Goal: Task Accomplishment & Management: Manage account settings

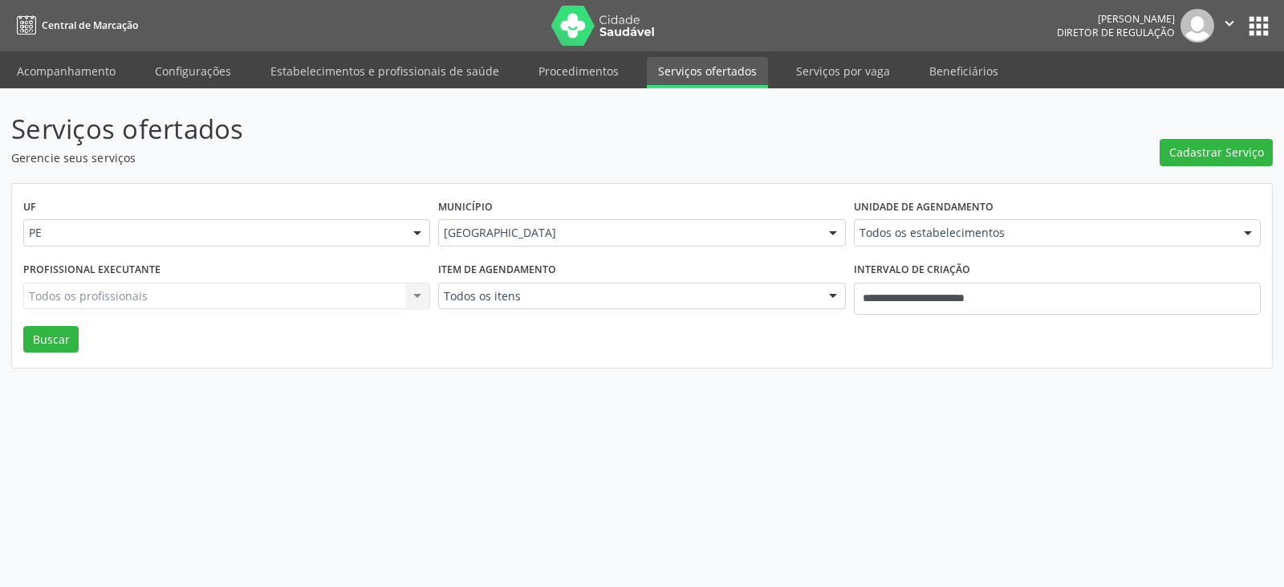
click at [1243, 22] on button "" at bounding box center [1229, 26] width 30 height 34
click at [1179, 95] on link "Sair" at bounding box center [1188, 98] width 111 height 22
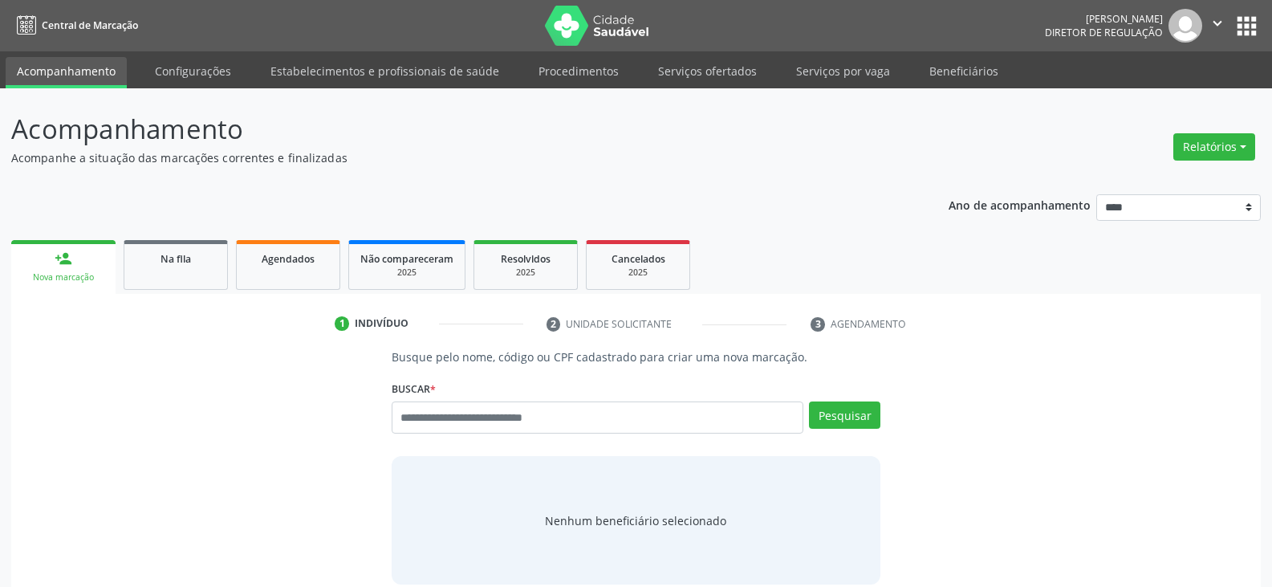
click at [519, 419] on input "text" at bounding box center [598, 417] width 412 height 32
type input "**********"
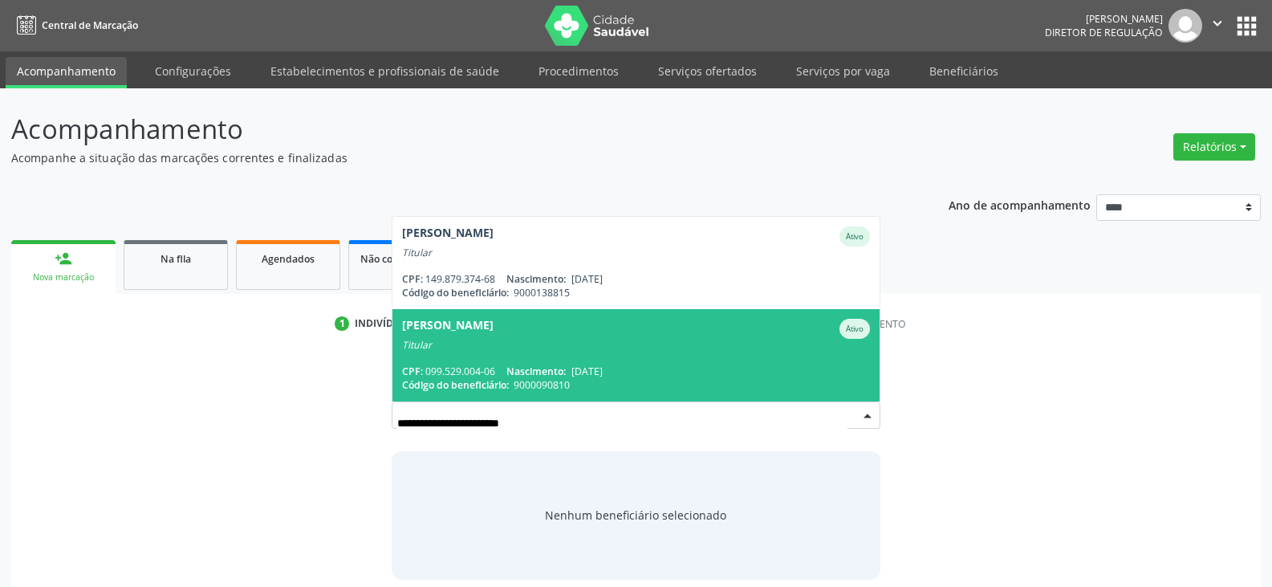
click at [690, 341] on div "Titular" at bounding box center [636, 345] width 468 height 13
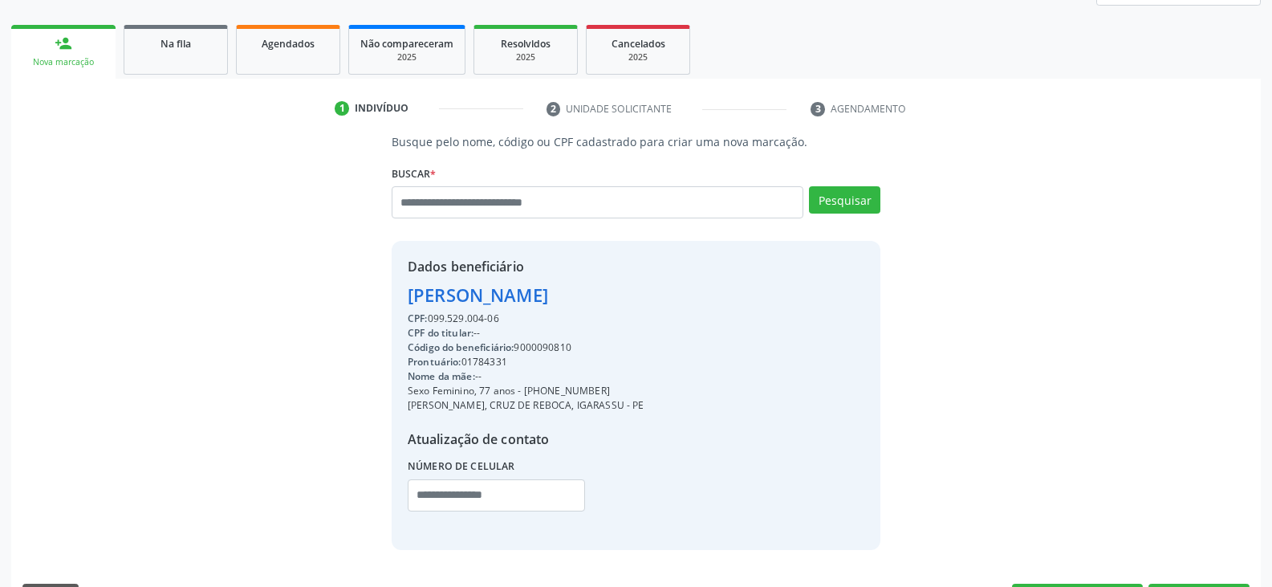
scroll to position [261, 0]
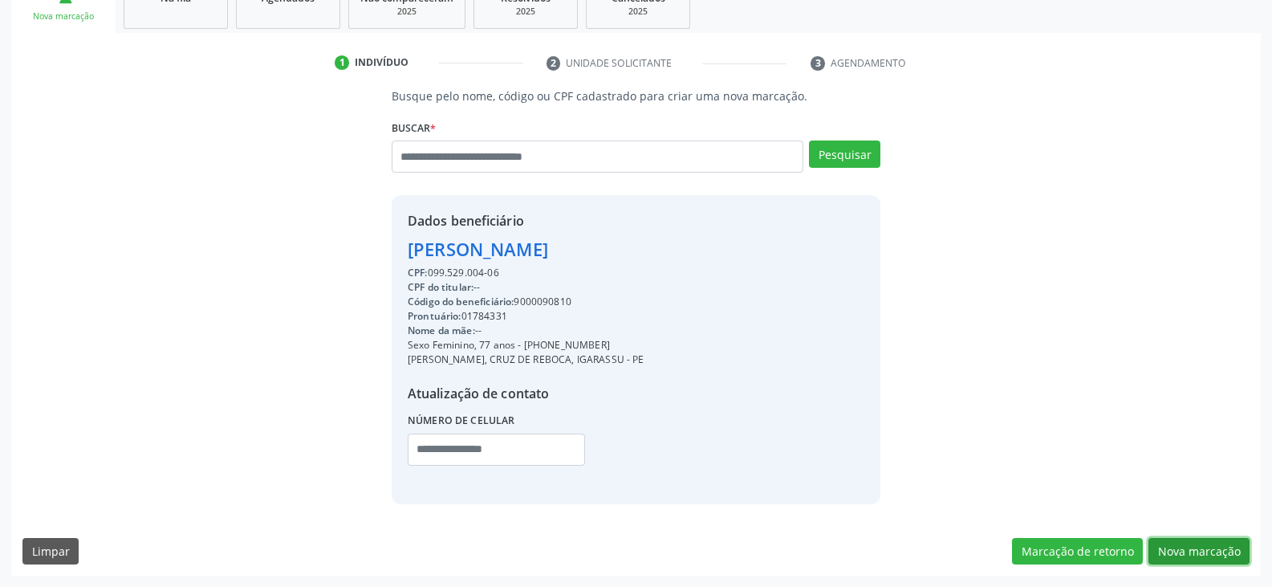
click at [1193, 551] on button "Nova marcação" at bounding box center [1198, 551] width 101 height 27
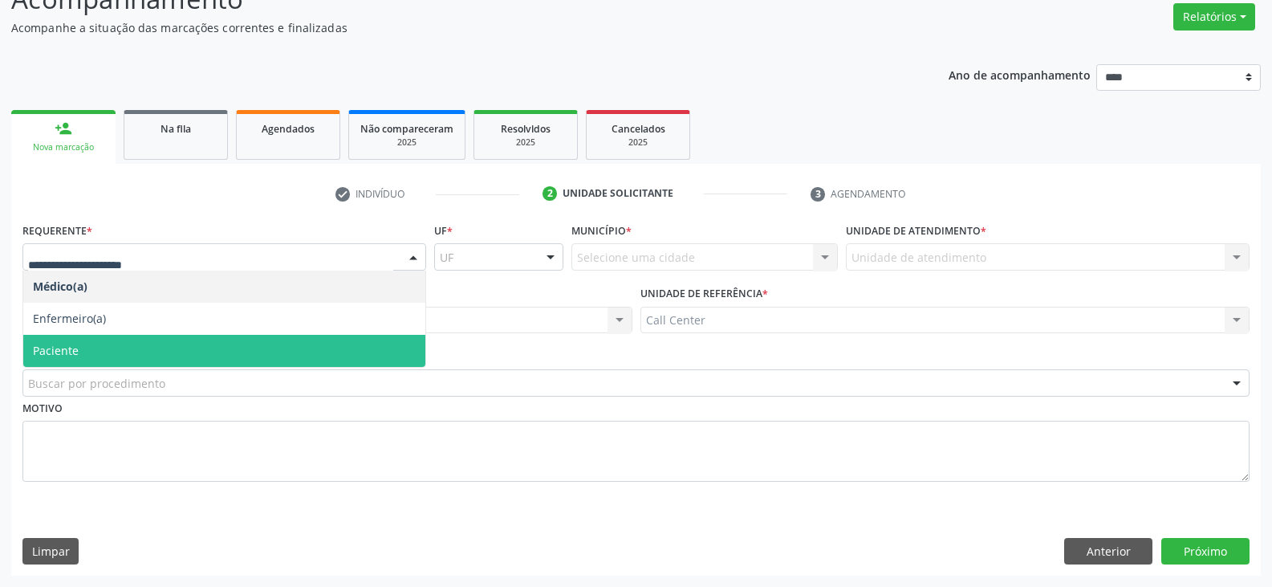
click at [146, 341] on span "Paciente" at bounding box center [224, 351] width 402 height 32
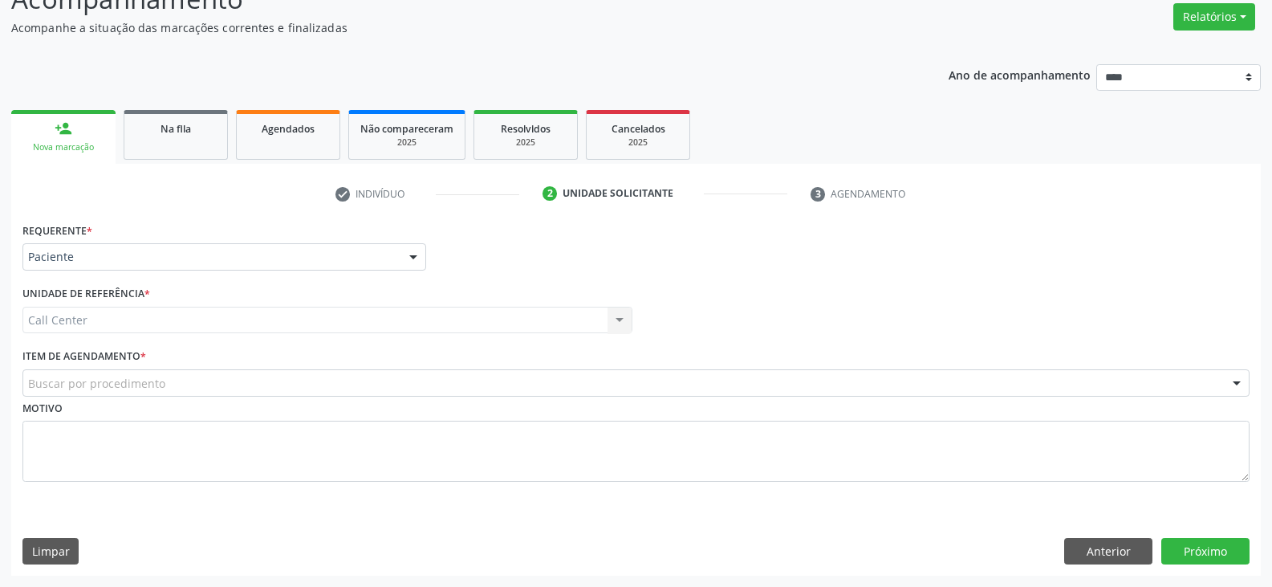
click at [173, 320] on div "Call Center Call Center Nenhum resultado encontrado para: " " Não há nenhuma op…" at bounding box center [327, 320] width 610 height 27
click at [185, 384] on div "Buscar por procedimento" at bounding box center [635, 382] width 1227 height 27
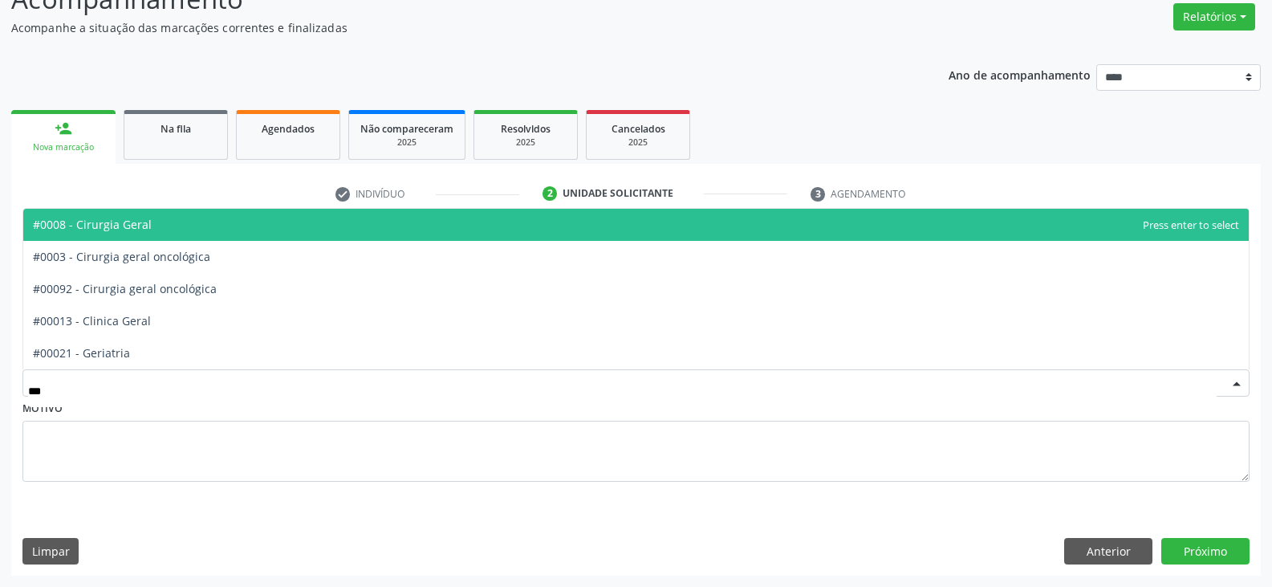
type input "****"
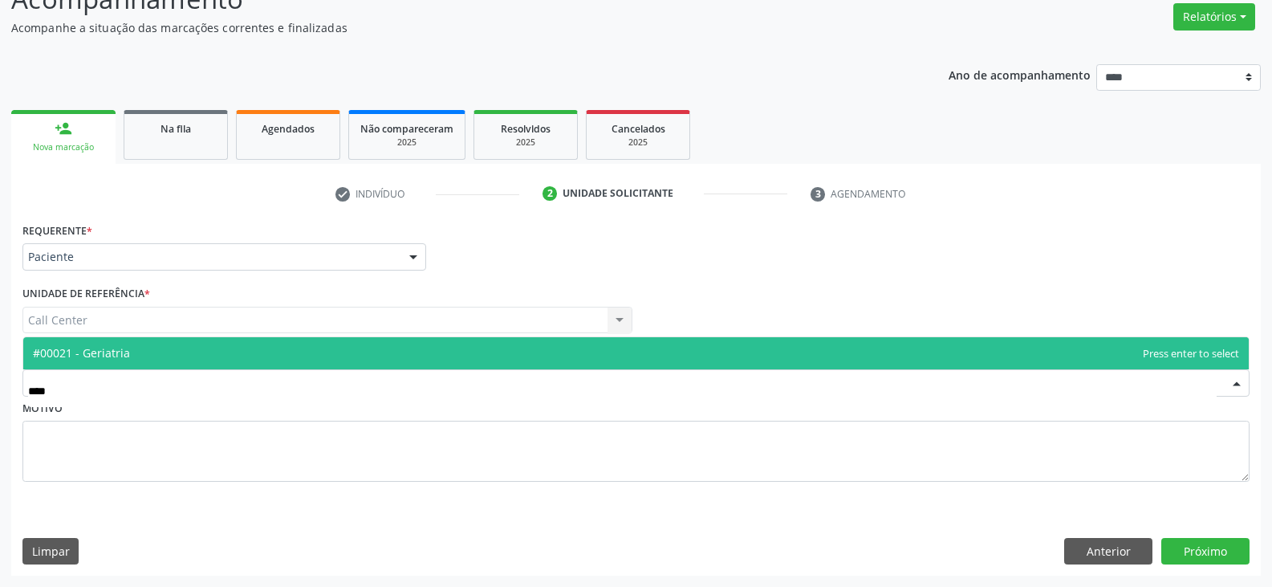
click at [203, 351] on span "#00021 - Geriatria" at bounding box center [635, 353] width 1225 height 32
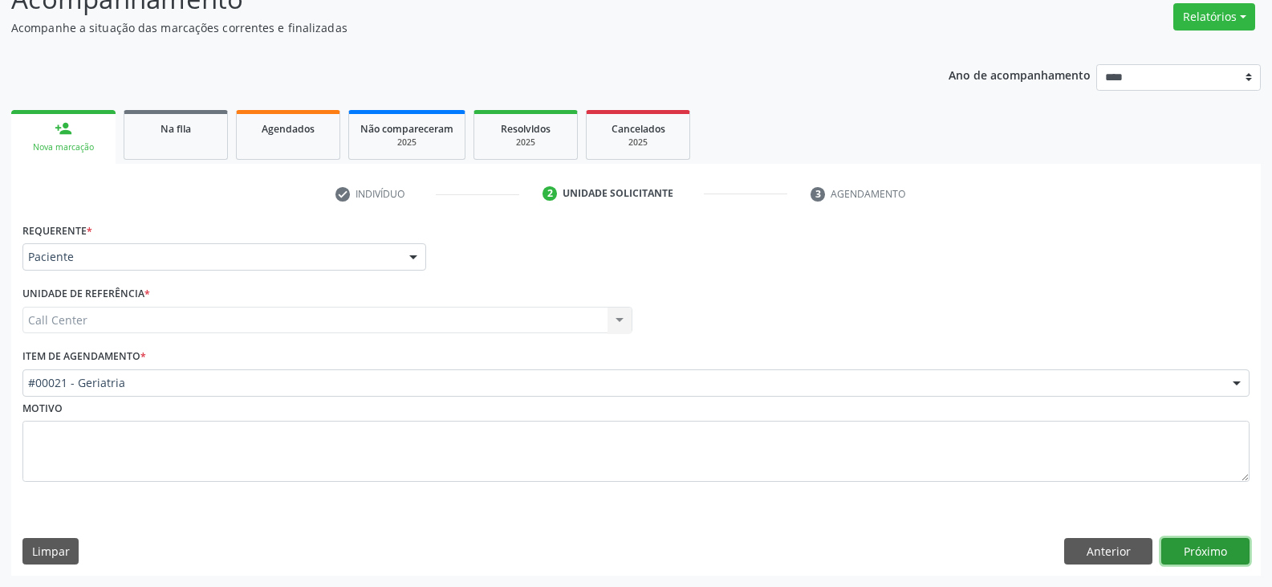
click at [1213, 550] on button "Próximo" at bounding box center [1205, 551] width 88 height 27
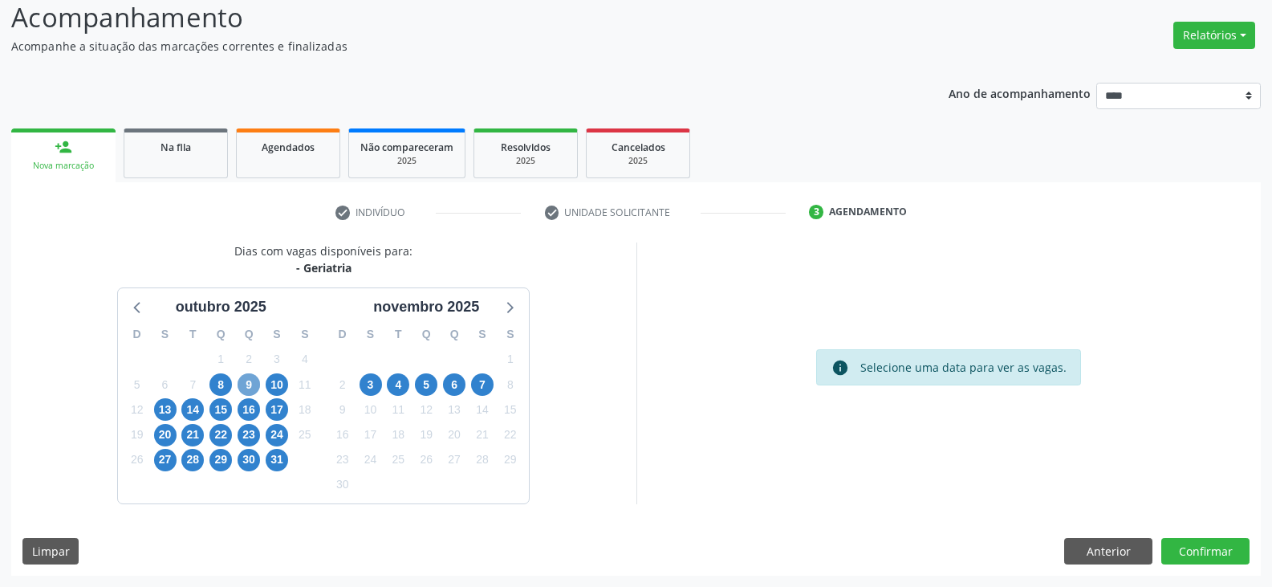
click at [249, 379] on span "9" at bounding box center [249, 384] width 22 height 22
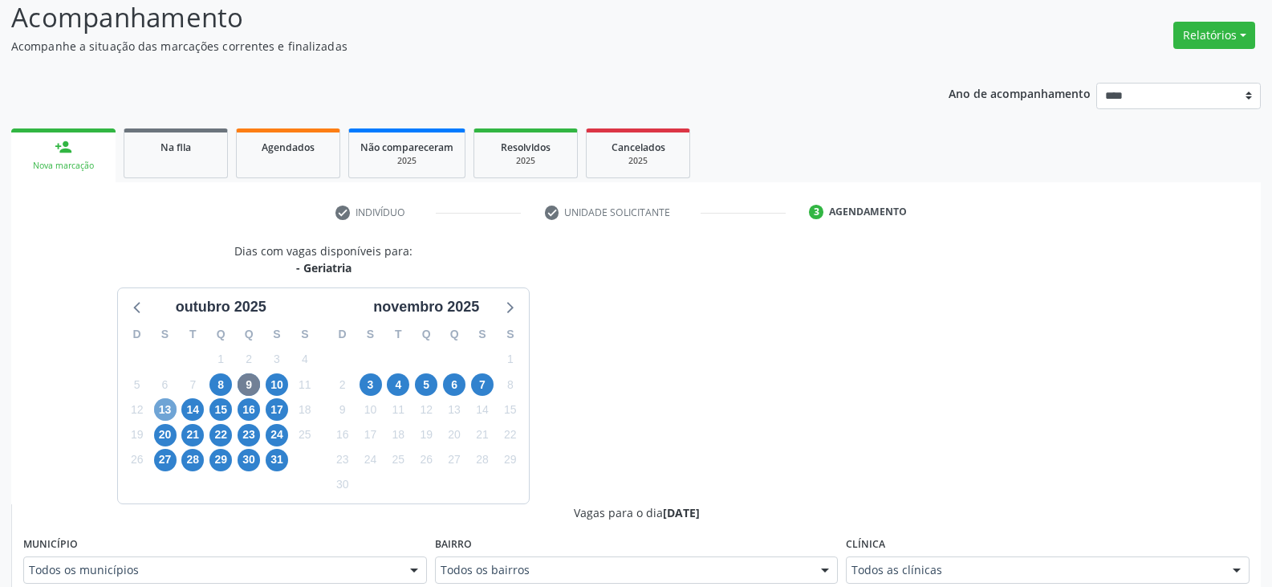
click at [169, 409] on span "13" at bounding box center [165, 409] width 22 height 22
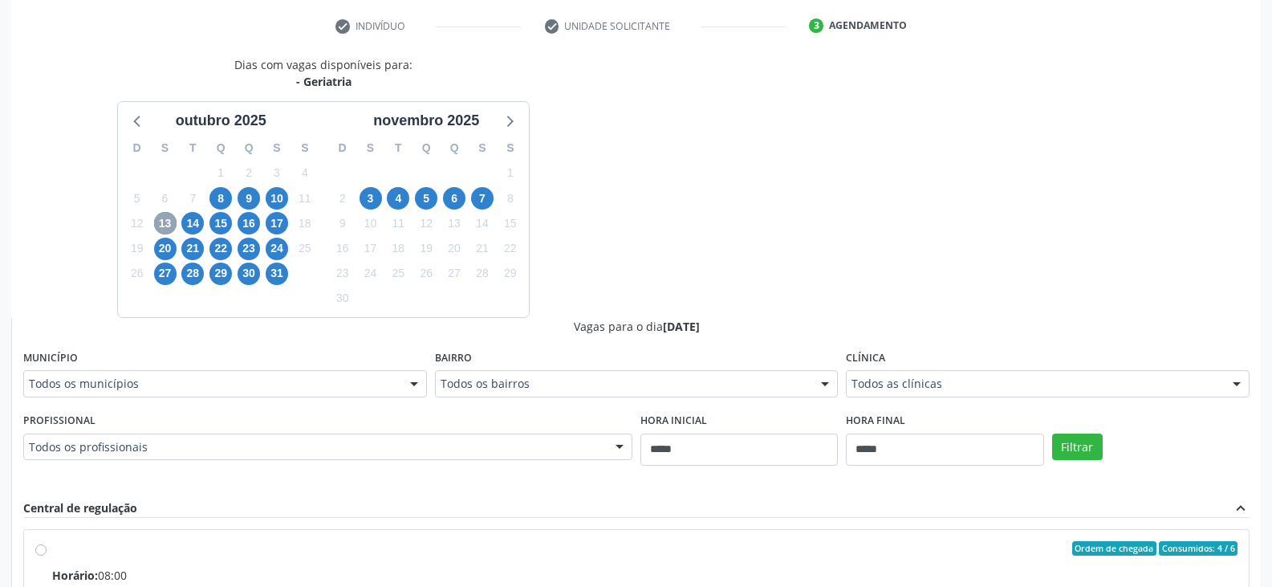
scroll to position [352, 0]
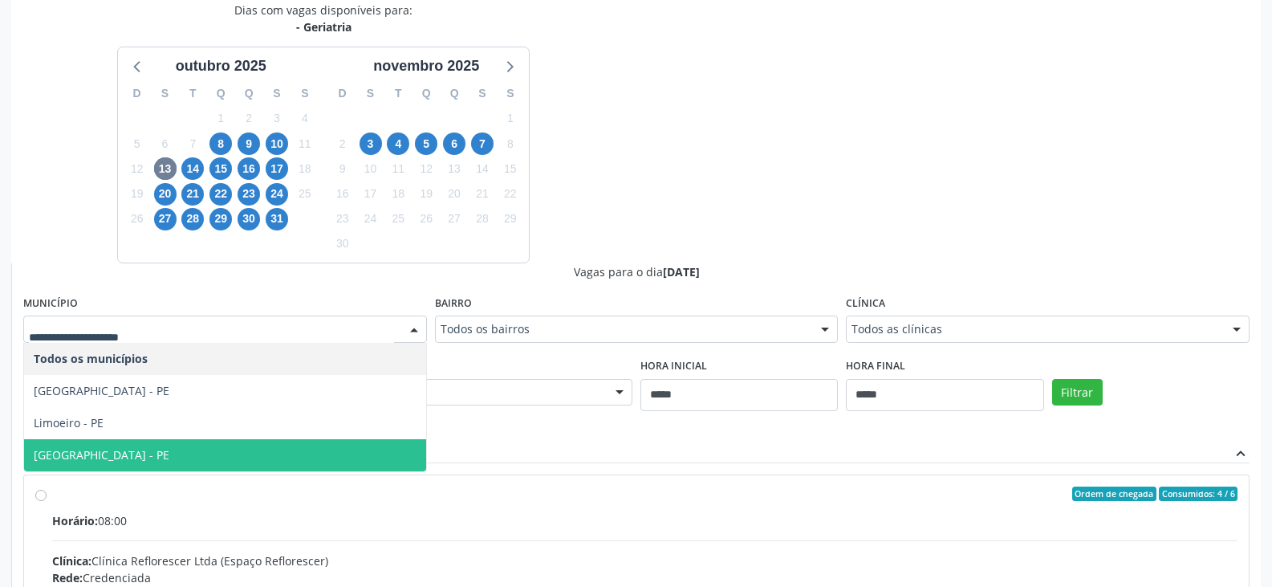
click at [137, 459] on span "Recife - PE" at bounding box center [225, 455] width 402 height 32
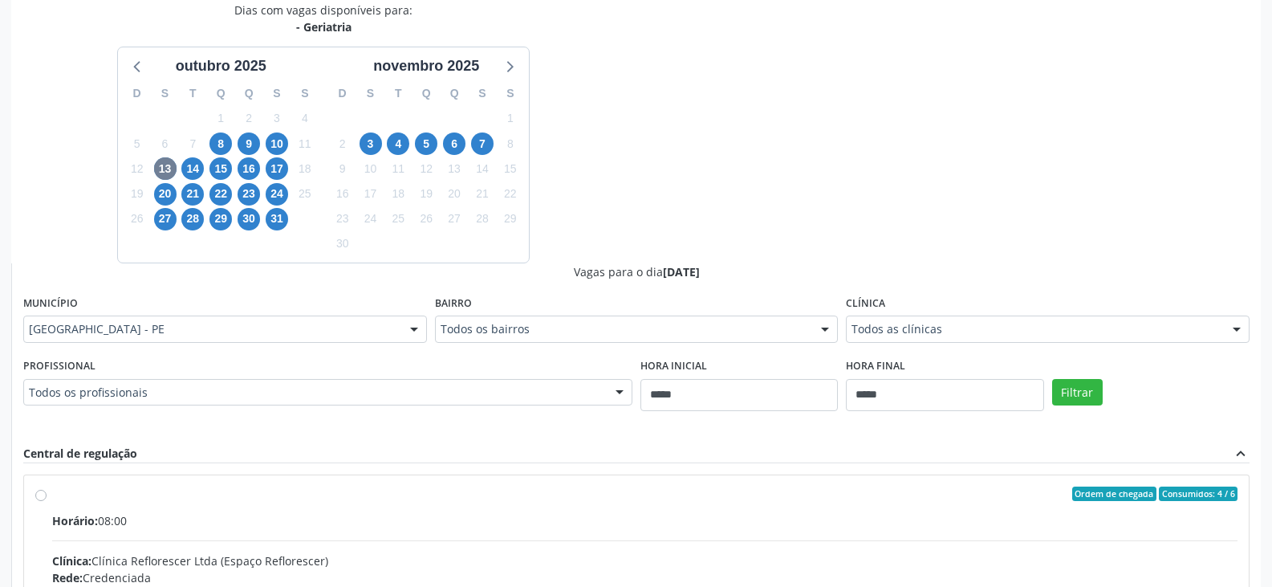
click at [817, 326] on div at bounding box center [825, 329] width 24 height 27
drag, startPoint x: 817, startPoint y: 326, endPoint x: 877, endPoint y: 323, distance: 60.3
click at [818, 326] on div at bounding box center [825, 329] width 24 height 27
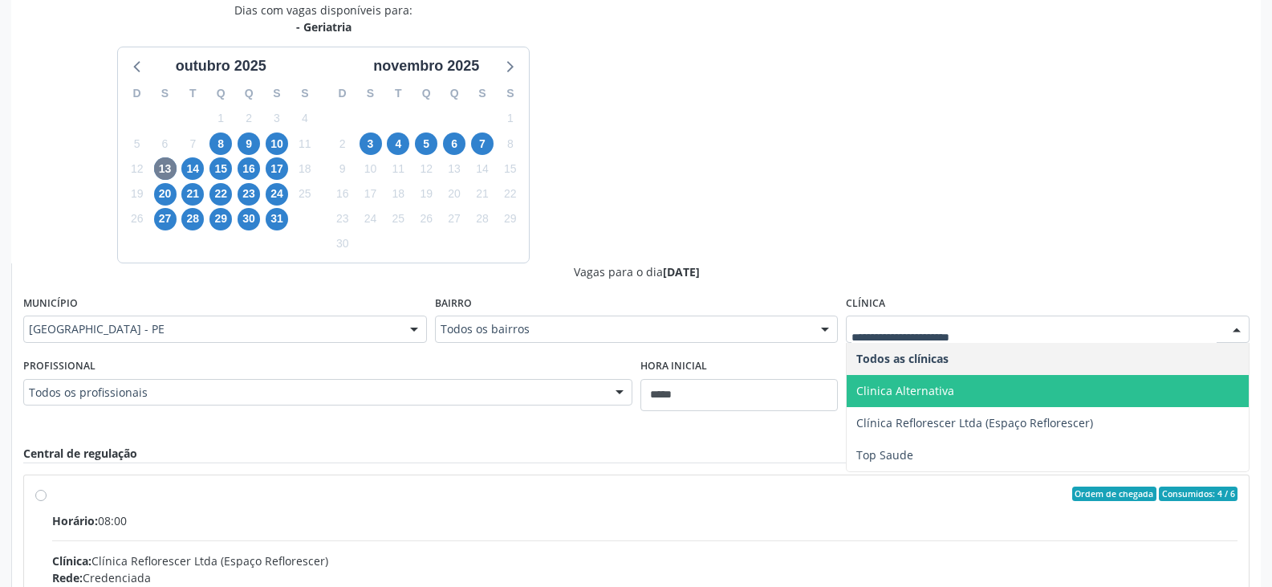
click at [940, 384] on span "Clinica Alternativa" at bounding box center [905, 390] width 98 height 15
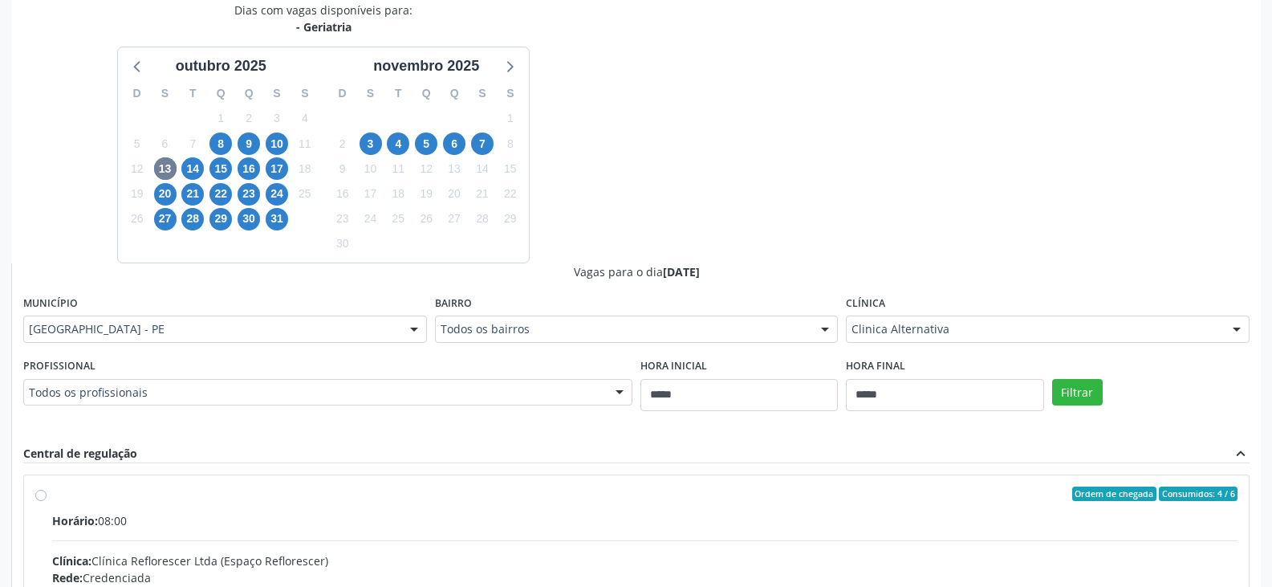
click at [237, 458] on div "Central de regulação expand_less" at bounding box center [636, 454] width 1226 height 18
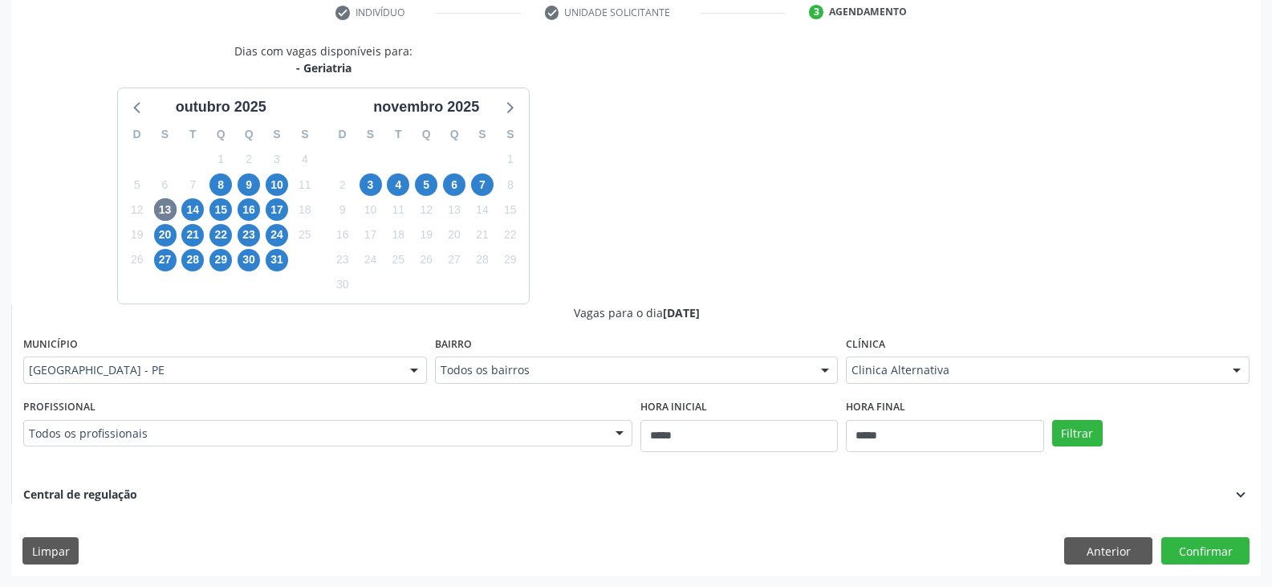
scroll to position [112, 0]
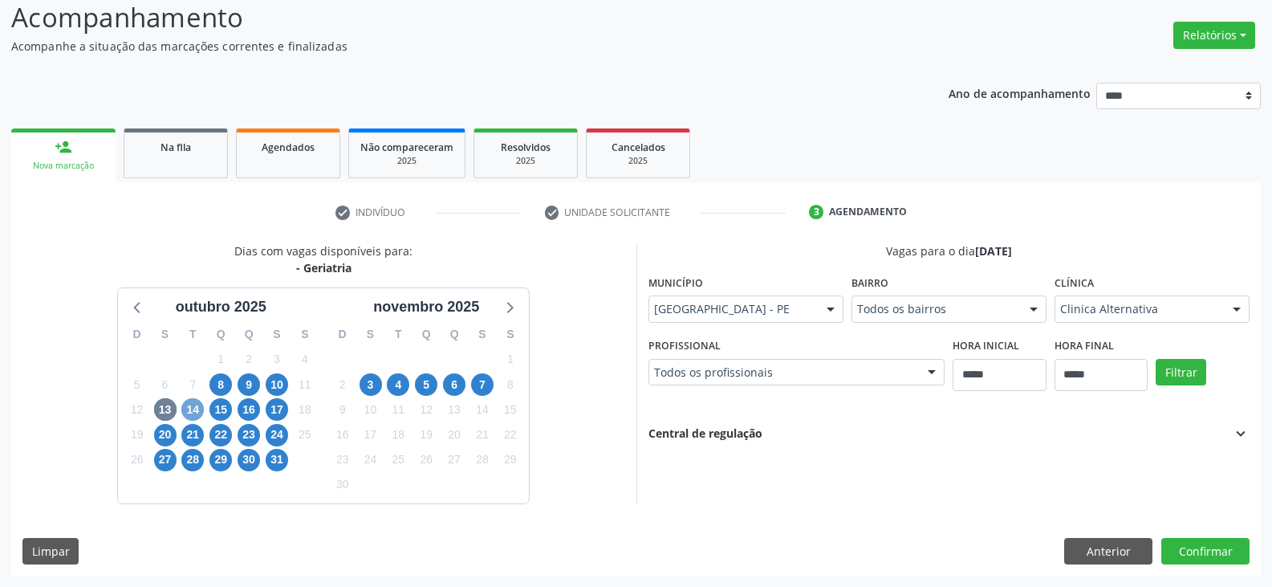
click at [193, 407] on span "14" at bounding box center [192, 409] width 22 height 22
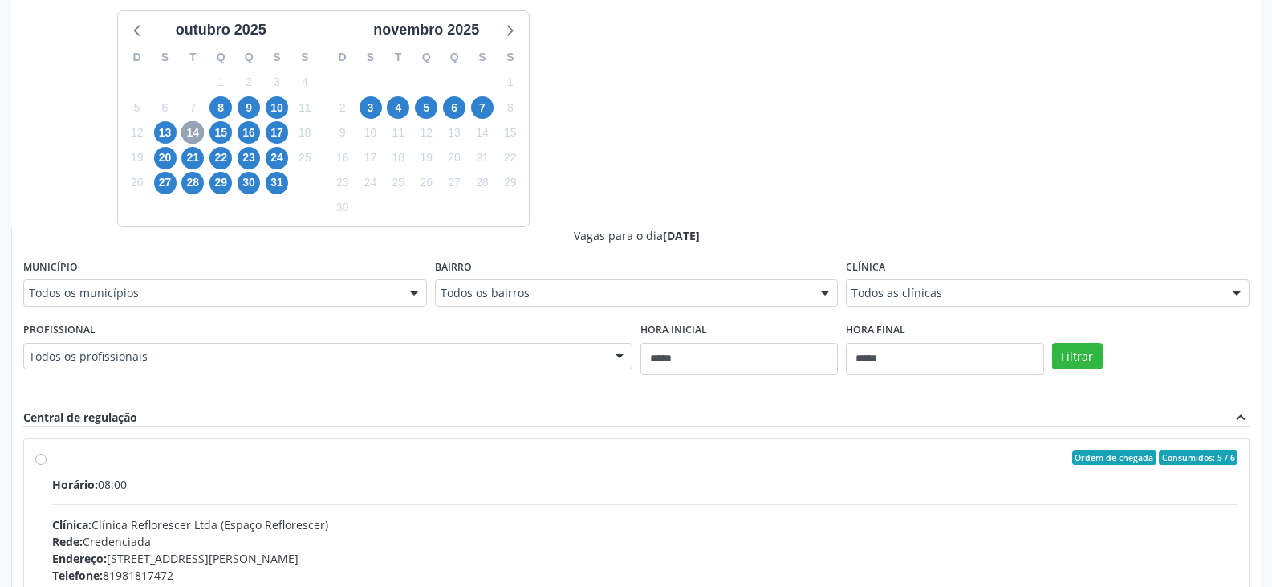
scroll to position [433, 0]
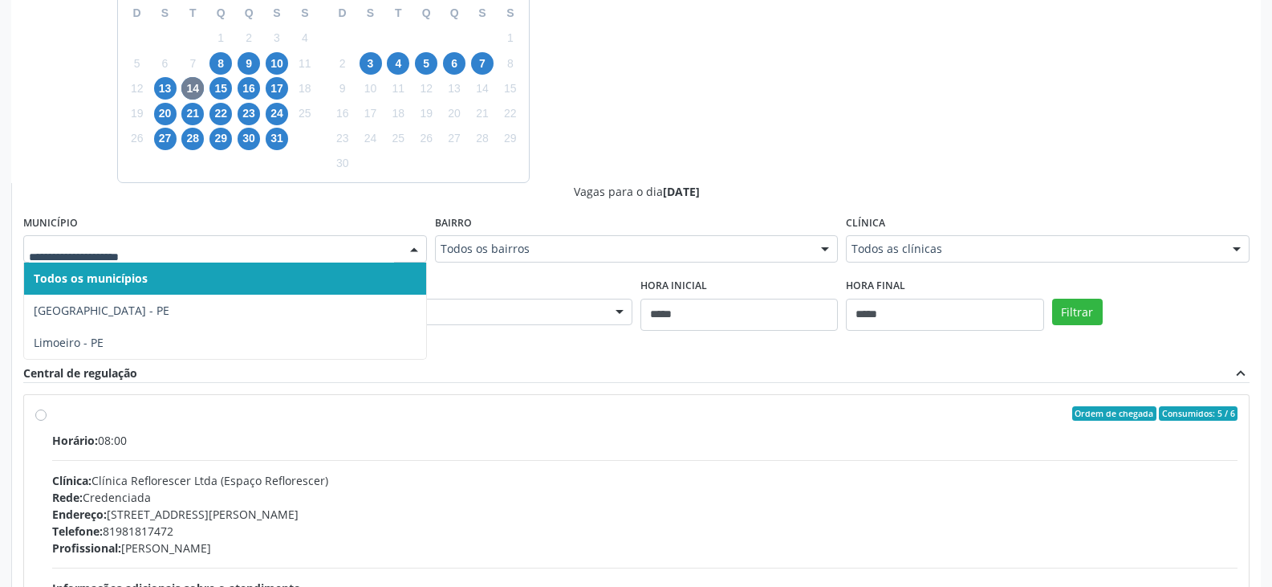
click at [402, 250] on div at bounding box center [414, 249] width 24 height 27
click at [222, 88] on span "15" at bounding box center [220, 88] width 22 height 22
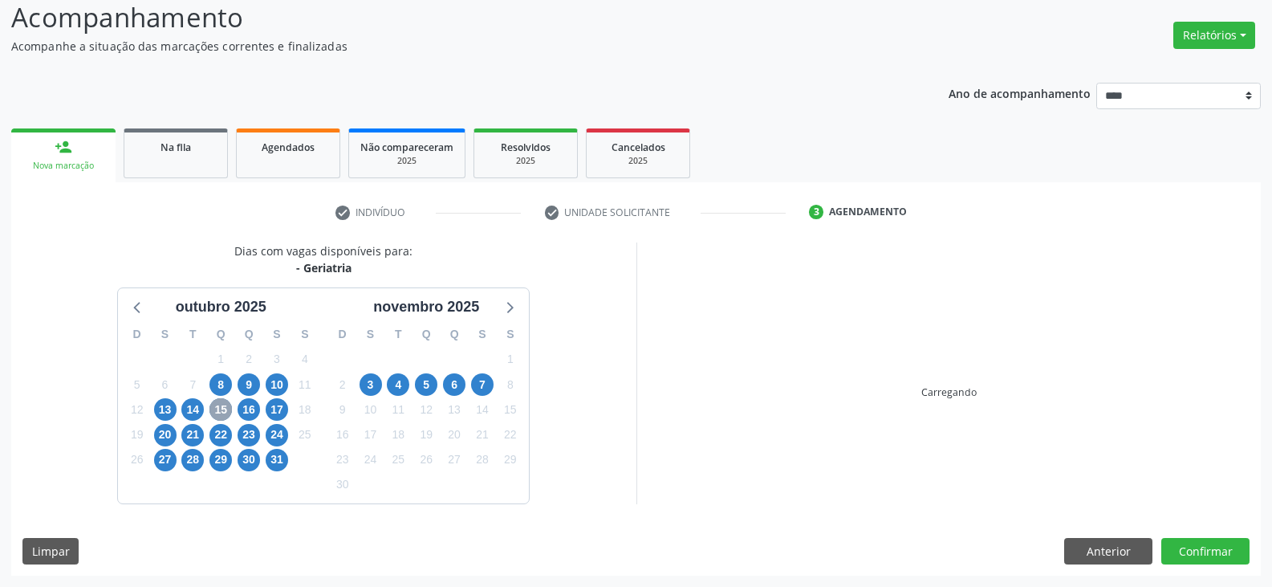
scroll to position [372, 0]
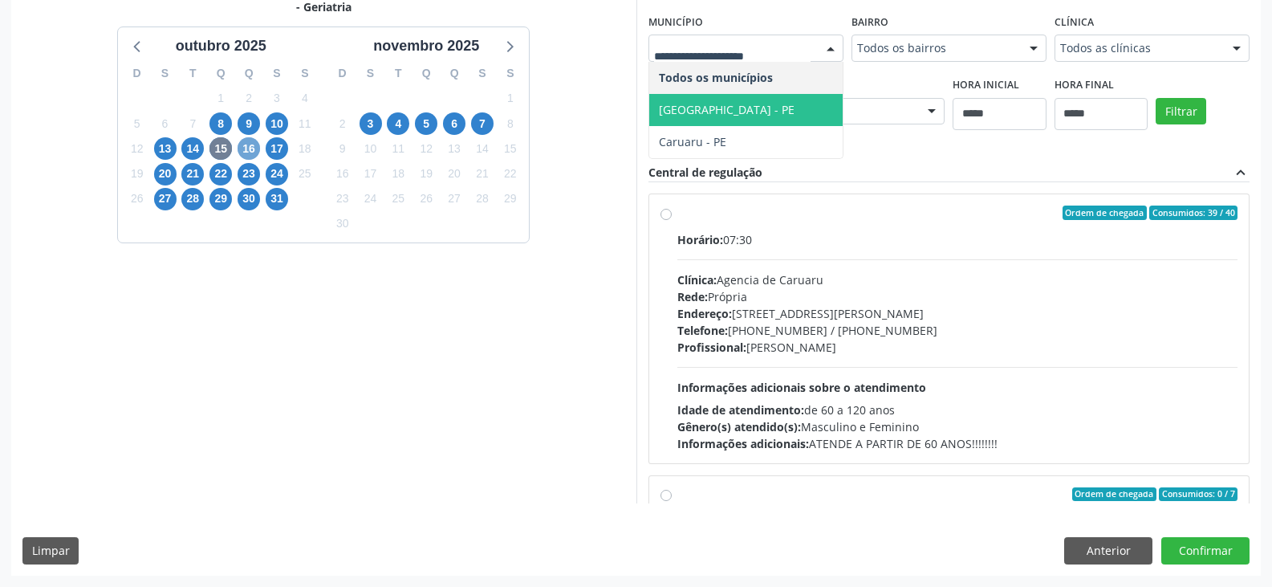
click at [256, 148] on span "16" at bounding box center [249, 148] width 22 height 22
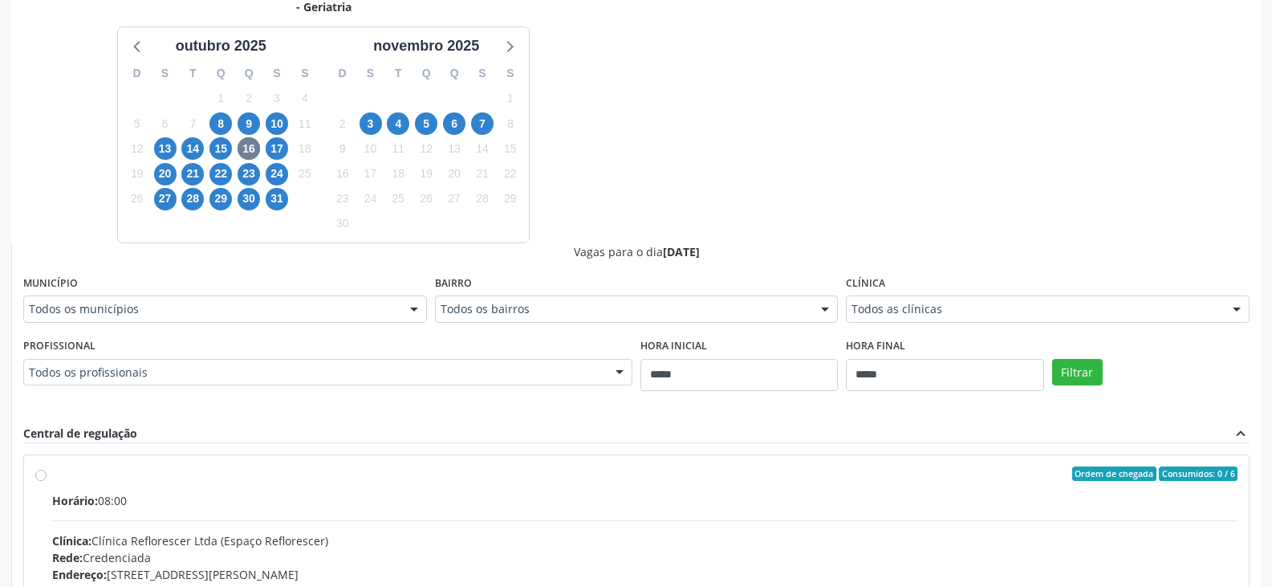
click at [402, 311] on div at bounding box center [414, 309] width 24 height 27
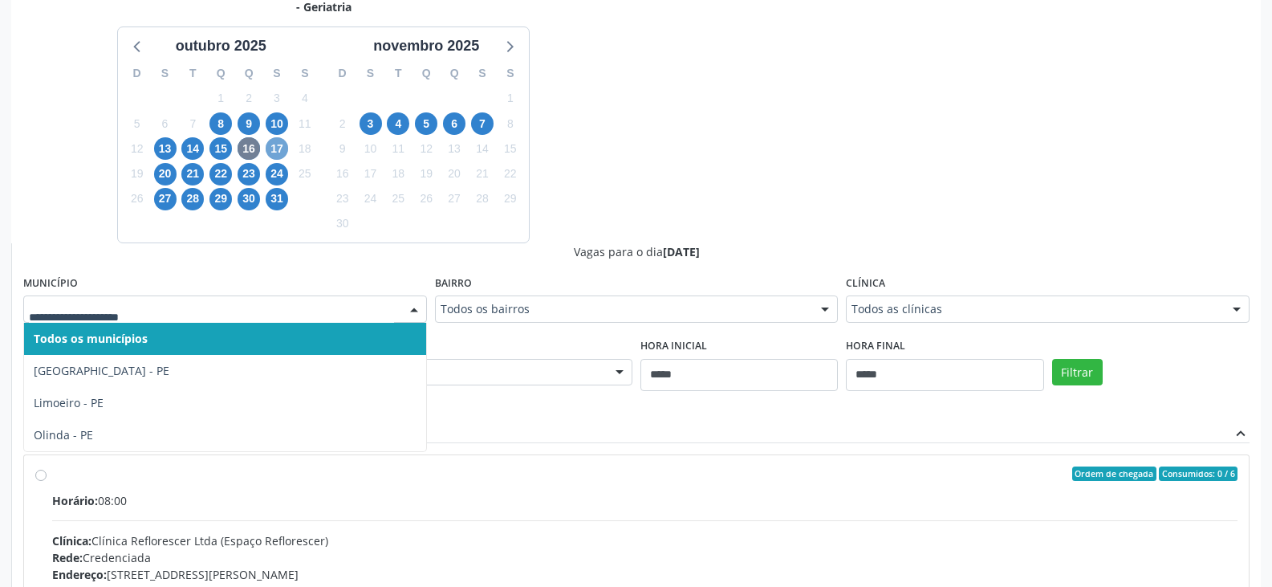
click at [286, 146] on span "17" at bounding box center [277, 148] width 22 height 22
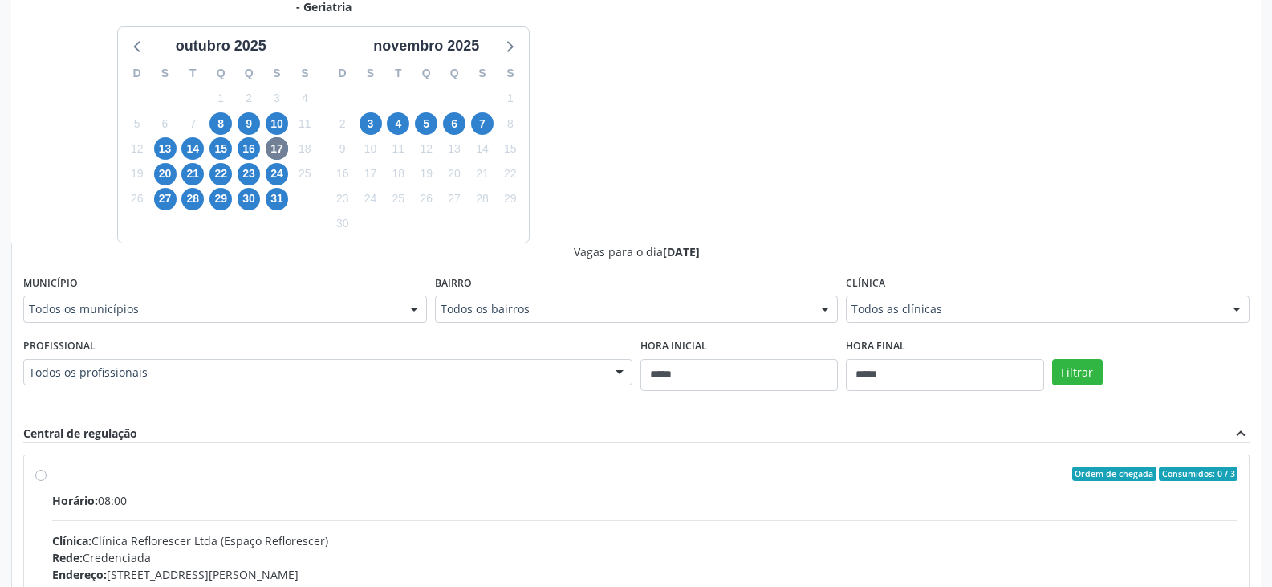
click at [402, 305] on div at bounding box center [414, 309] width 24 height 27
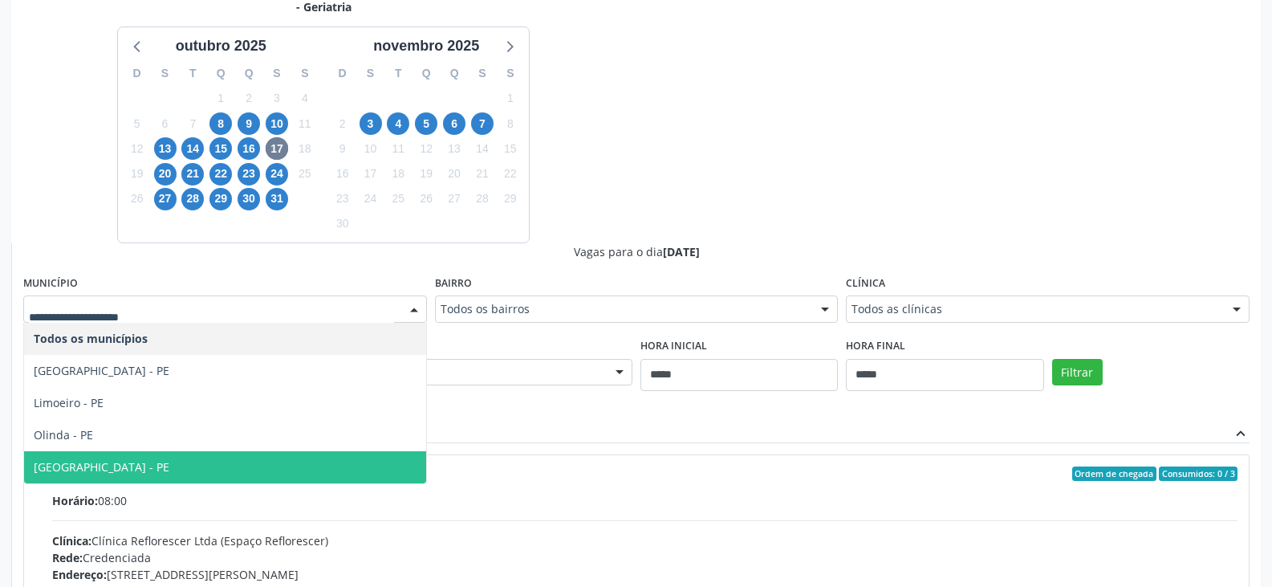
click at [67, 469] on span "Recife - PE" at bounding box center [102, 466] width 136 height 15
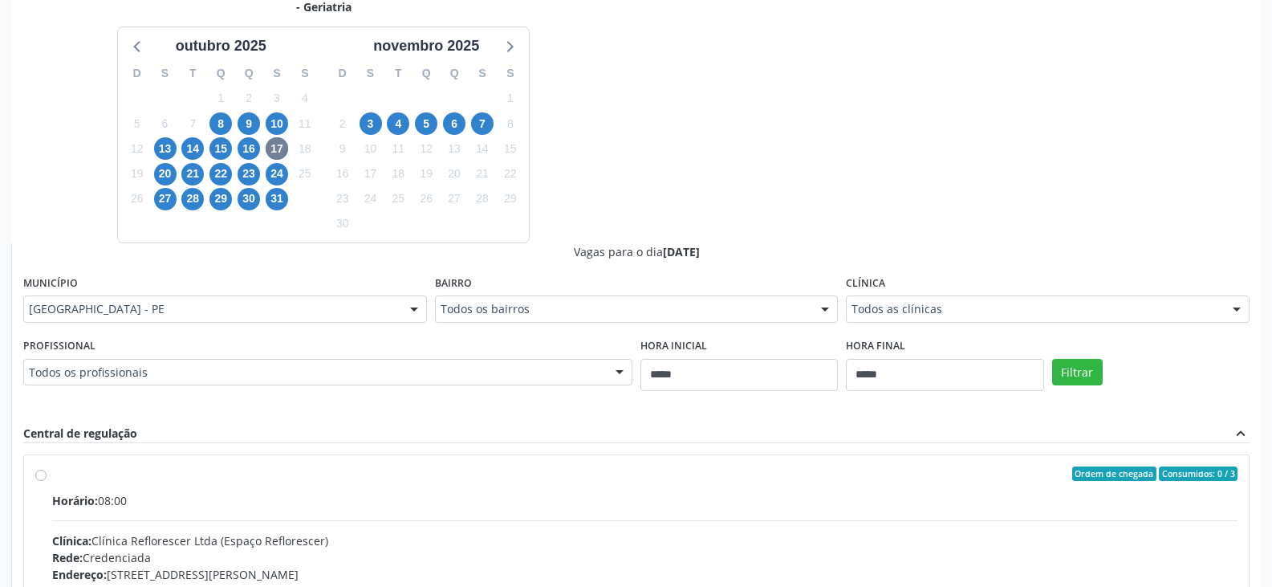
click at [932, 322] on div "Todos as clínicas Todos as clínicas Clinica Alternativa Clínica Reflorescer Ltd…" at bounding box center [1048, 308] width 404 height 27
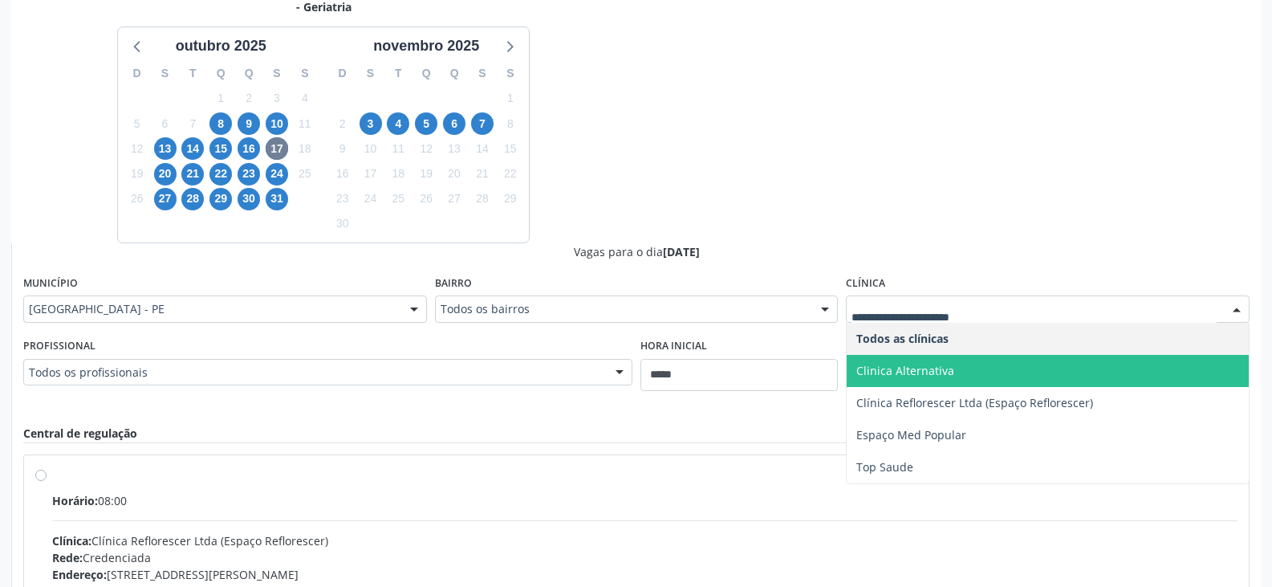
click at [945, 377] on span "Clinica Alternativa" at bounding box center [905, 370] width 98 height 15
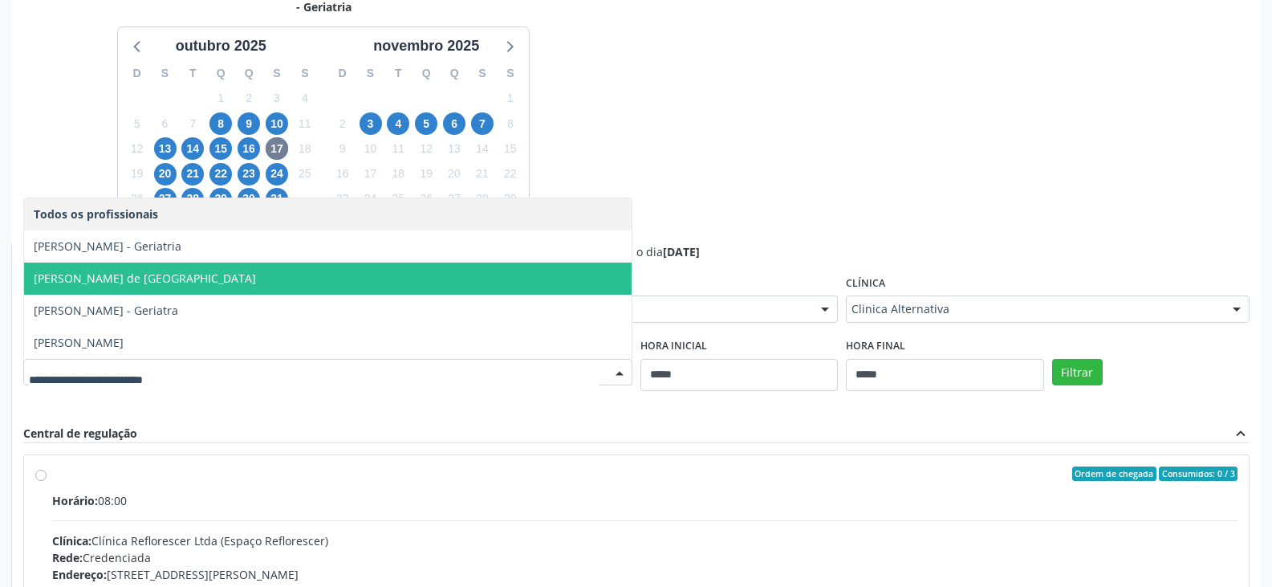
click at [175, 275] on span "[PERSON_NAME] de [GEOGRAPHIC_DATA]" at bounding box center [145, 277] width 222 height 15
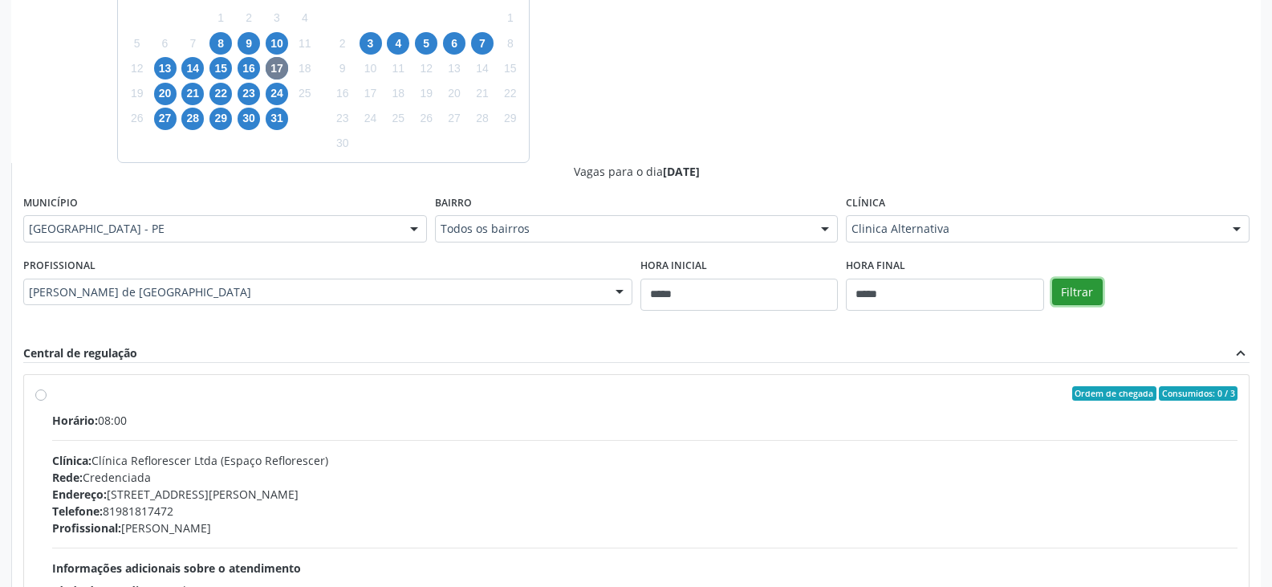
click at [1085, 290] on button "Filtrar" at bounding box center [1077, 291] width 51 height 27
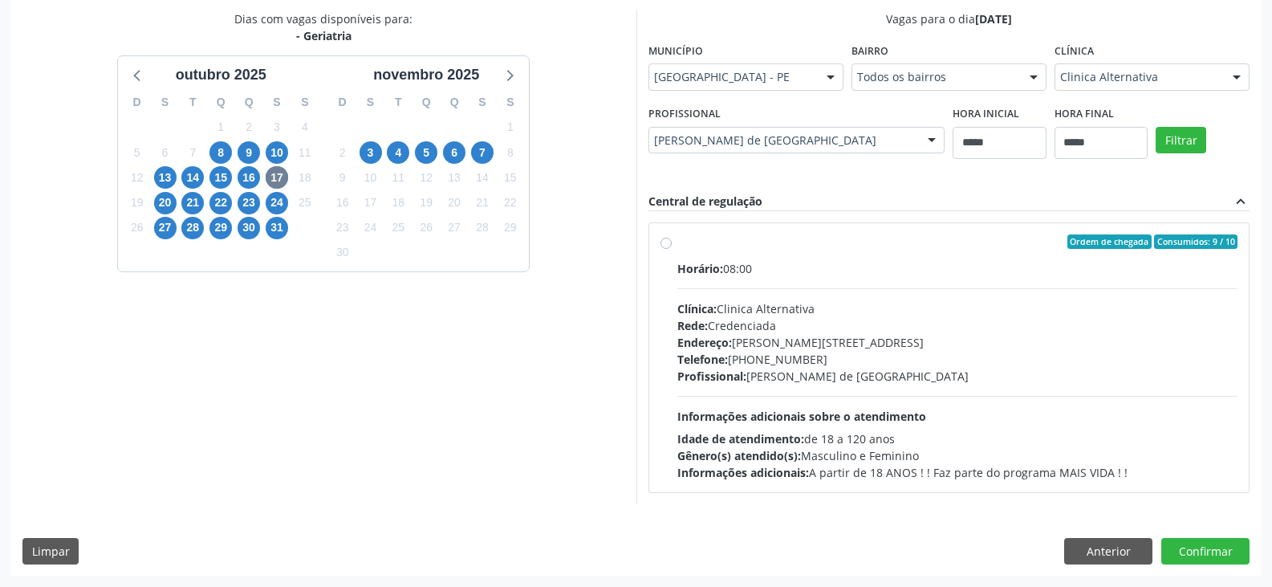
click at [677, 241] on label "Ordem de chegada Consumidos: 9 / 10 Horário: 08:00 Clínica: Clinica Alternativa…" at bounding box center [957, 357] width 561 height 246
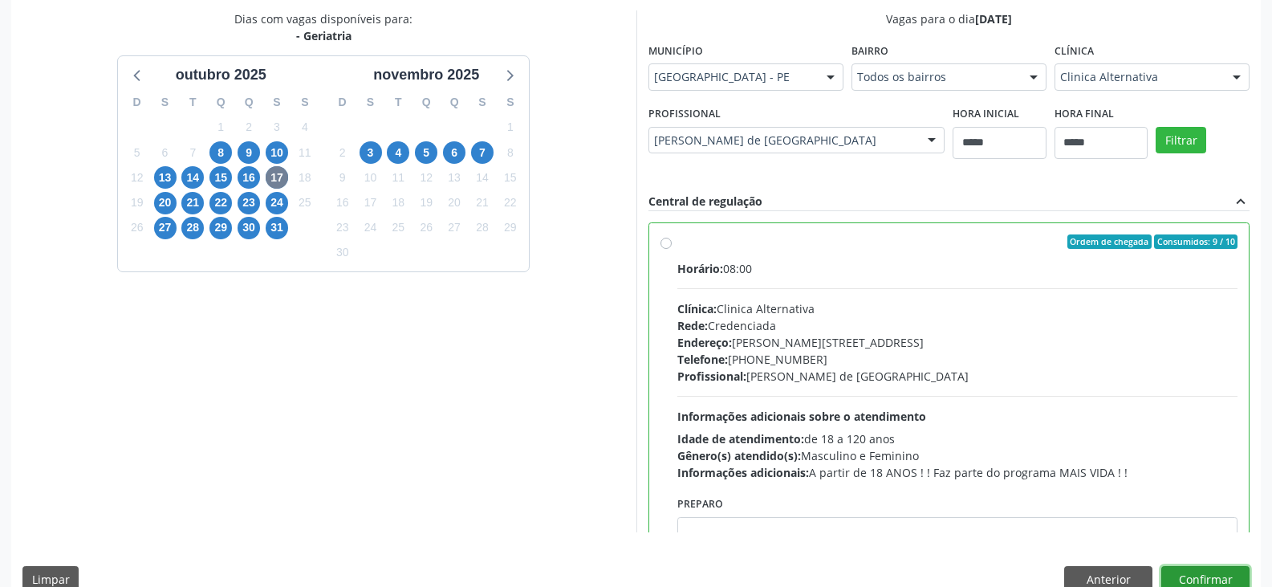
click at [1207, 581] on button "Confirmar" at bounding box center [1205, 579] width 88 height 27
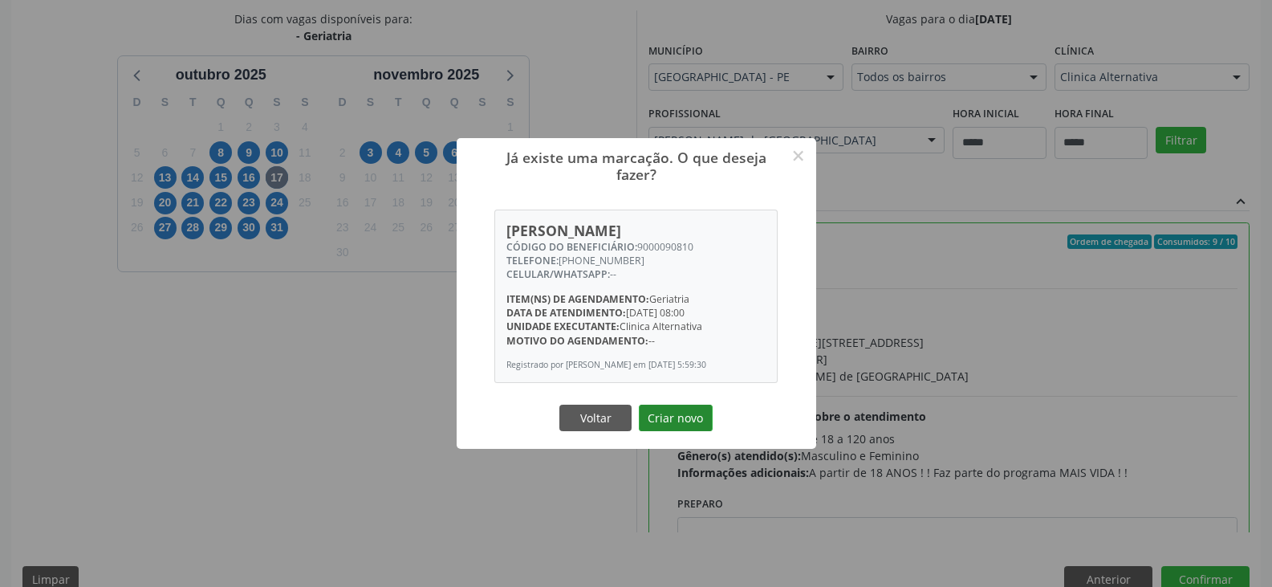
click at [663, 428] on button "Criar novo" at bounding box center [676, 417] width 74 height 27
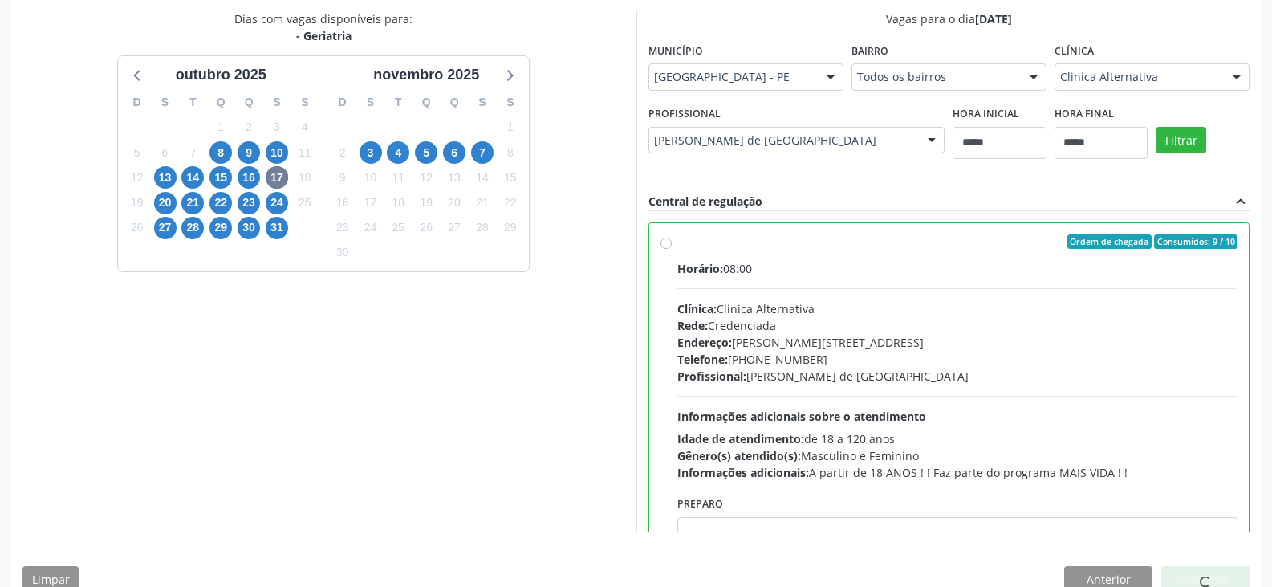
scroll to position [0, 0]
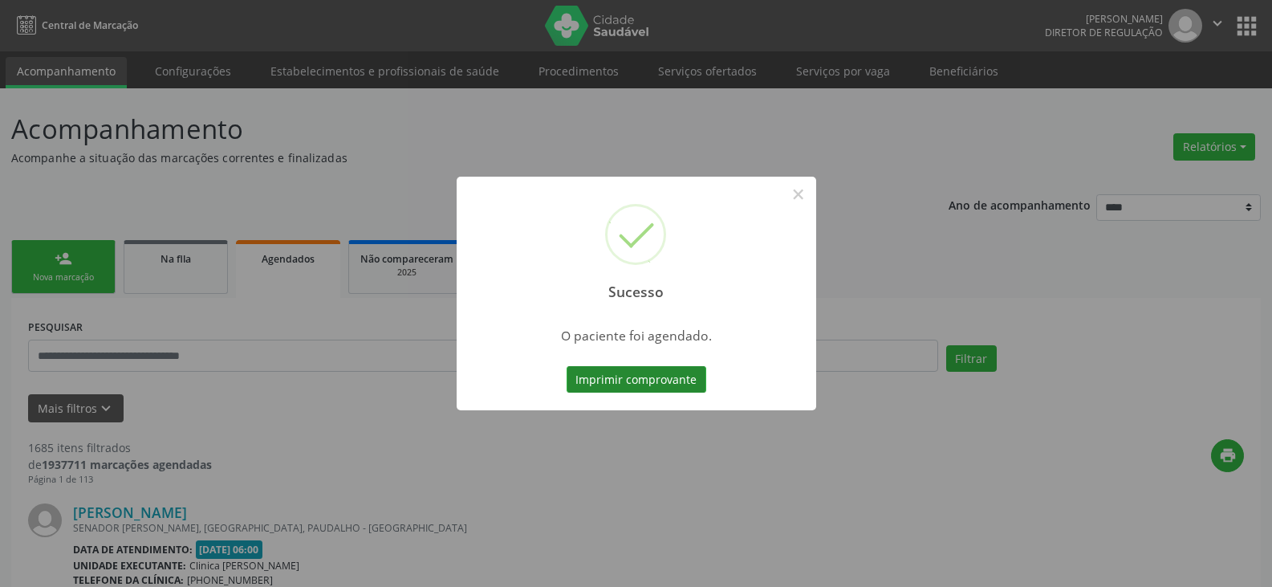
click at [648, 381] on button "Imprimir comprovante" at bounding box center [637, 379] width 140 height 27
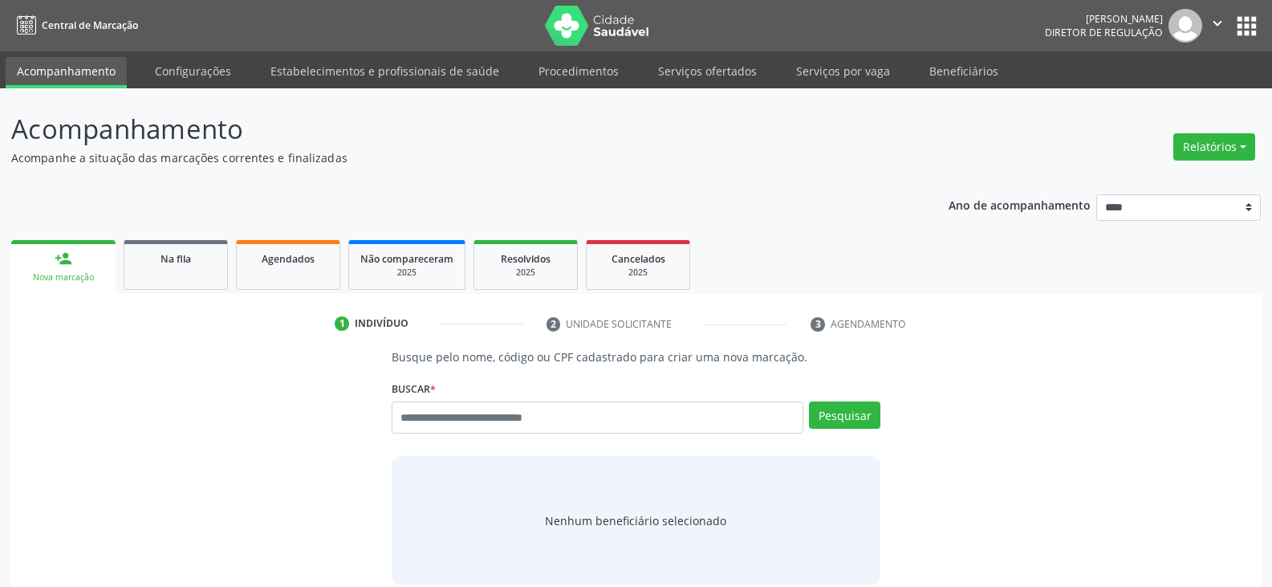
drag, startPoint x: 480, startPoint y: 205, endPoint x: 316, endPoint y: 105, distance: 192.0
click at [480, 205] on div "Ano de acompanhamento **** **** **** **** **** person_add Nova marcação Na fila…" at bounding box center [635, 419] width 1249 height 473
click at [484, 420] on input "text" at bounding box center [598, 417] width 412 height 32
click at [452, 415] on input "text" at bounding box center [598, 417] width 412 height 32
type input "**********"
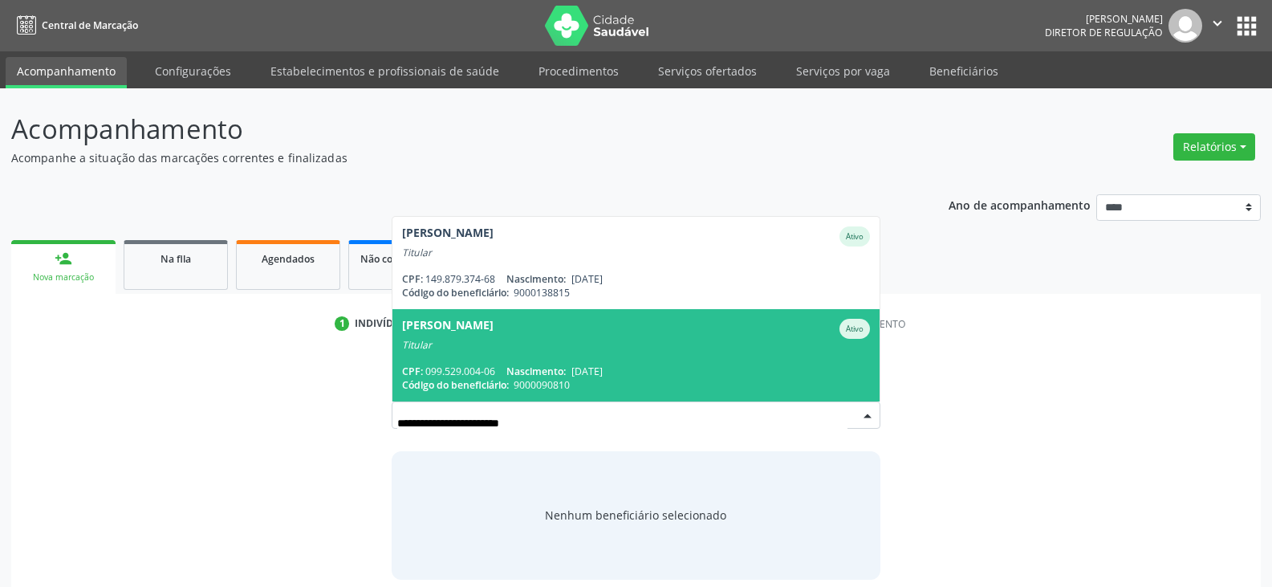
click at [665, 372] on div "CPF: 099.529.004-06 Nascimento: 23/12/1947" at bounding box center [636, 371] width 468 height 14
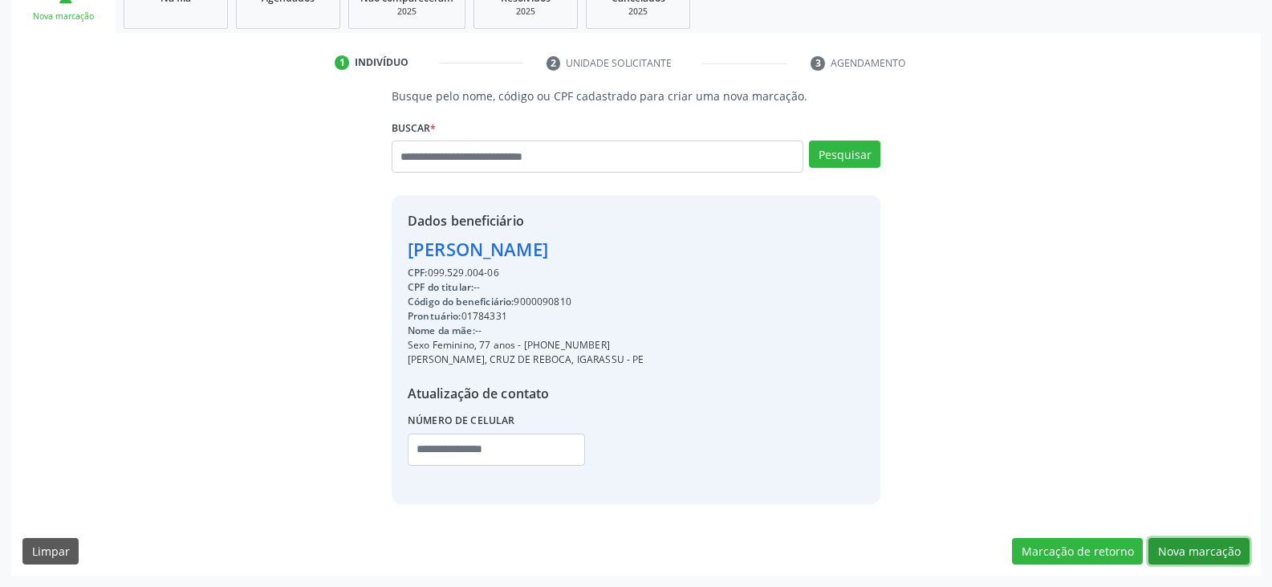
click at [1172, 550] on button "Nova marcação" at bounding box center [1198, 551] width 101 height 27
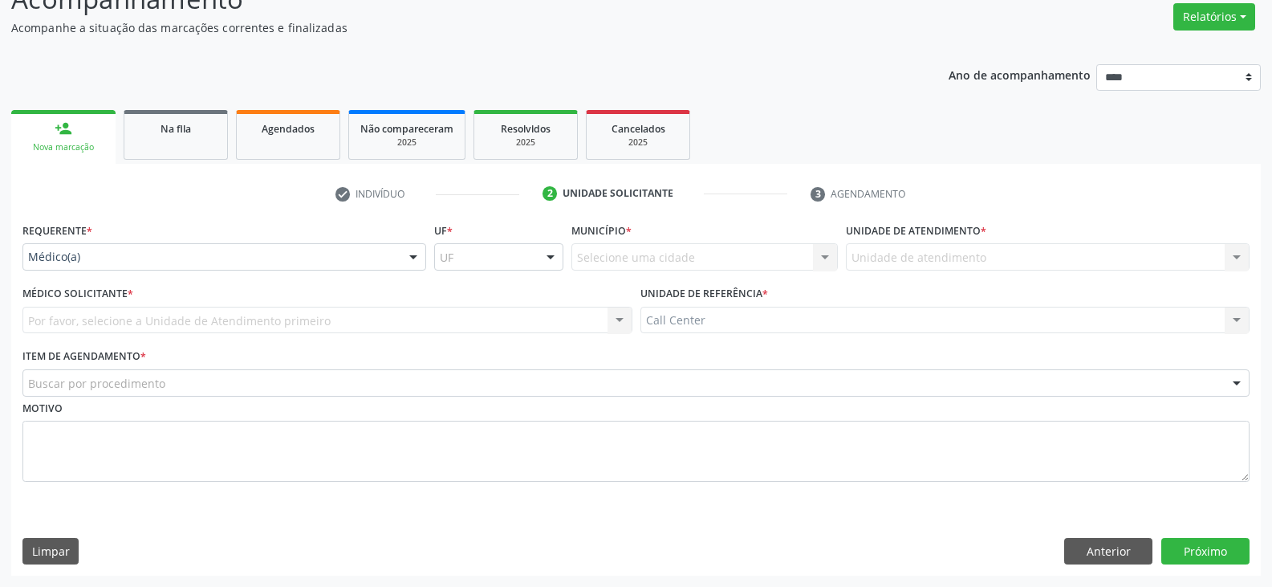
click at [220, 266] on div "Médico(a)" at bounding box center [224, 256] width 404 height 27
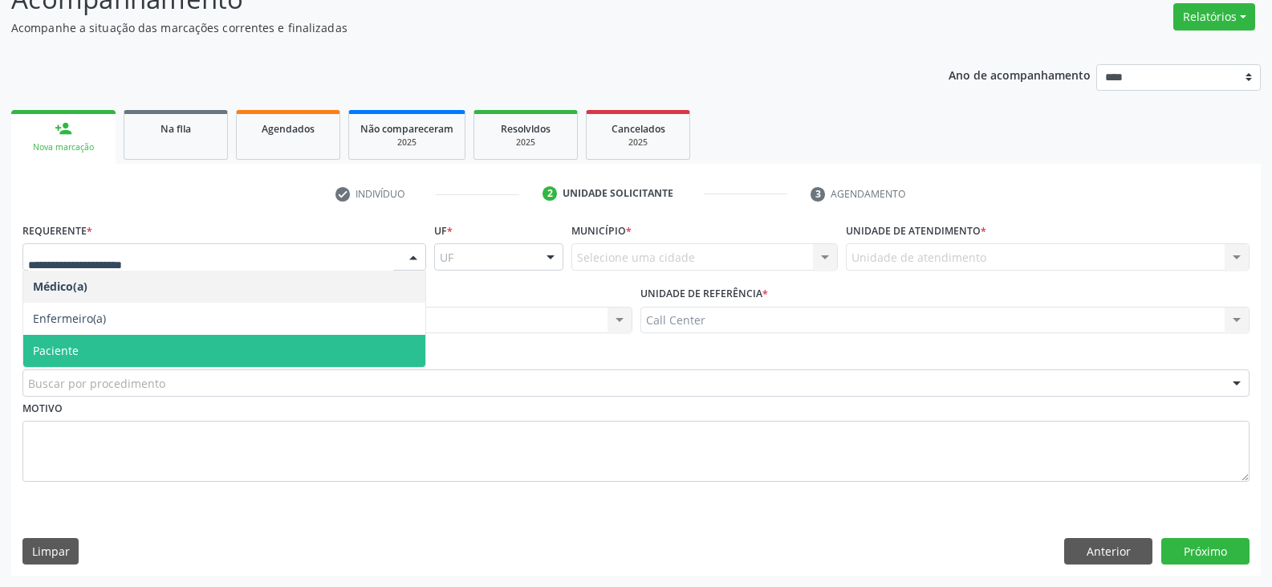
click at [211, 351] on span "Paciente" at bounding box center [224, 351] width 402 height 32
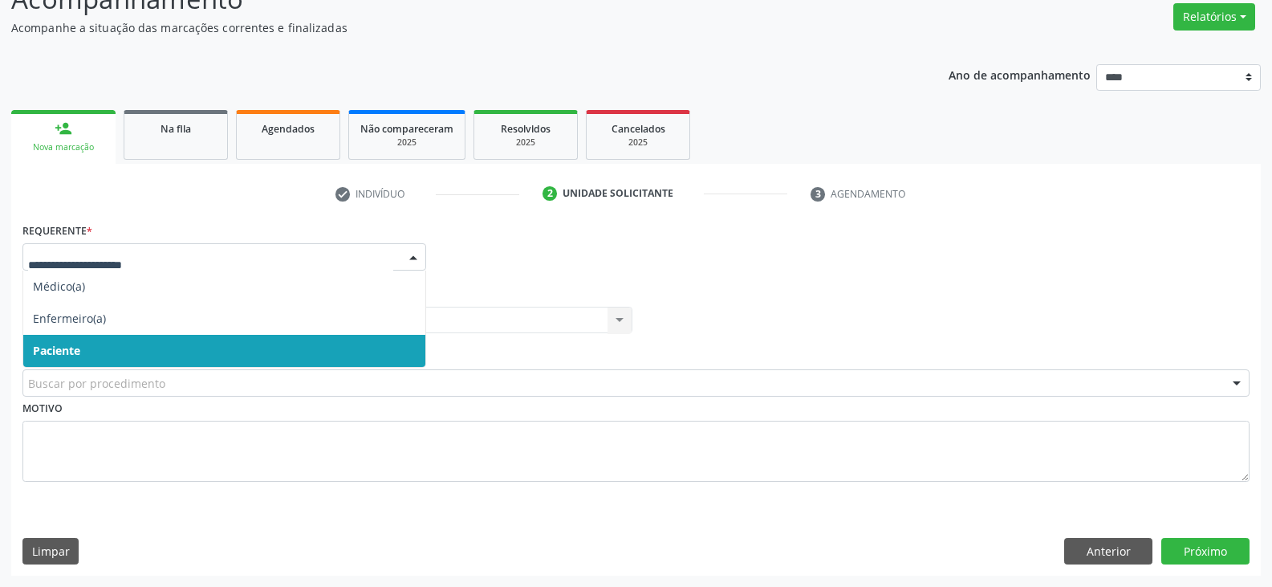
click at [137, 341] on span "Paciente" at bounding box center [224, 351] width 402 height 32
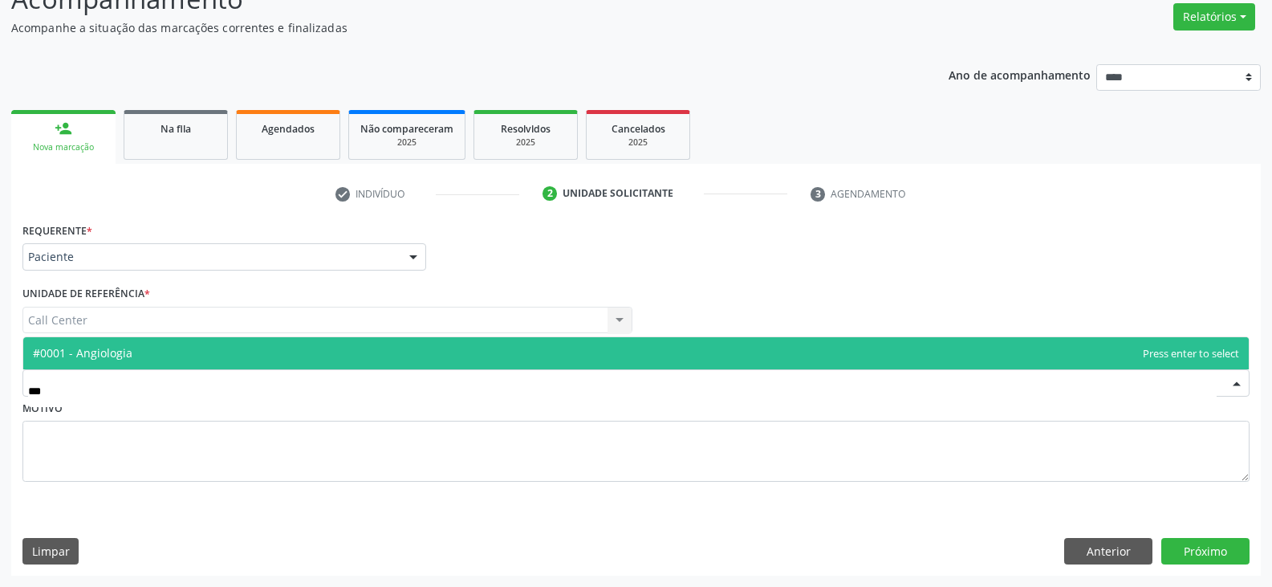
type input "****"
click at [194, 362] on span "#0001 - Angiologia" at bounding box center [635, 353] width 1225 height 32
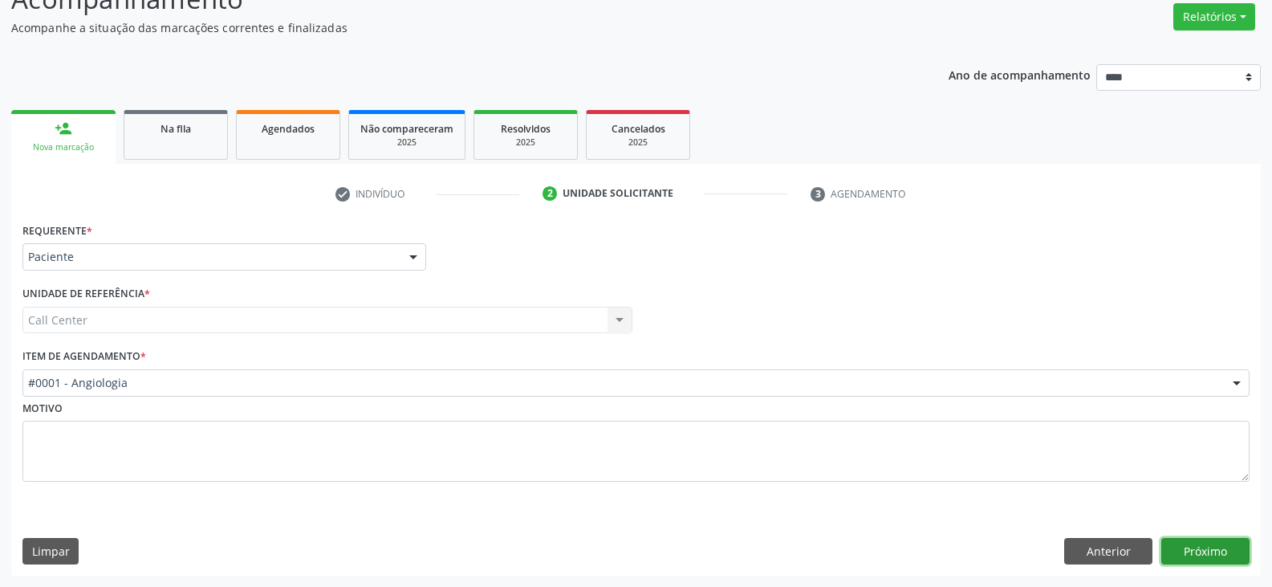
click at [1224, 553] on button "Próximo" at bounding box center [1205, 551] width 88 height 27
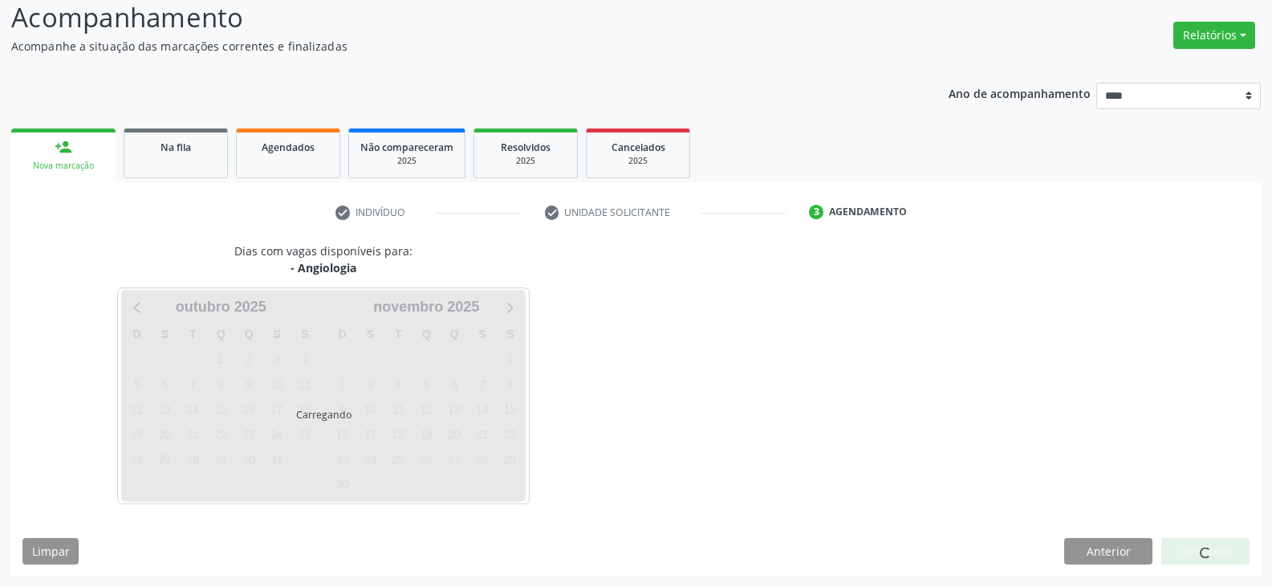
scroll to position [112, 0]
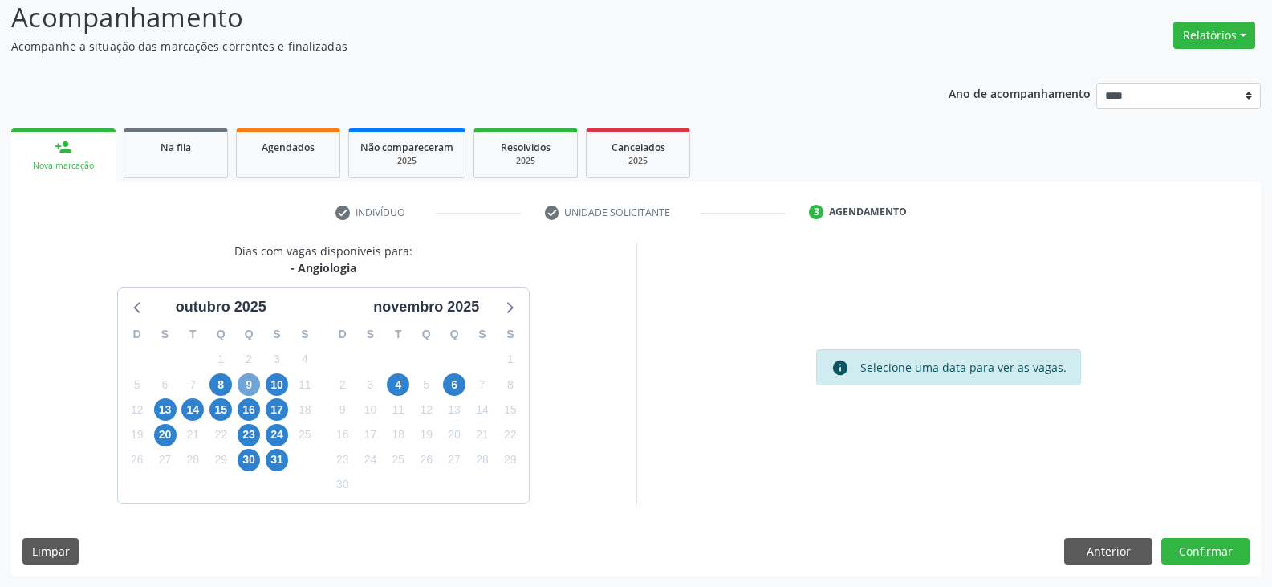
click at [242, 387] on span "9" at bounding box center [249, 384] width 22 height 22
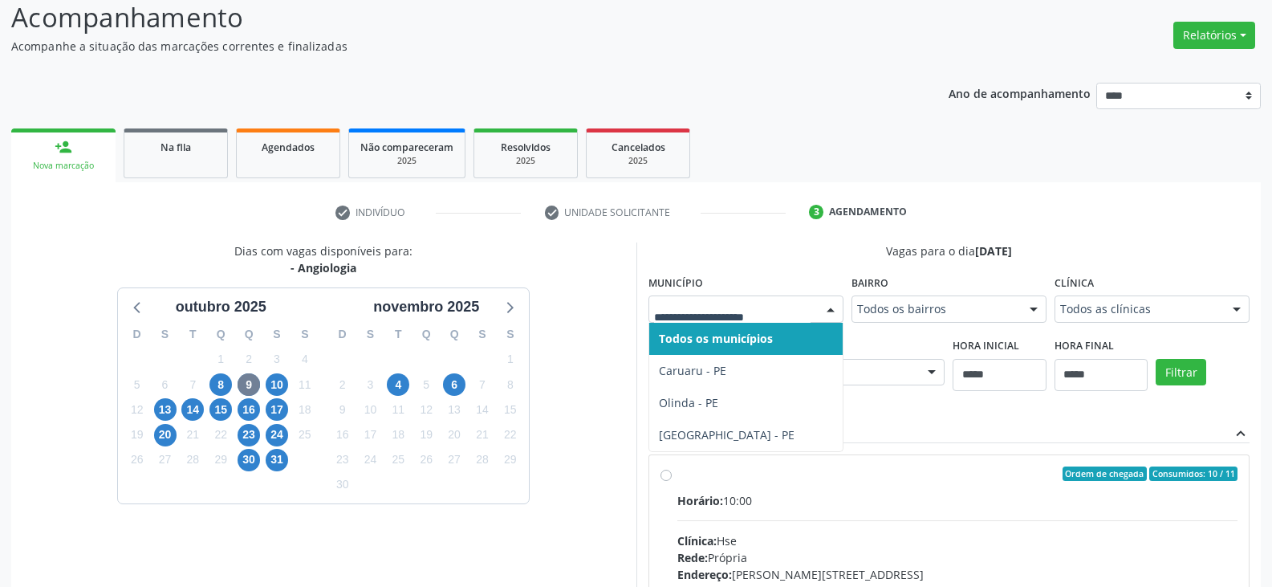
click at [812, 310] on div at bounding box center [745, 308] width 195 height 27
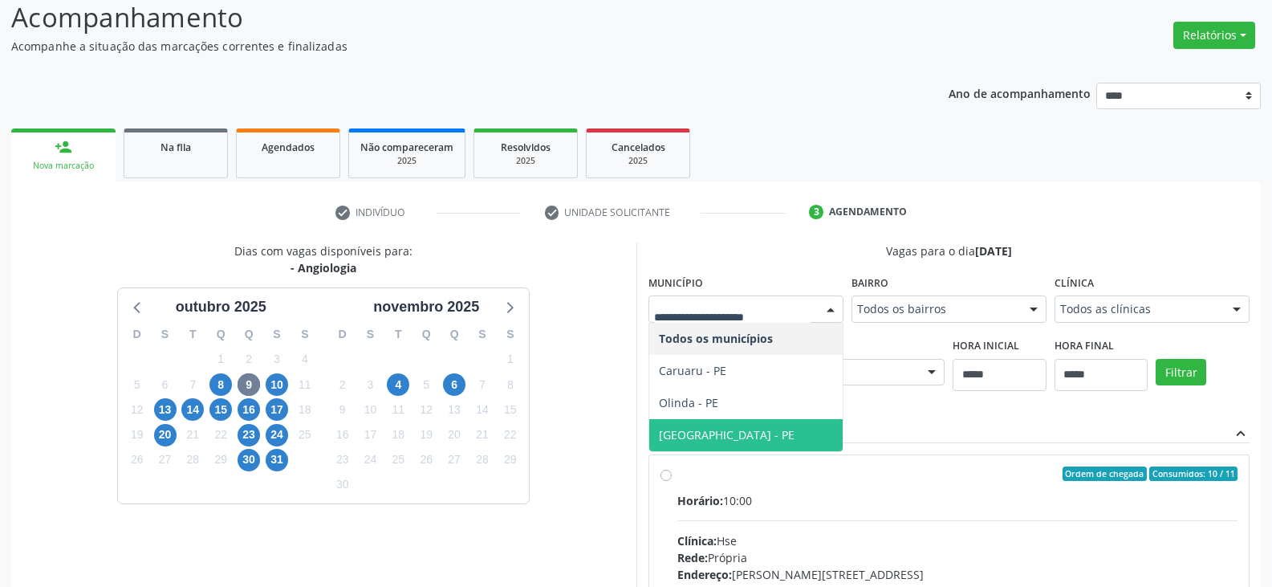
click at [744, 425] on span "Recife - PE" at bounding box center [745, 435] width 193 height 32
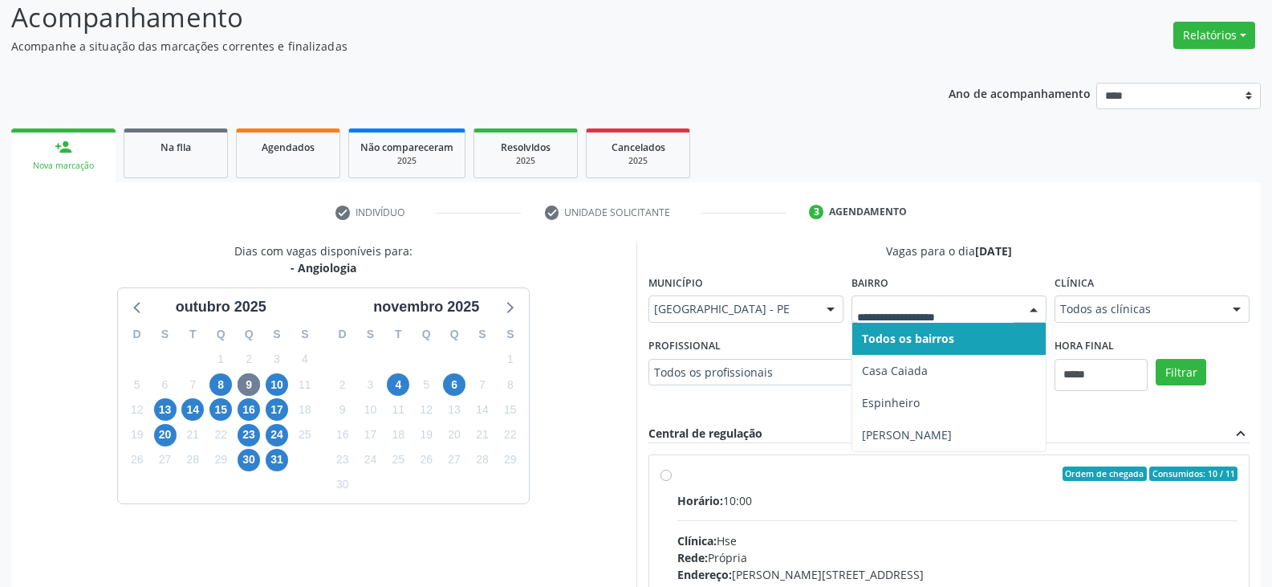
click at [942, 319] on div at bounding box center [948, 308] width 195 height 27
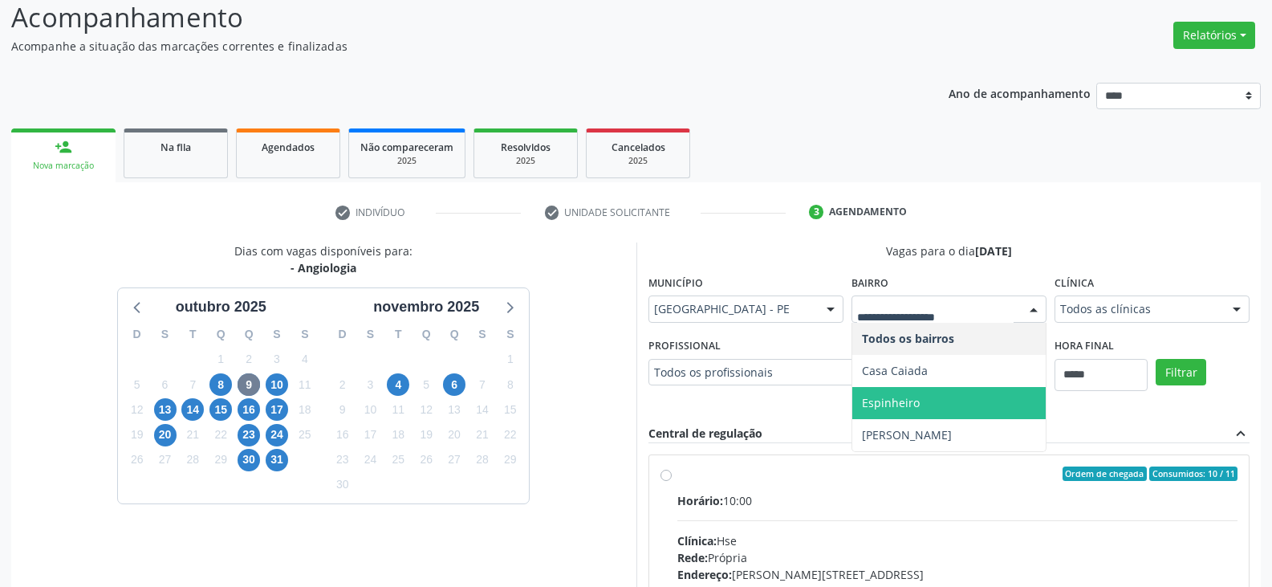
click at [932, 391] on span "Espinheiro" at bounding box center [948, 403] width 193 height 32
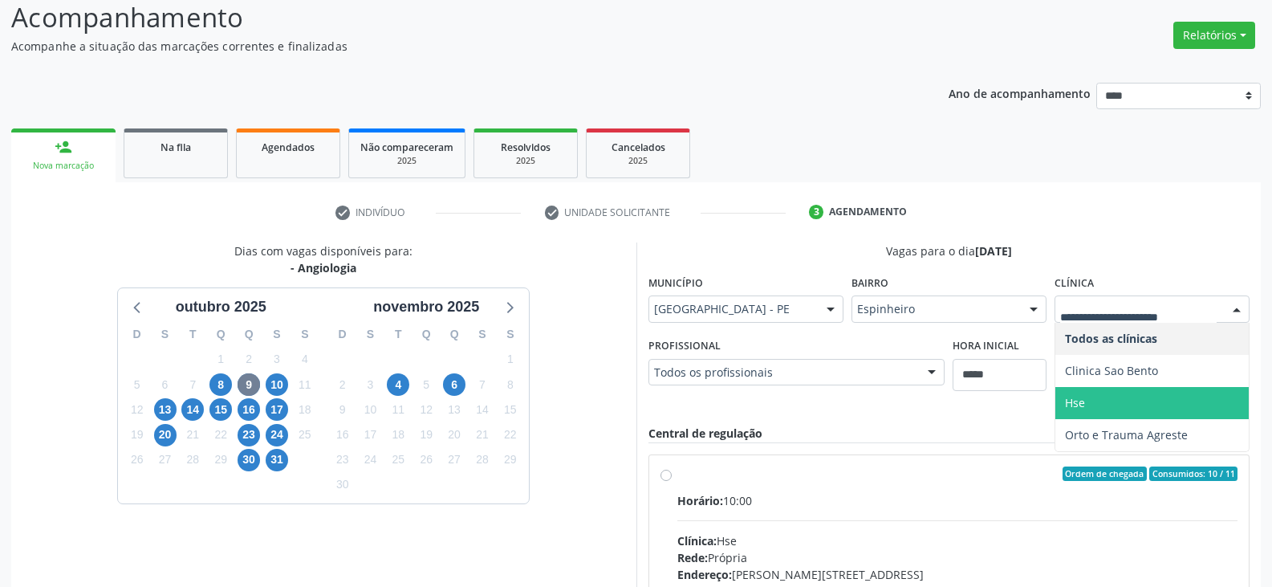
click at [1120, 400] on span "Hse" at bounding box center [1151, 403] width 193 height 32
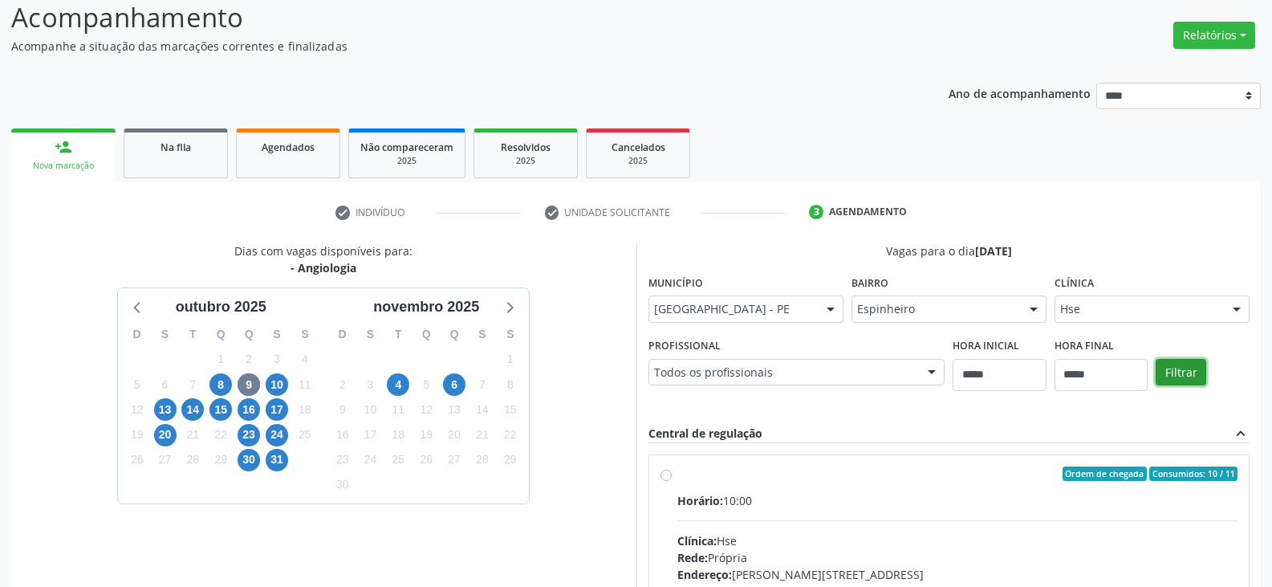
click at [1187, 372] on button "Filtrar" at bounding box center [1180, 372] width 51 height 27
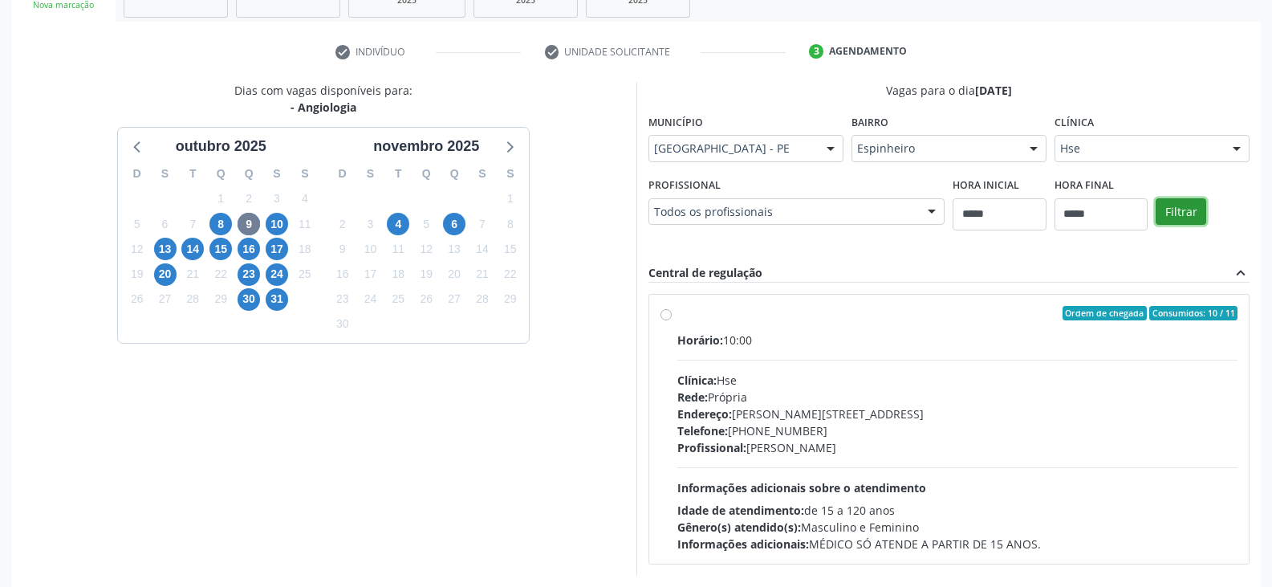
scroll to position [343, 0]
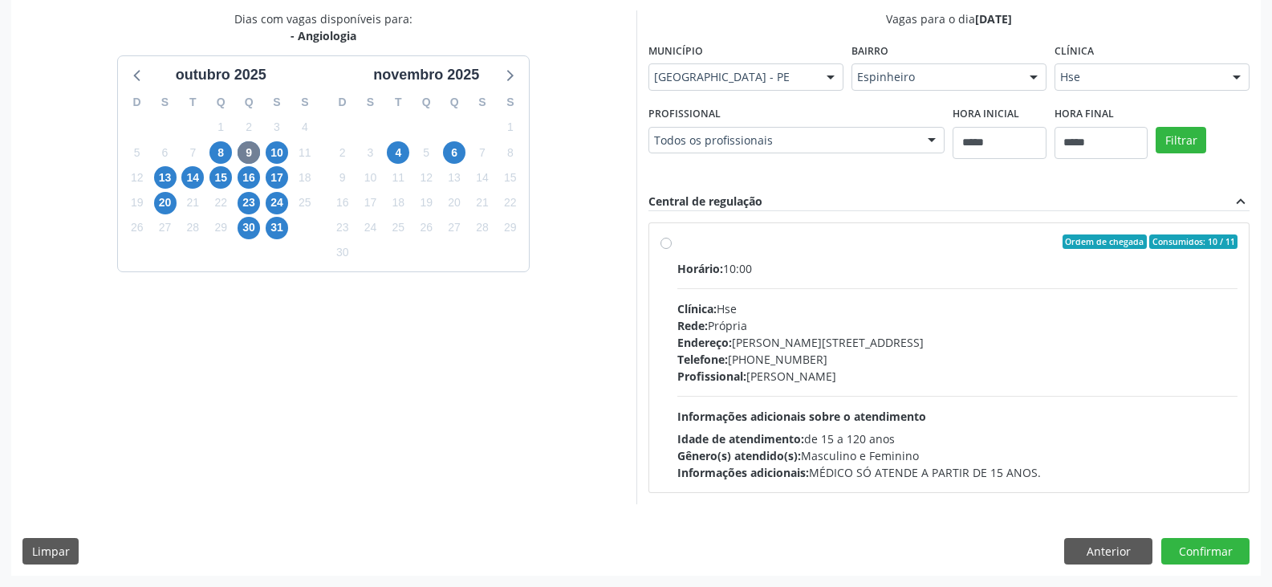
click at [677, 247] on label "Ordem de chegada Consumidos: 10 / 11 Horário: 10:00 Clínica: Hse Rede: Própria …" at bounding box center [957, 357] width 561 height 246
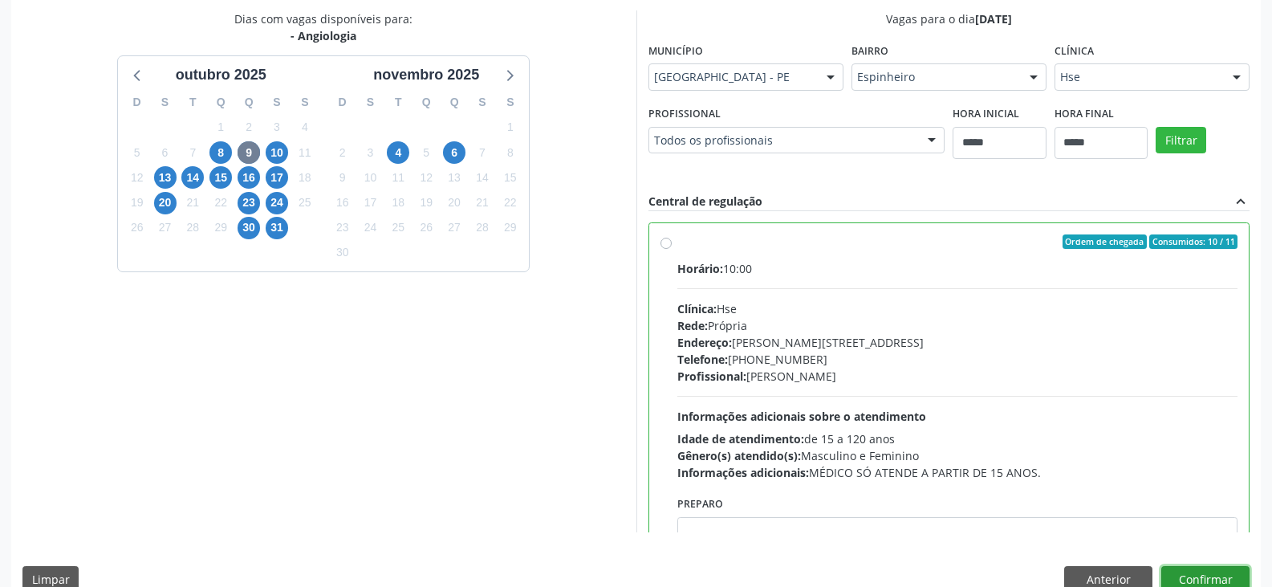
click at [1215, 579] on button "Confirmar" at bounding box center [1205, 579] width 88 height 27
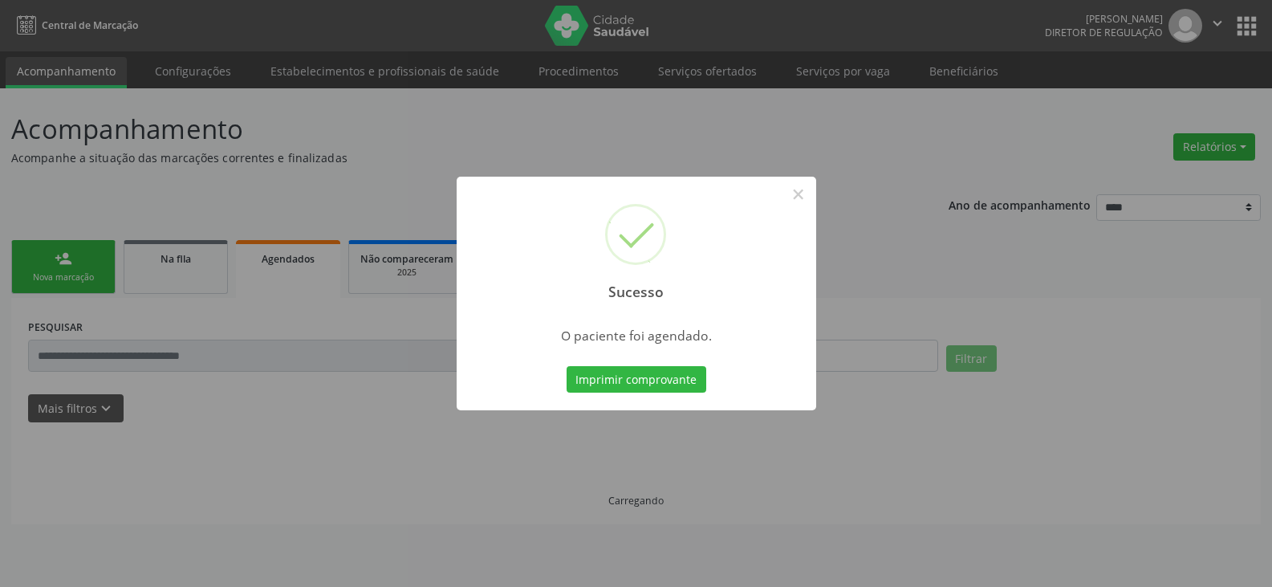
scroll to position [0, 0]
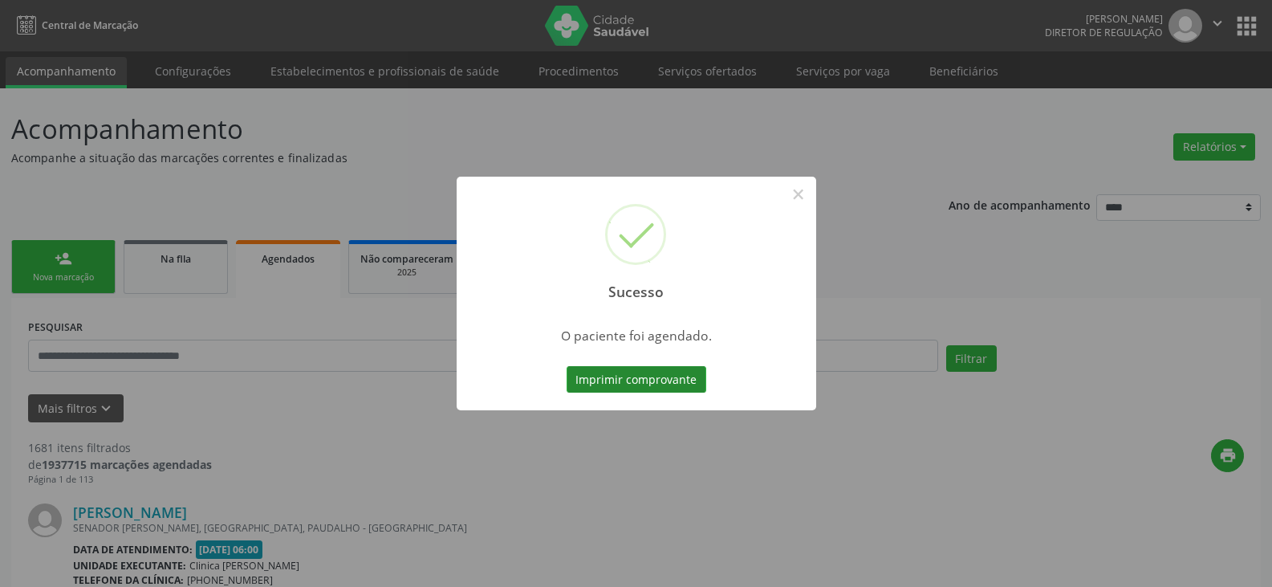
click at [648, 369] on button "Imprimir comprovante" at bounding box center [637, 379] width 140 height 27
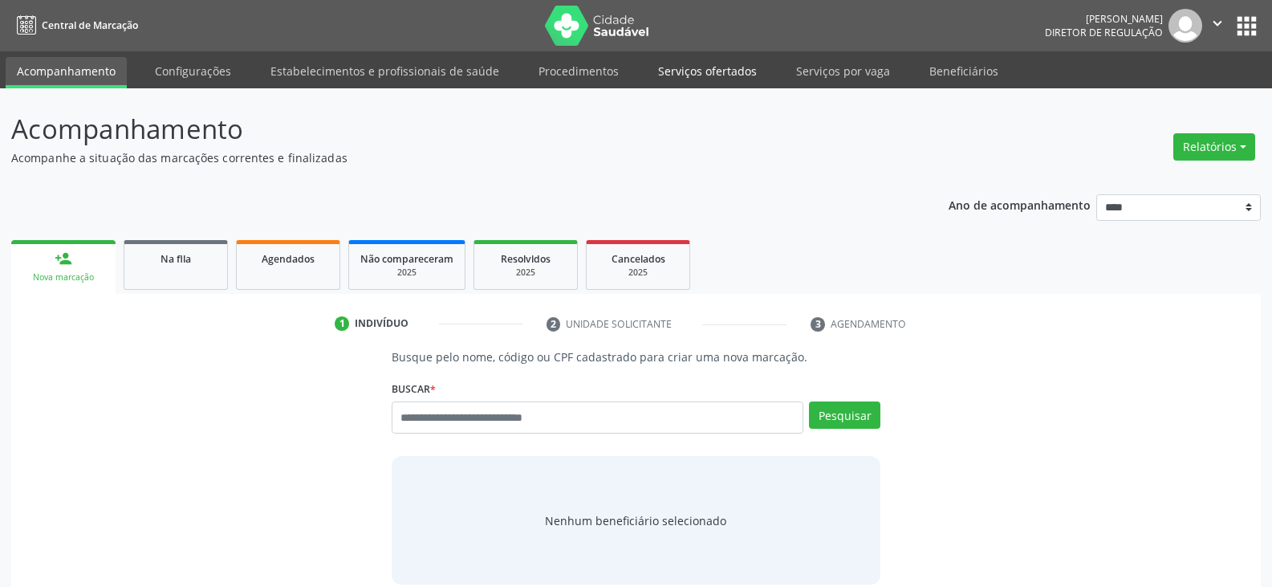
click at [702, 71] on link "Serviços ofertados" at bounding box center [707, 71] width 121 height 28
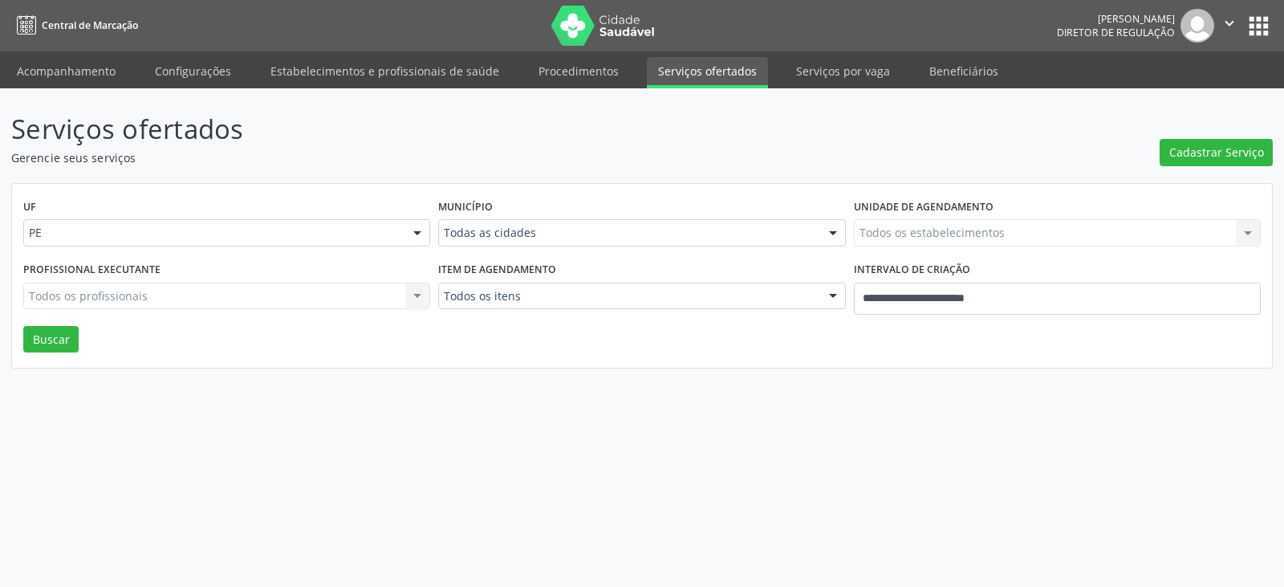
click at [563, 219] on div "Todas as cidades" at bounding box center [641, 232] width 407 height 27
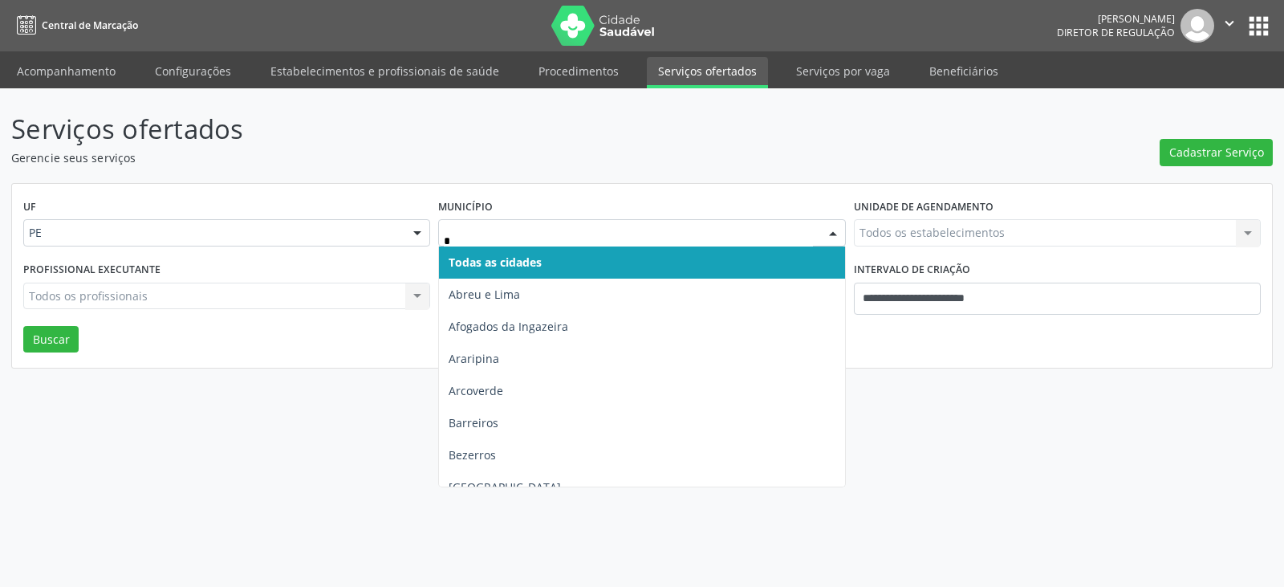
type input "**"
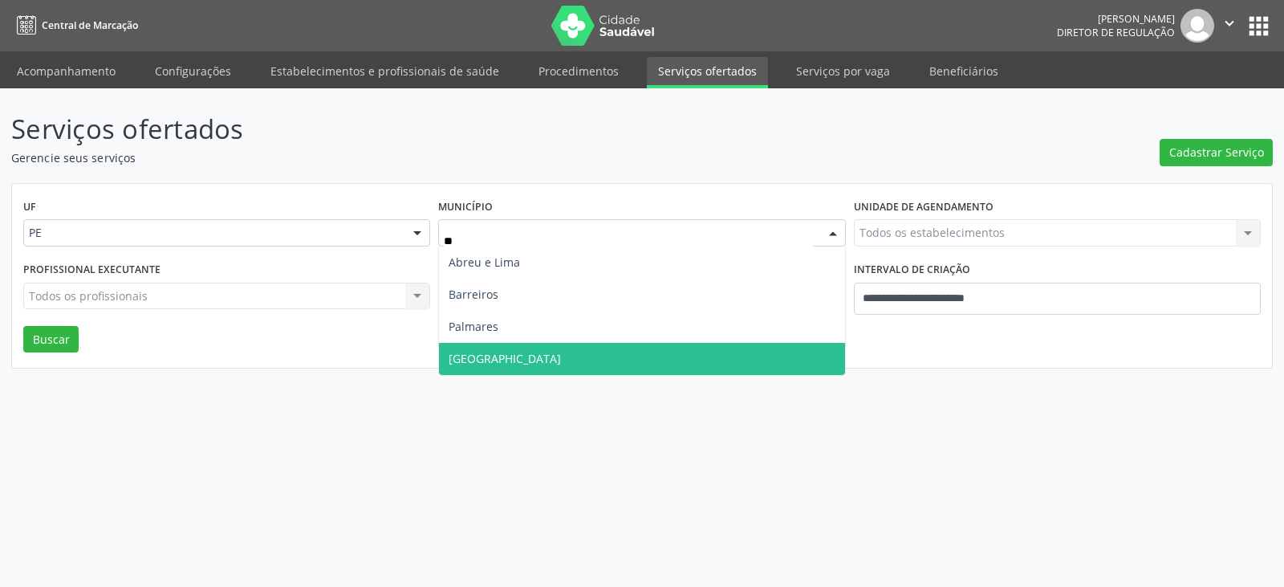
click at [504, 363] on span "Recife" at bounding box center [641, 359] width 405 height 32
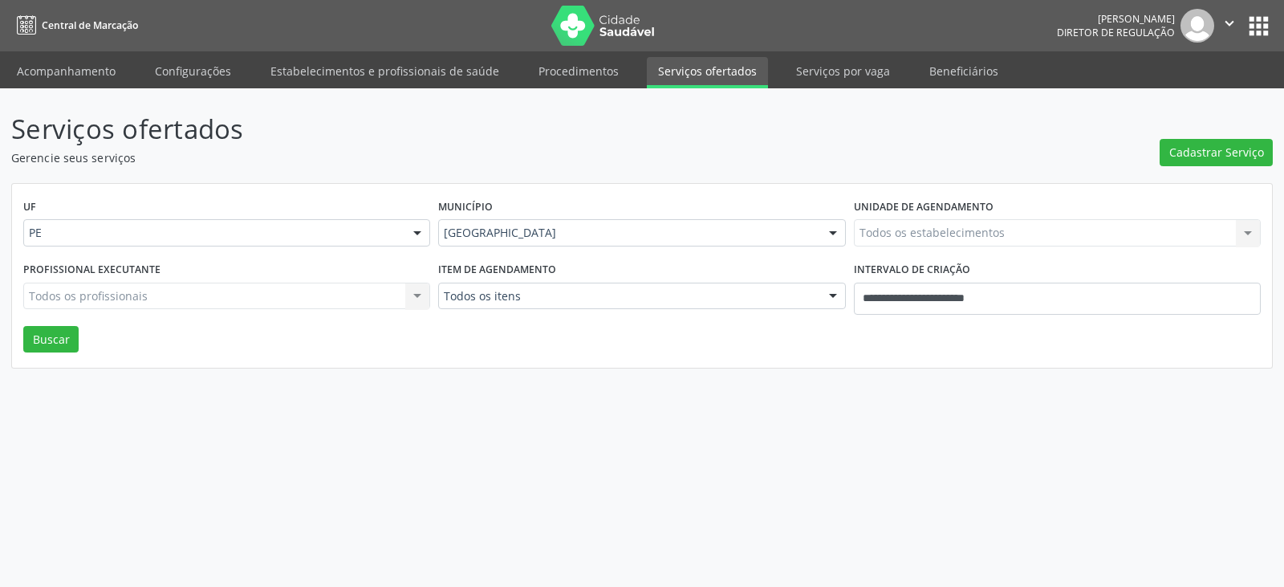
click at [967, 221] on div "Todos os estabelecimentos Todos os estabelecimentos Nenhum resultado encontrado…" at bounding box center [1057, 232] width 407 height 27
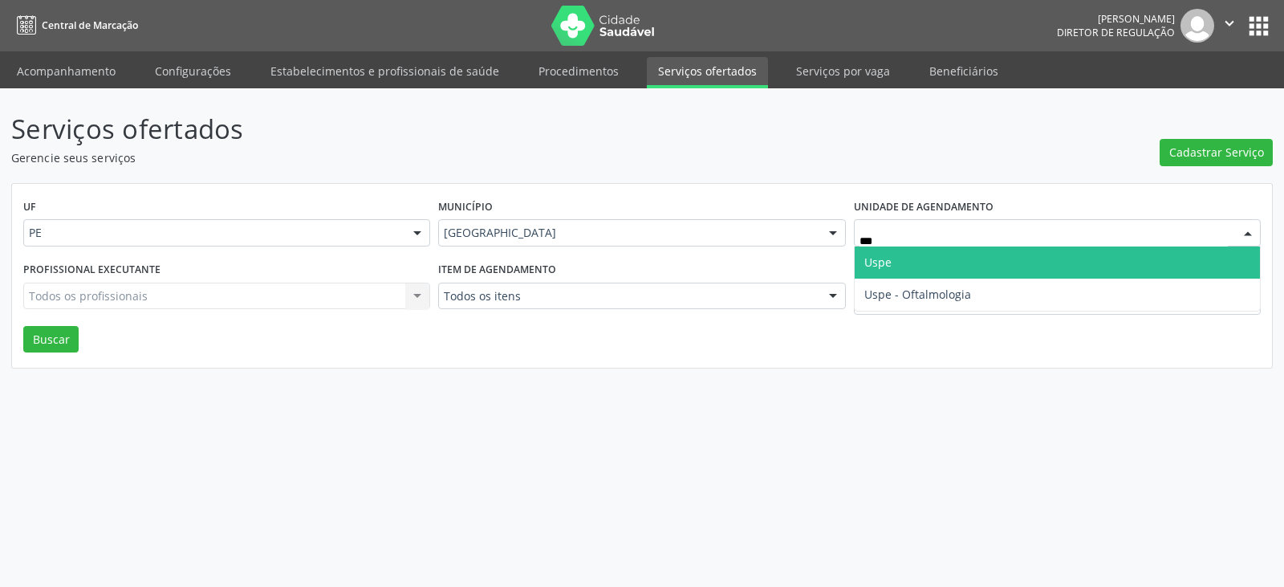
type input "****"
click at [924, 260] on span "Uspe" at bounding box center [1057, 262] width 405 height 32
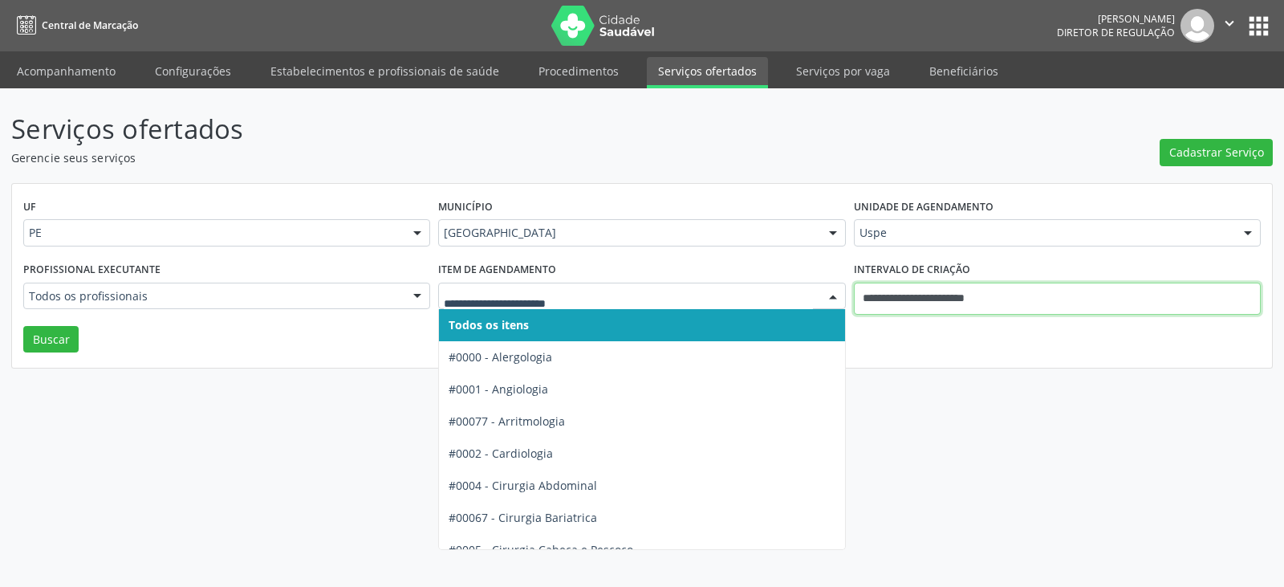
click at [1023, 302] on input "**********" at bounding box center [1057, 298] width 407 height 32
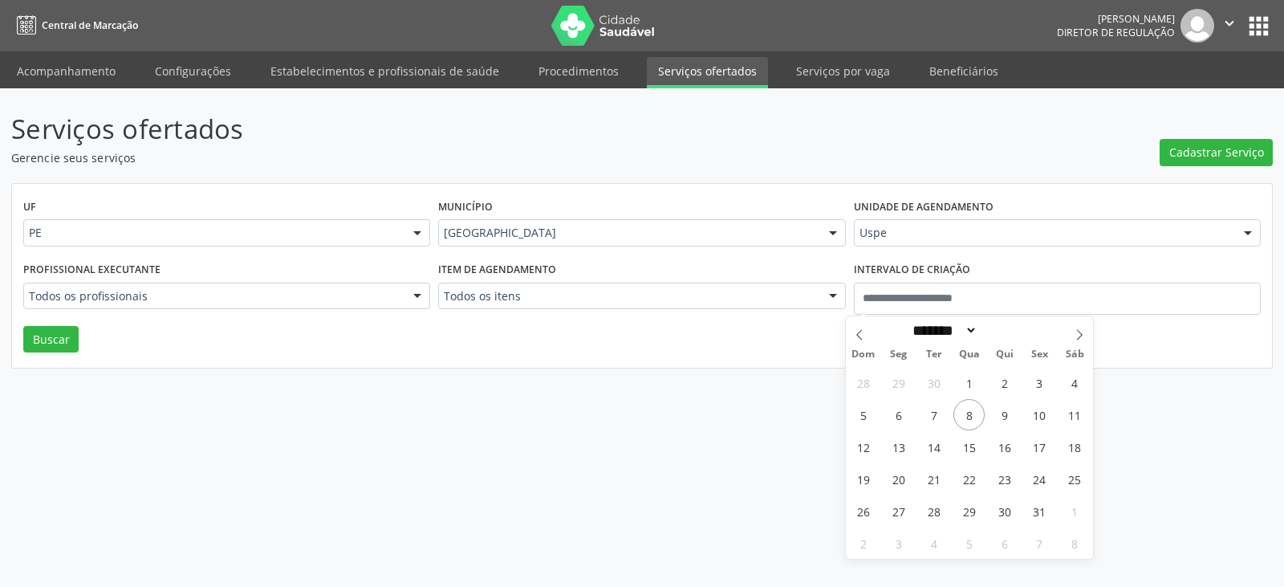
click at [800, 308] on div "Todos os itens" at bounding box center [641, 295] width 407 height 27
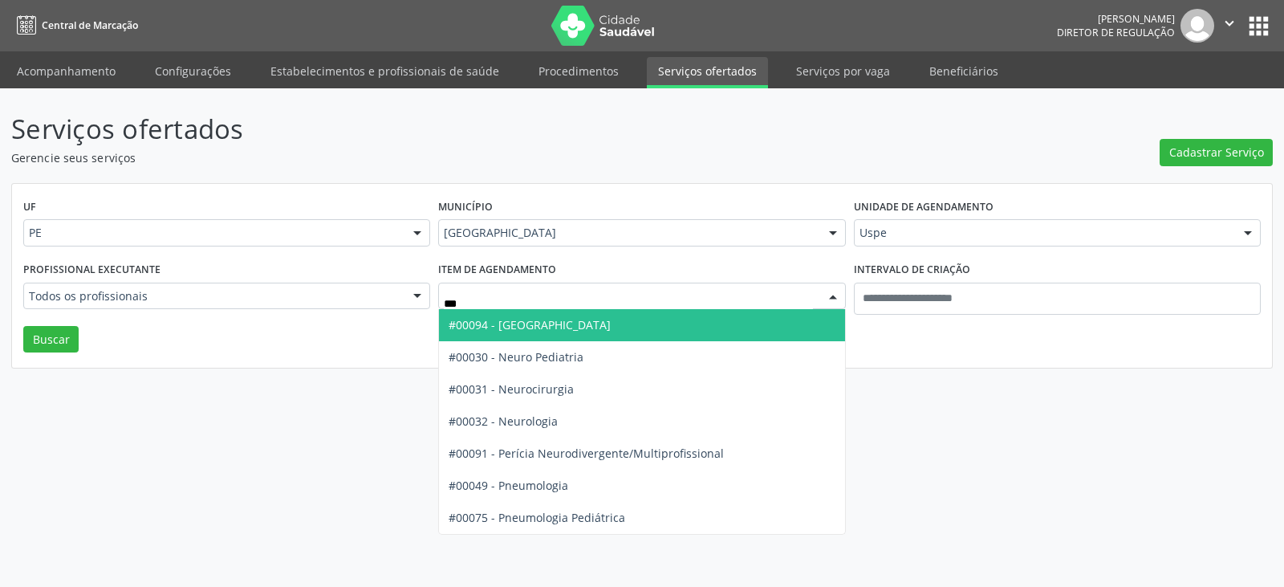
type input "****"
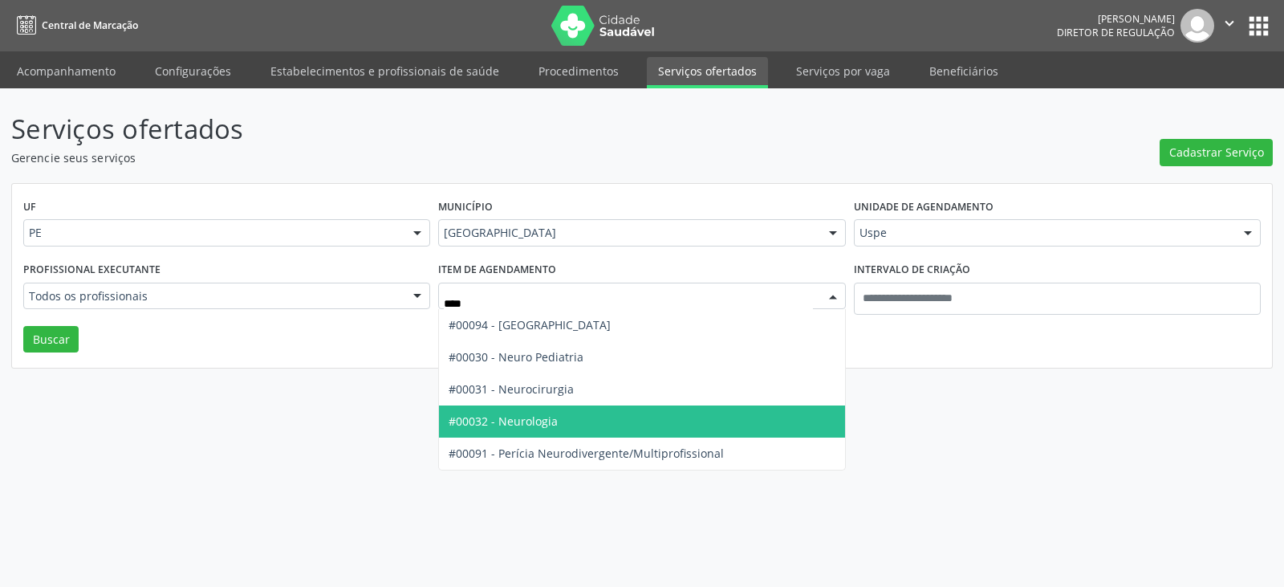
click at [574, 420] on span "#00032 - Neurologia" at bounding box center [641, 421] width 405 height 32
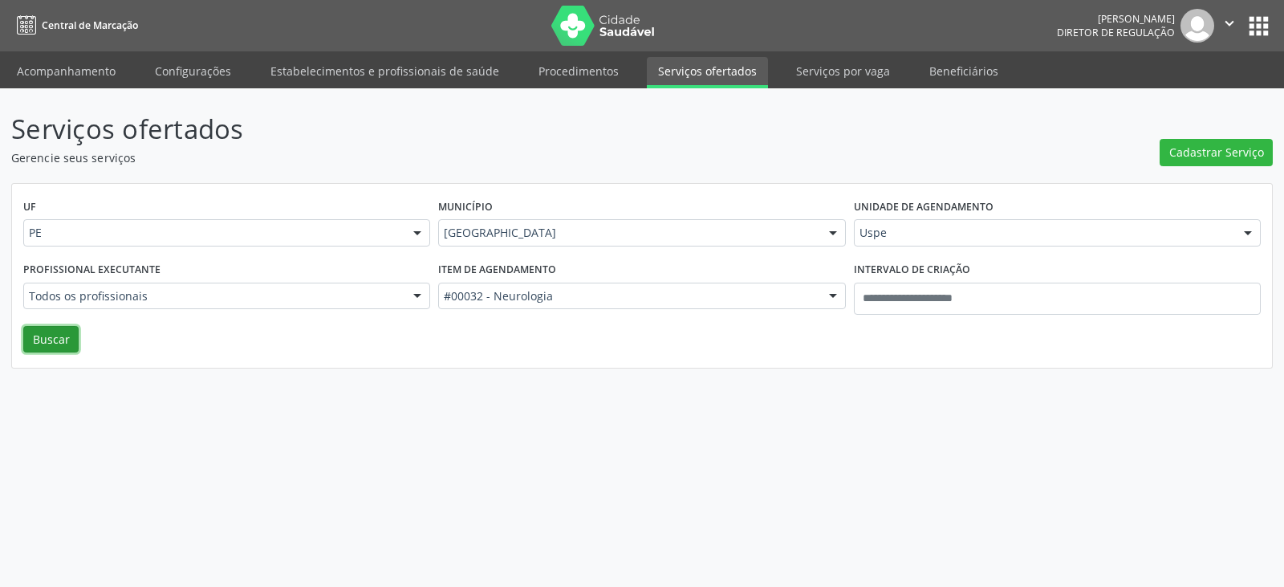
click at [51, 345] on button "Buscar" at bounding box center [50, 339] width 55 height 27
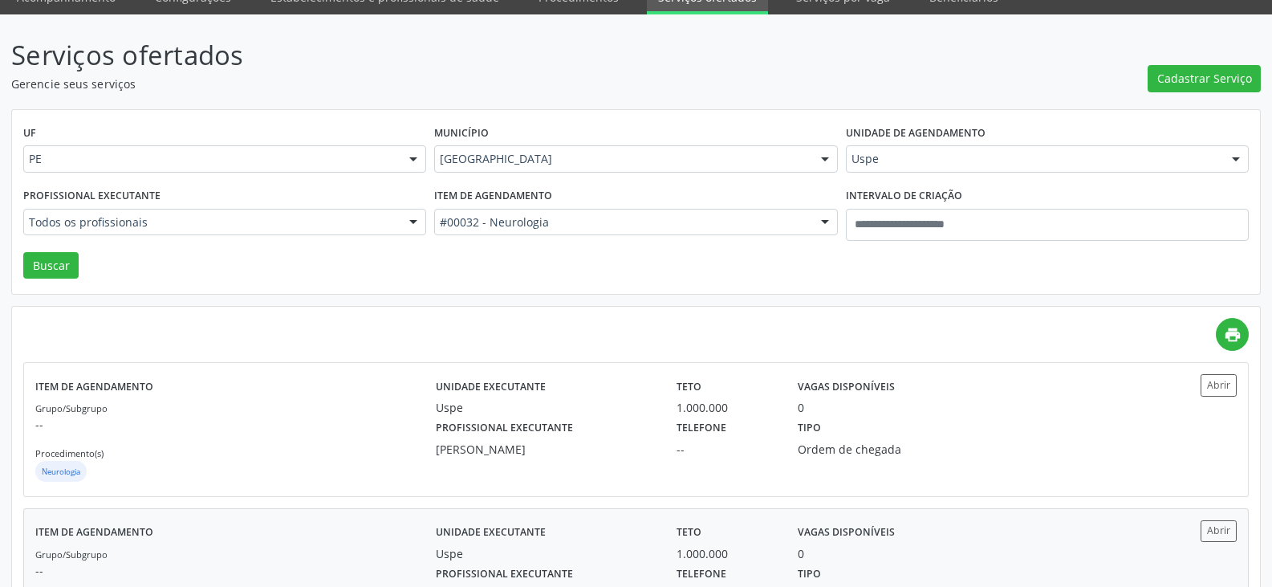
scroll to position [160, 0]
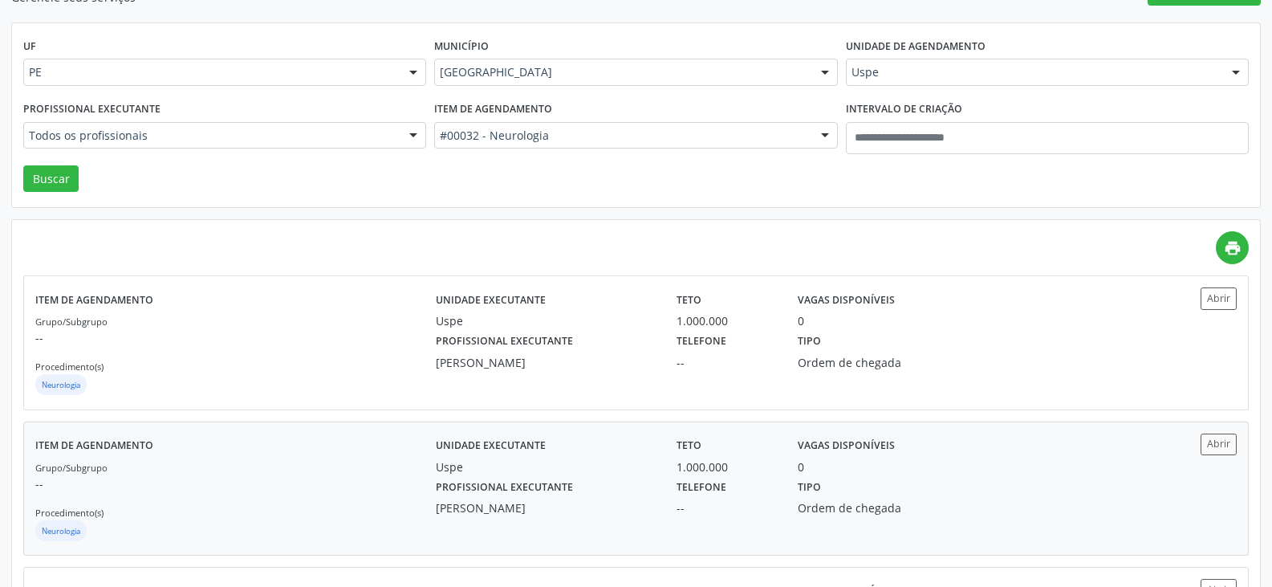
click at [578, 483] on div "Profissional executante Maria da Penha Mendes Mariz" at bounding box center [544, 496] width 241 height 42
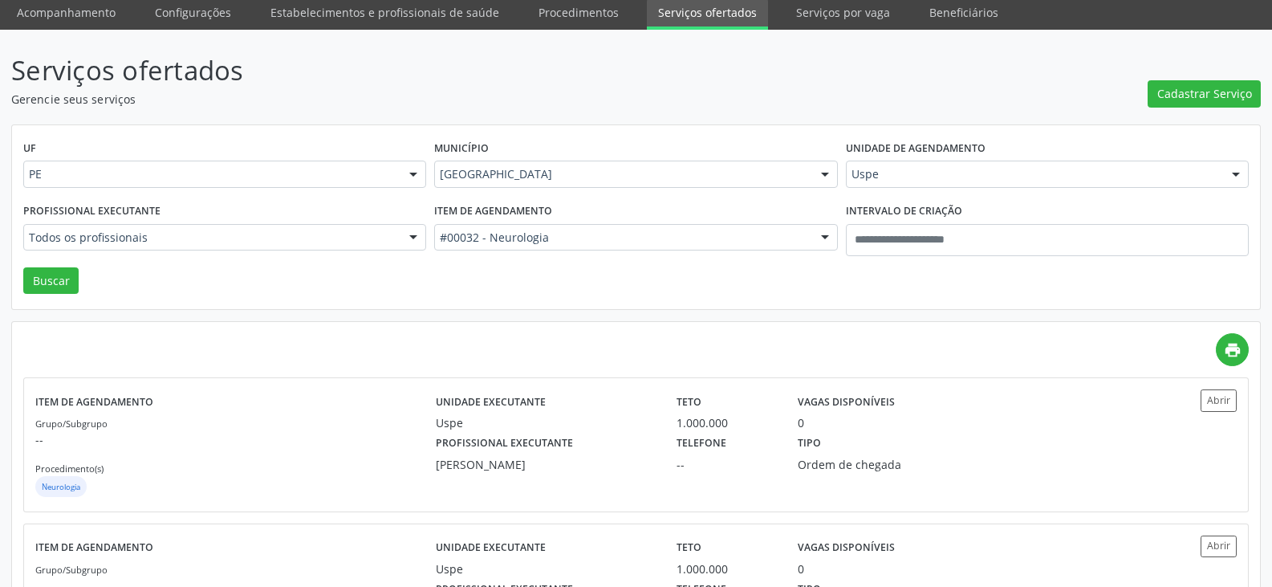
scroll to position [0, 0]
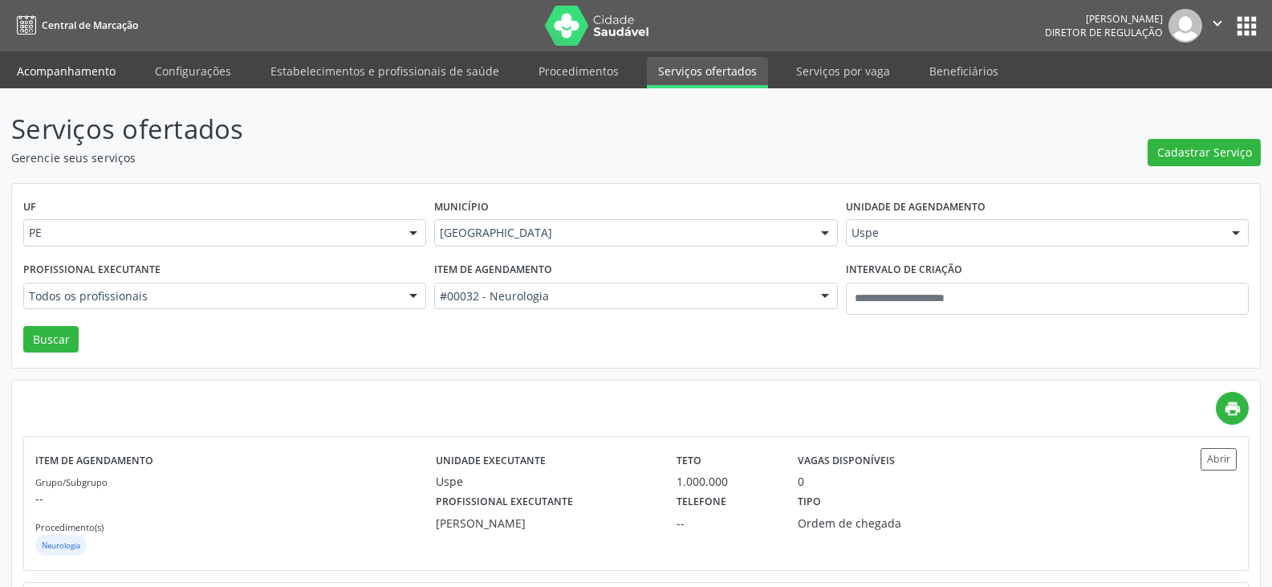
click at [83, 64] on link "Acompanhamento" at bounding box center [66, 71] width 121 height 28
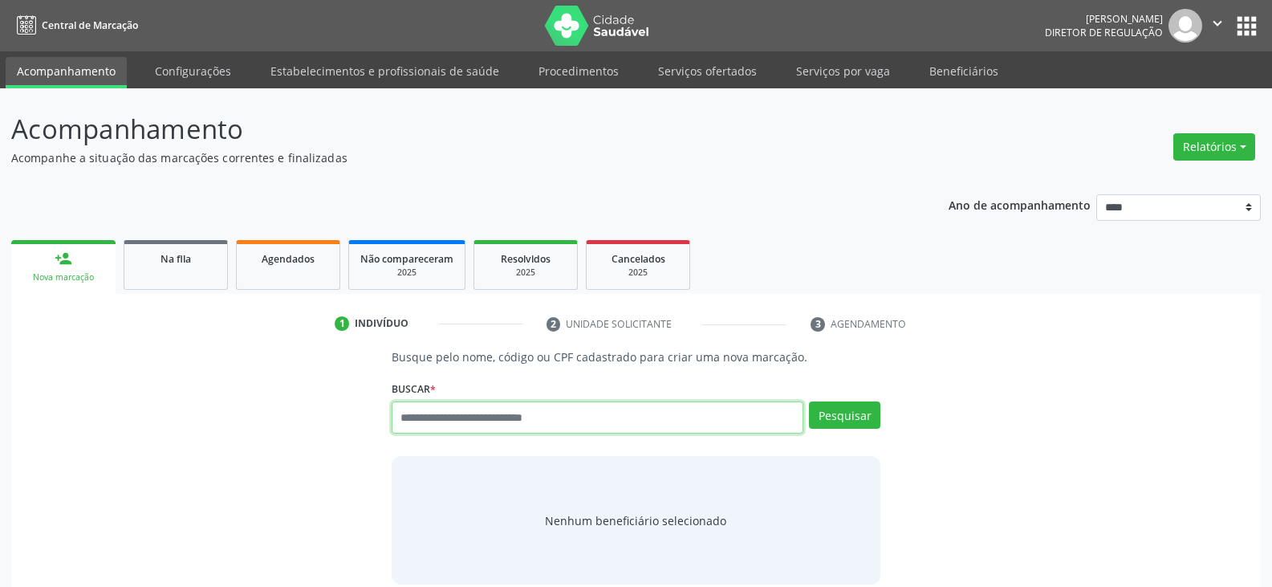
click at [461, 424] on input "text" at bounding box center [598, 417] width 412 height 32
click at [447, 417] on input "text" at bounding box center [598, 417] width 412 height 32
type input "**********"
click at [843, 417] on button "Pesquisar" at bounding box center [844, 414] width 71 height 27
type input "**********"
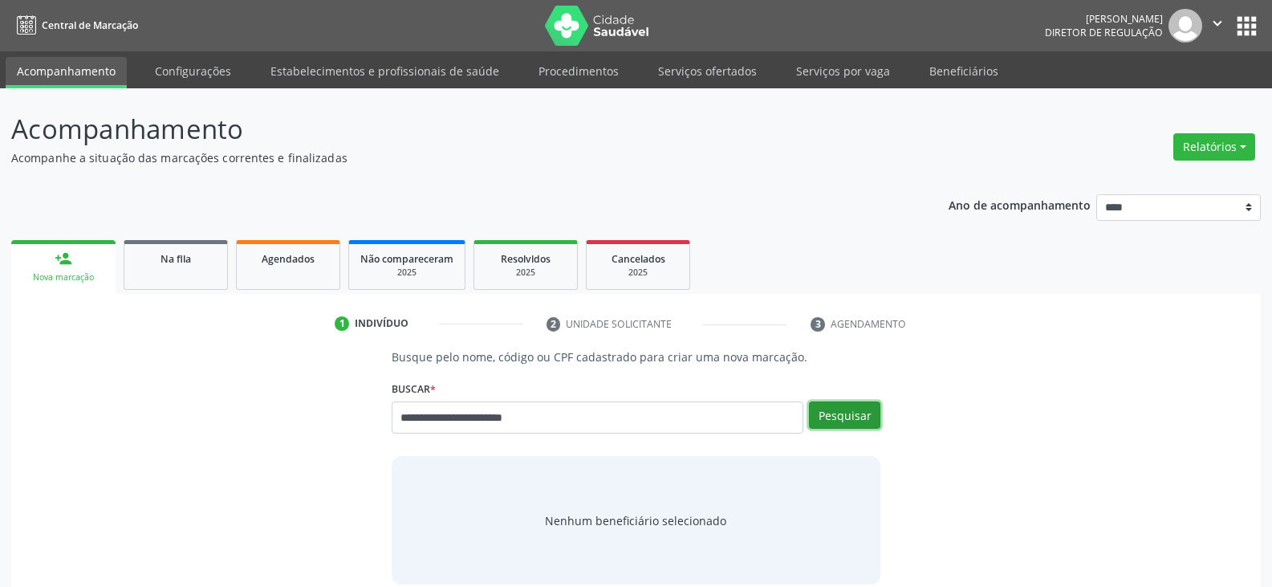
click at [835, 414] on button "Pesquisar" at bounding box center [844, 414] width 71 height 27
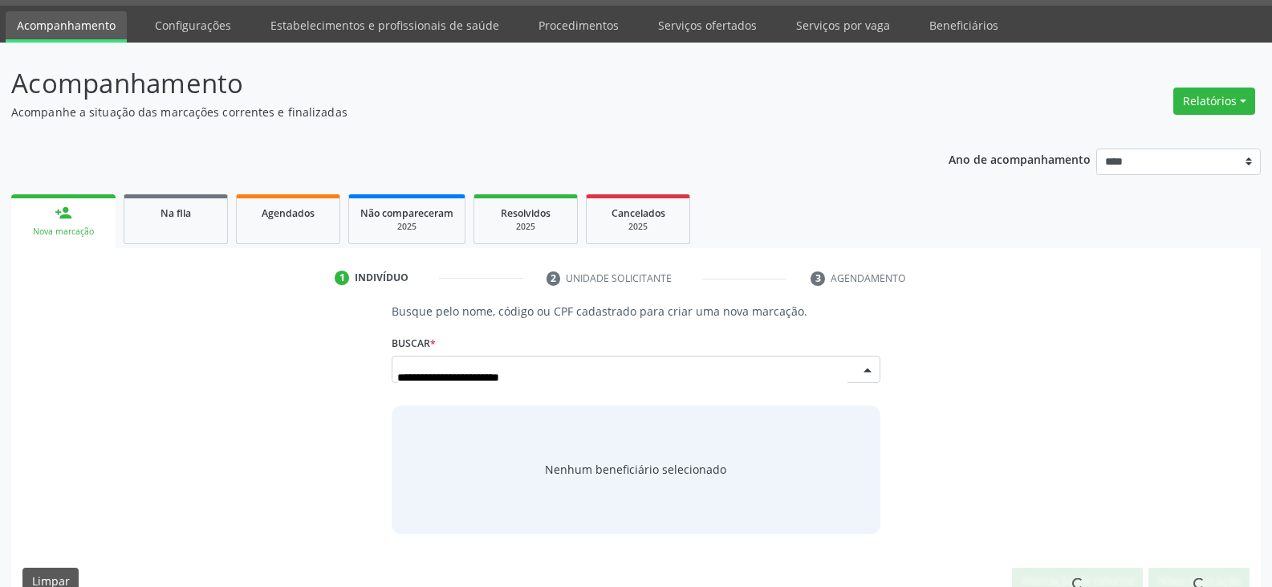
scroll to position [75, 0]
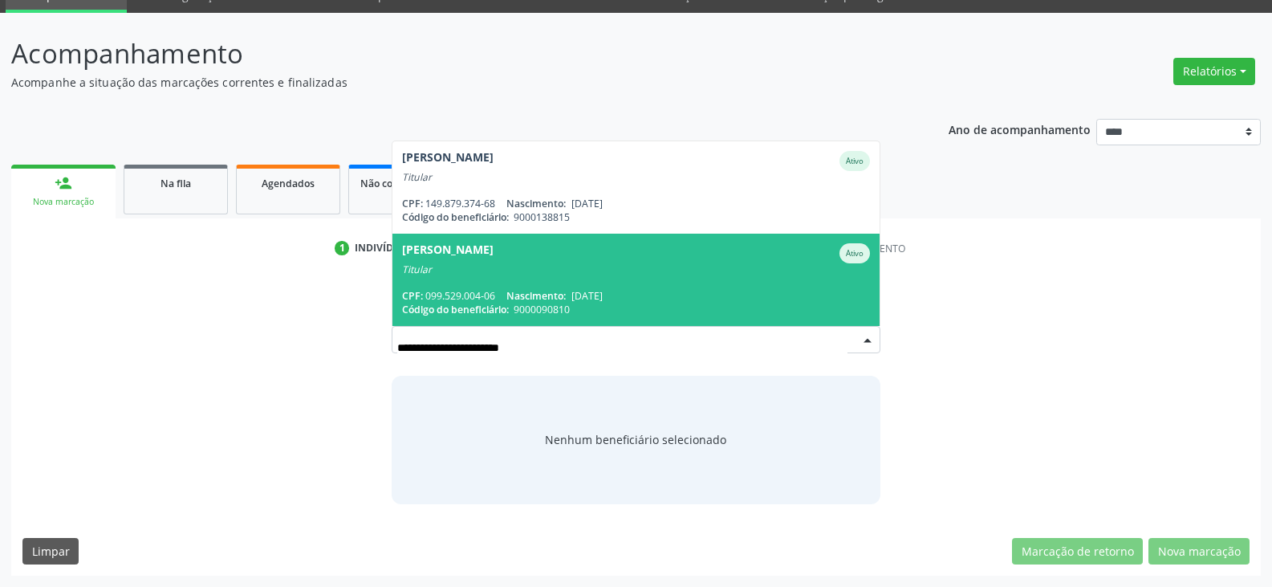
click at [638, 277] on span "Marlene Henrique da Silva Ativo Titular CPF: 099.529.004-06 Nascimento: 23/12/1…" at bounding box center [635, 280] width 487 height 92
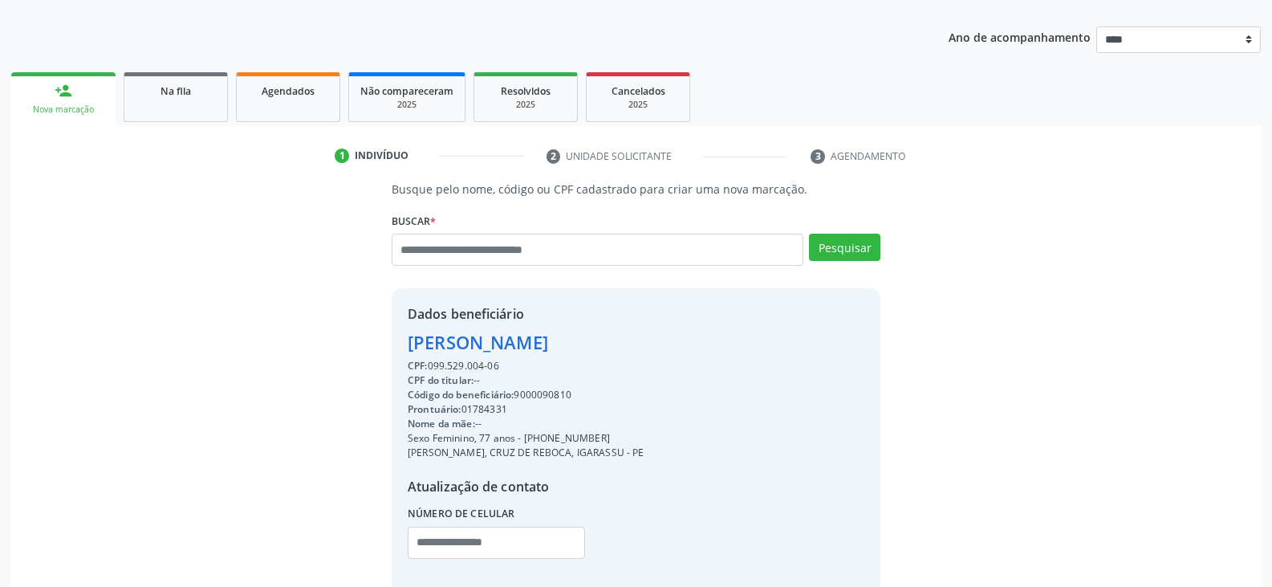
scroll to position [261, 0]
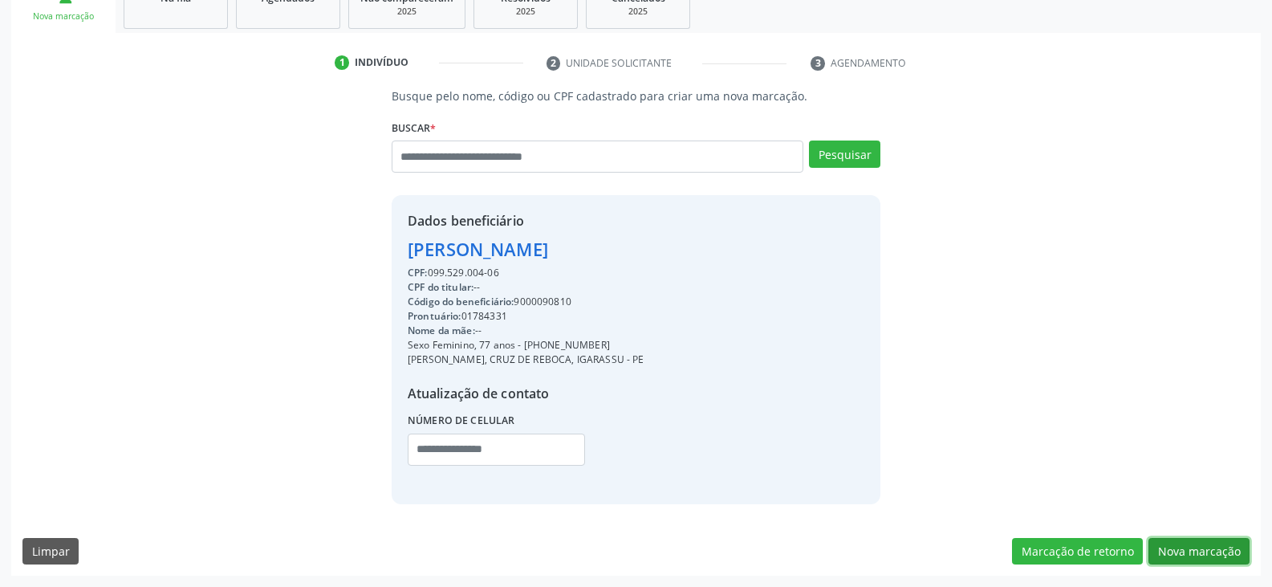
click at [1191, 554] on button "Nova marcação" at bounding box center [1198, 551] width 101 height 27
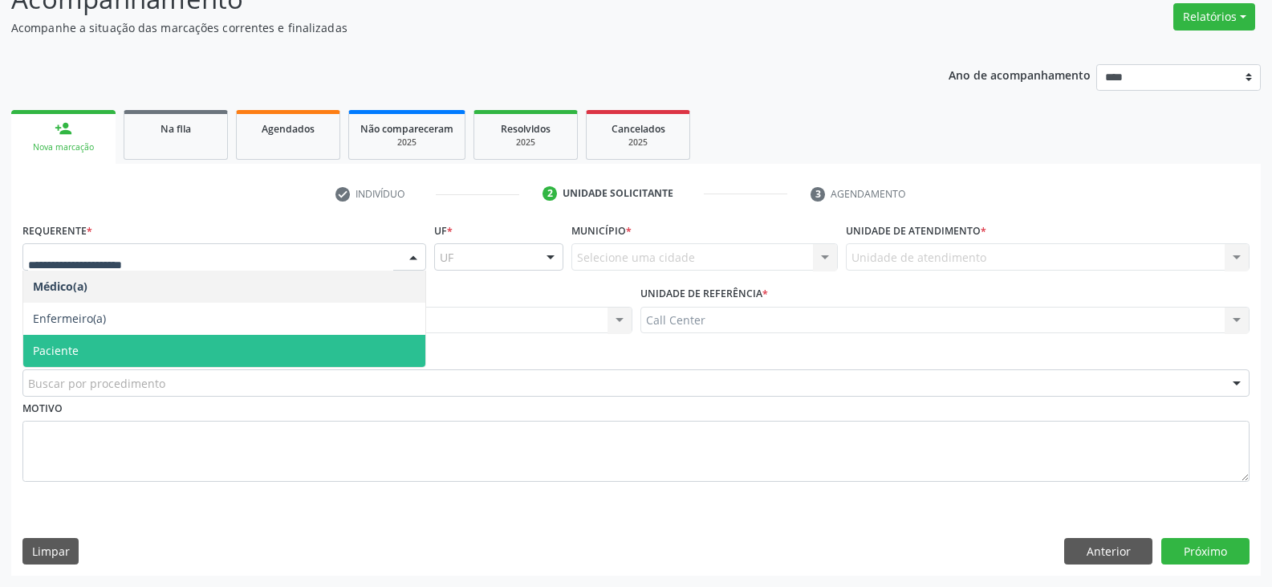
click at [128, 349] on span "Paciente" at bounding box center [224, 351] width 402 height 32
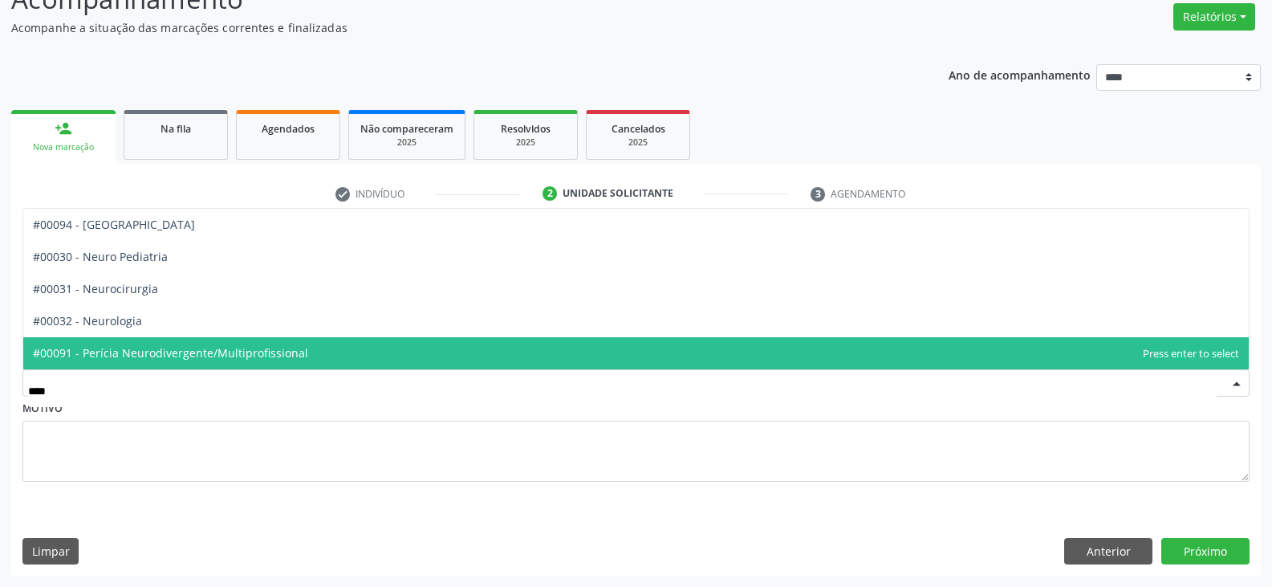
type input "*****"
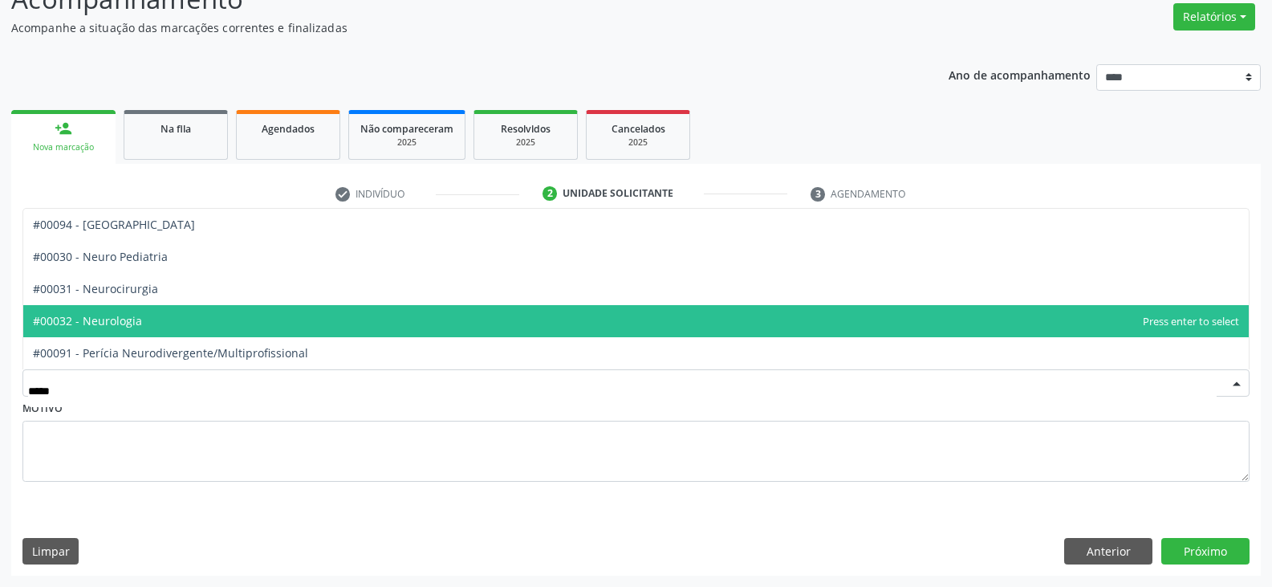
click at [256, 316] on span "#00032 - Neurologia" at bounding box center [635, 321] width 1225 height 32
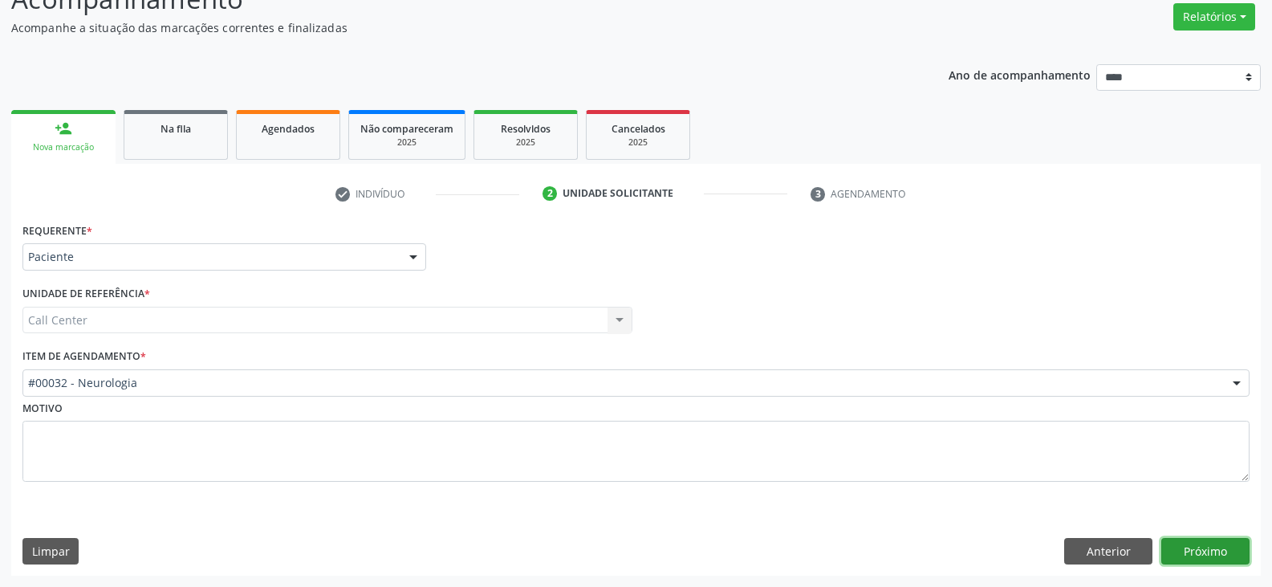
click at [1221, 552] on button "Próximo" at bounding box center [1205, 551] width 88 height 27
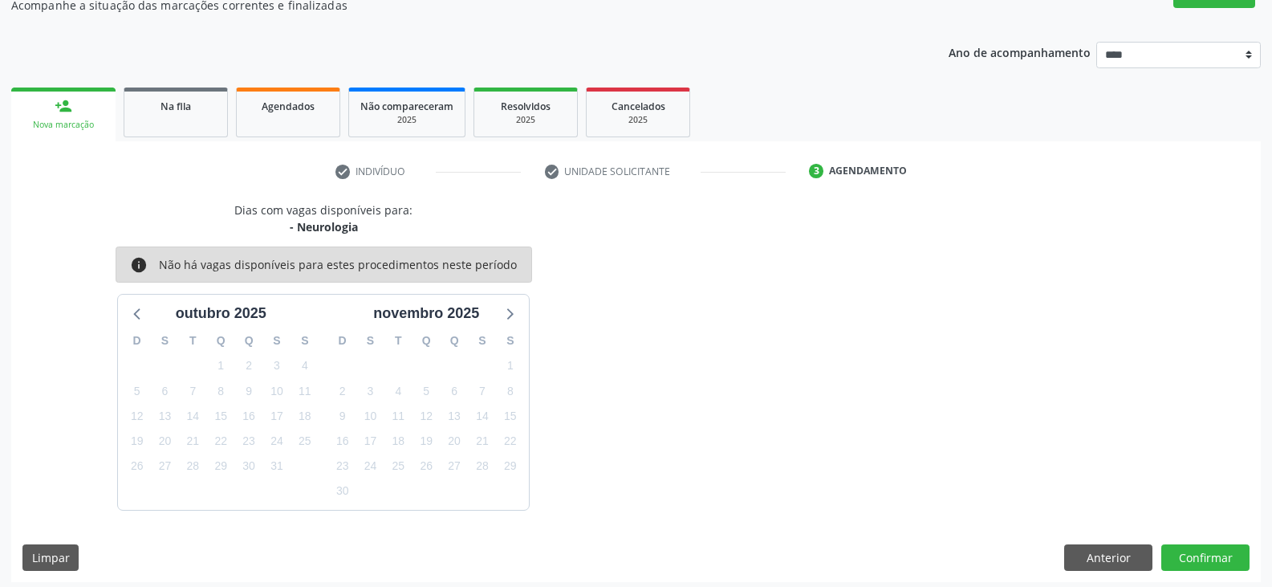
scroll to position [159, 0]
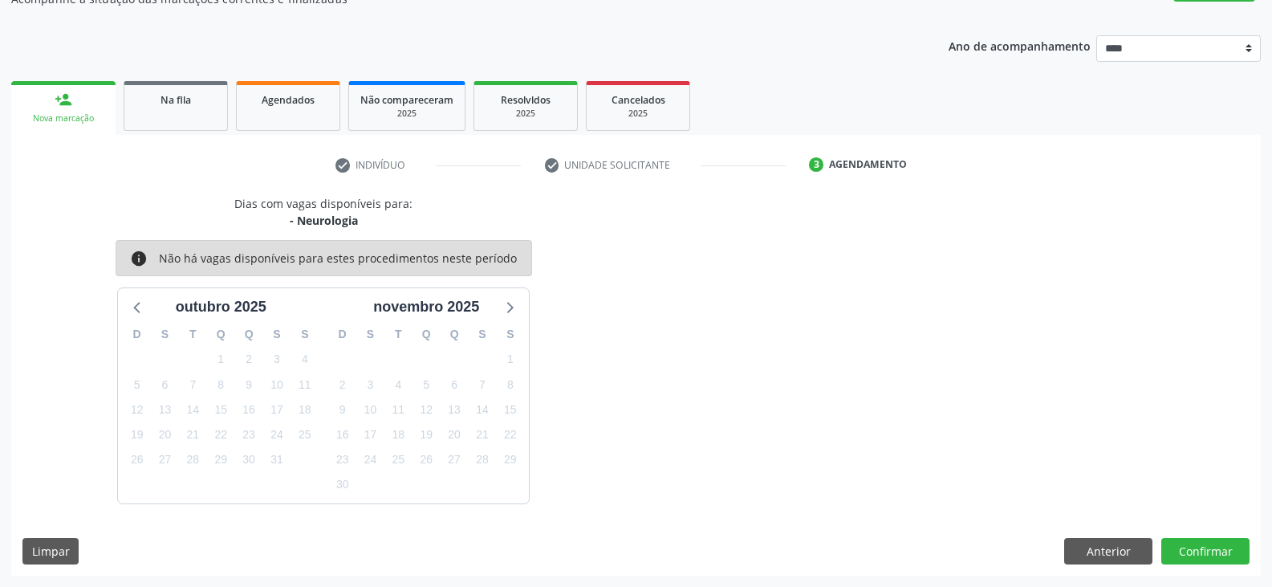
drag, startPoint x: 701, startPoint y: 414, endPoint x: 233, endPoint y: 174, distance: 526.5
click at [692, 407] on div "Dias com vagas disponíveis para: - Neurologia info Não há vagas disponíveis par…" at bounding box center [635, 349] width 1249 height 308
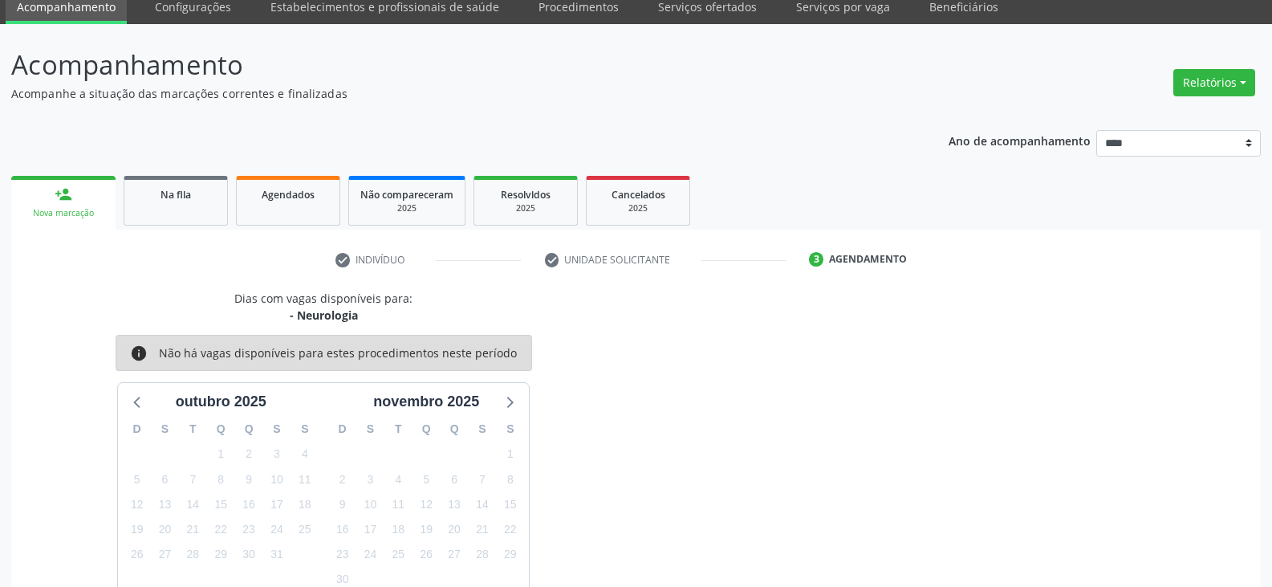
scroll to position [0, 0]
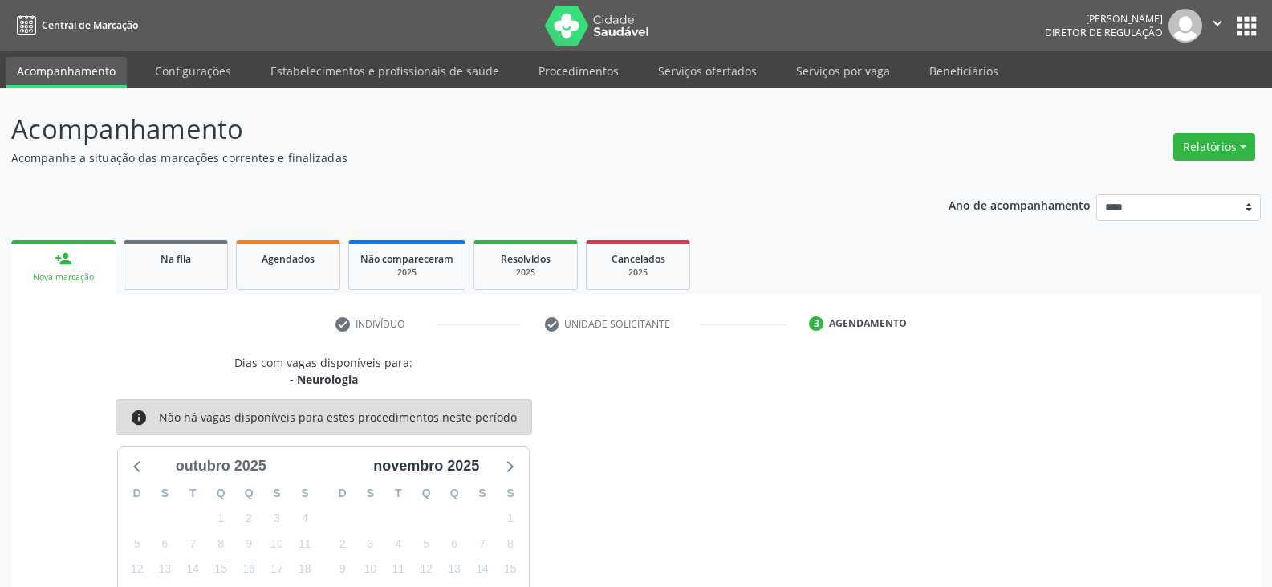
click at [223, 461] on div "outubro 2025" at bounding box center [221, 466] width 104 height 22
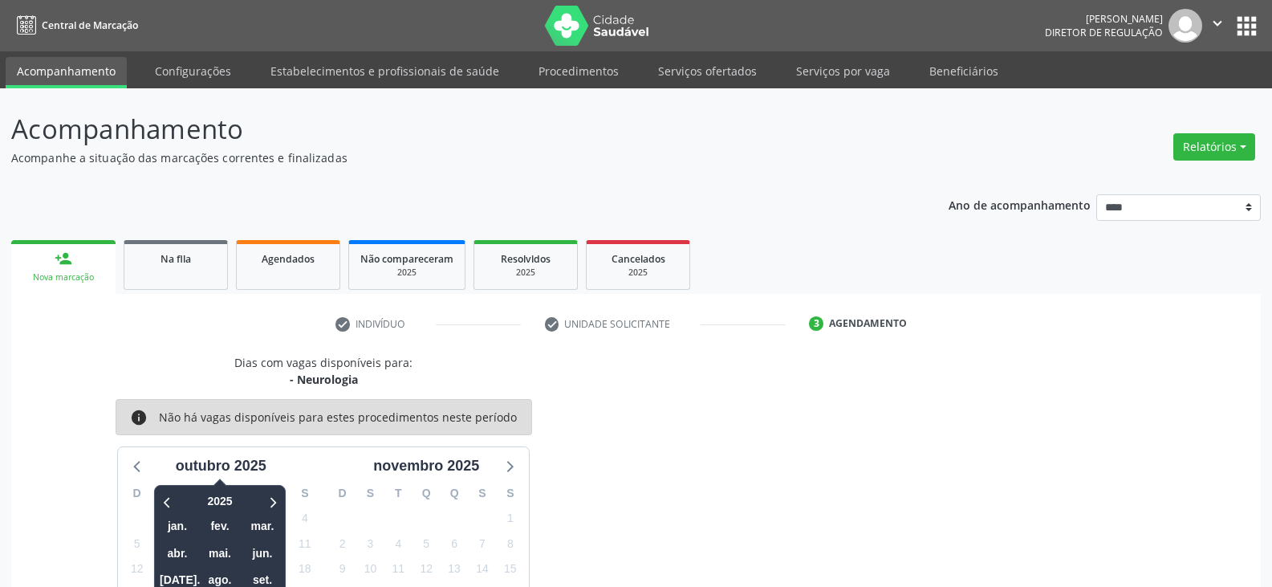
scroll to position [21, 0]
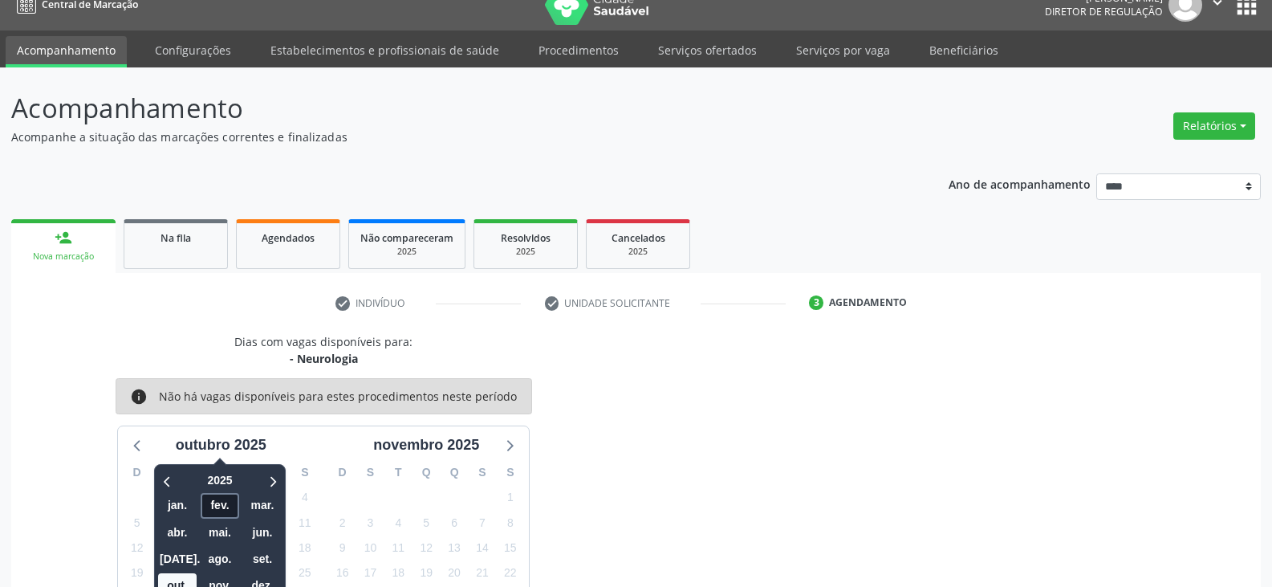
click at [222, 506] on span "fev." at bounding box center [220, 505] width 39 height 25
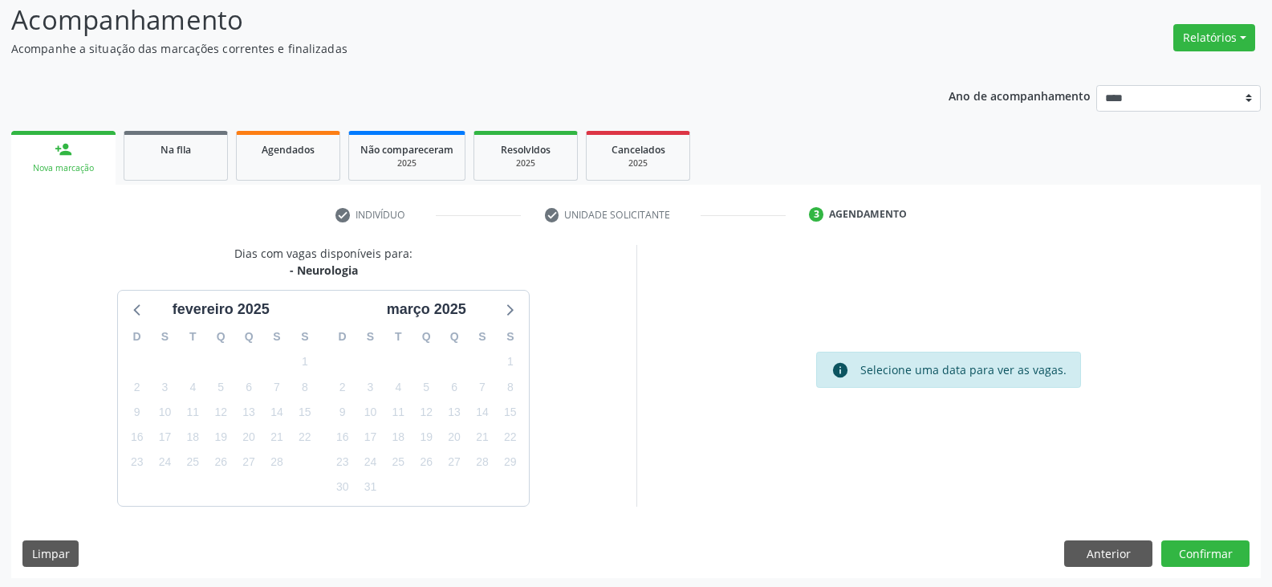
scroll to position [112, 0]
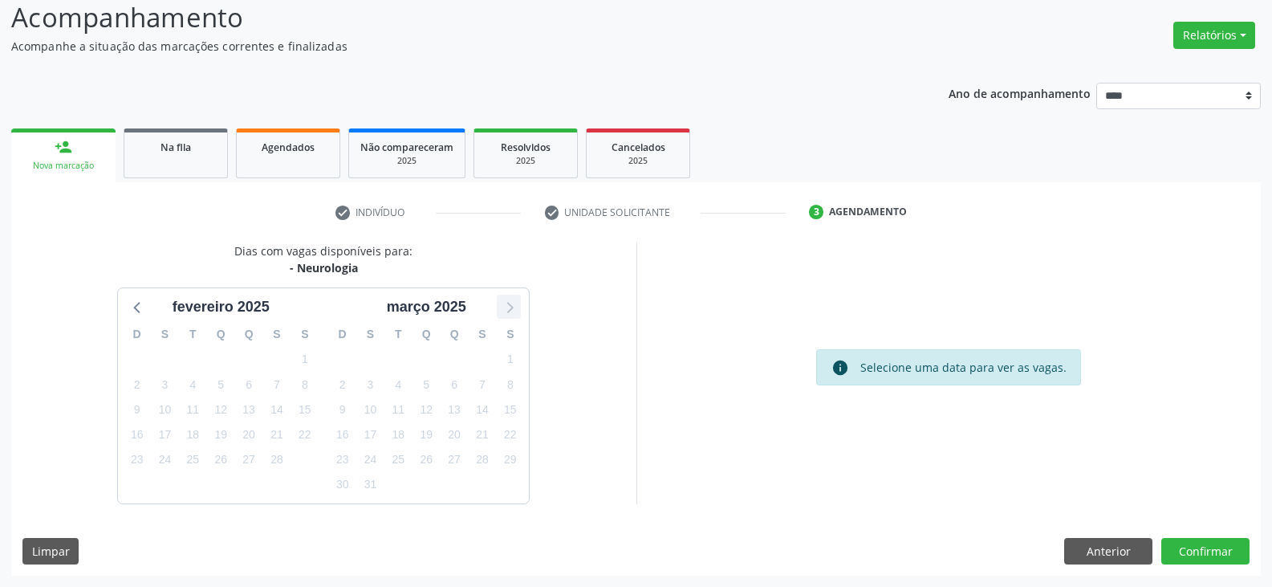
click at [518, 303] on icon at bounding box center [508, 306] width 21 height 21
click at [514, 312] on icon at bounding box center [508, 306] width 21 height 21
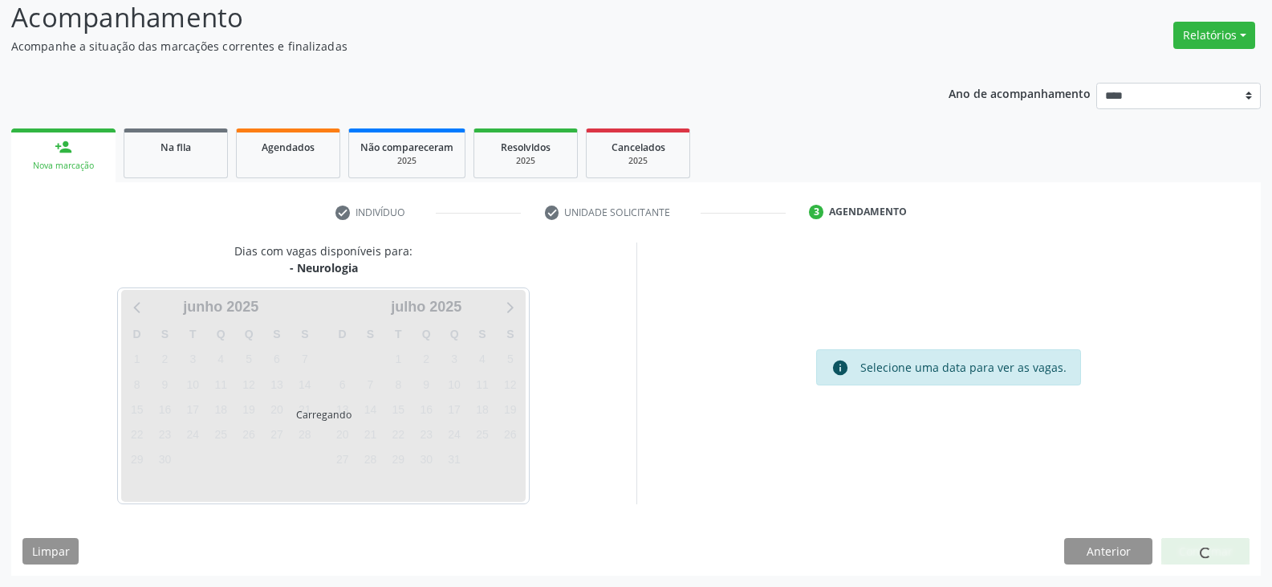
click at [514, 311] on div "Carregando" at bounding box center [323, 396] width 404 height 212
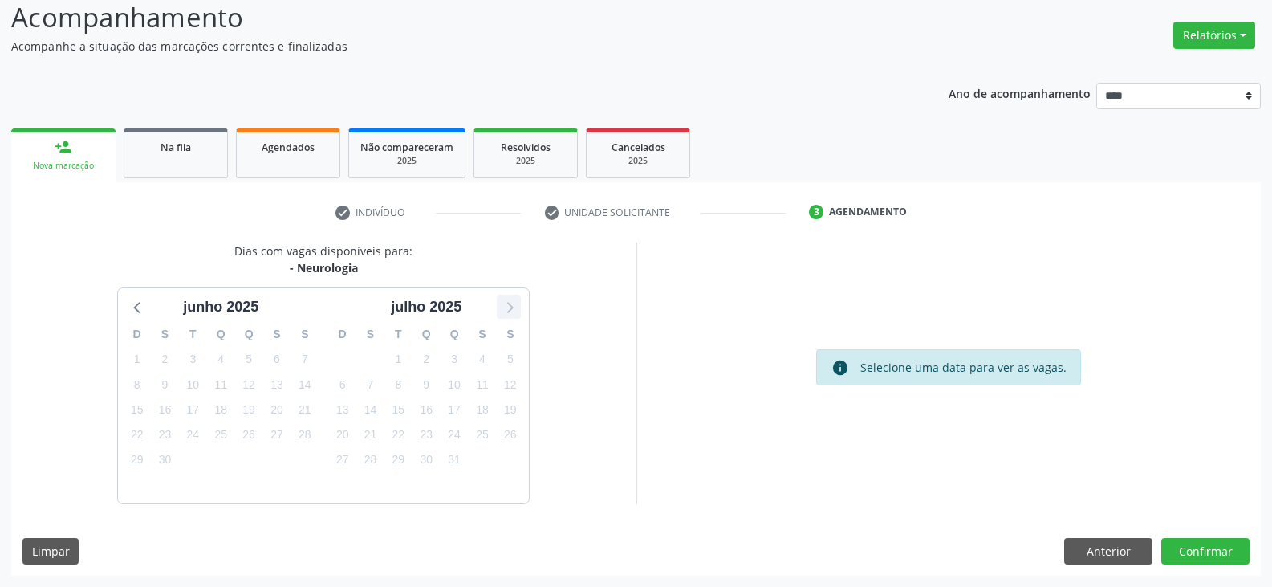
click at [513, 311] on icon at bounding box center [508, 306] width 21 height 21
click at [227, 412] on span "15" at bounding box center [220, 409] width 22 height 22
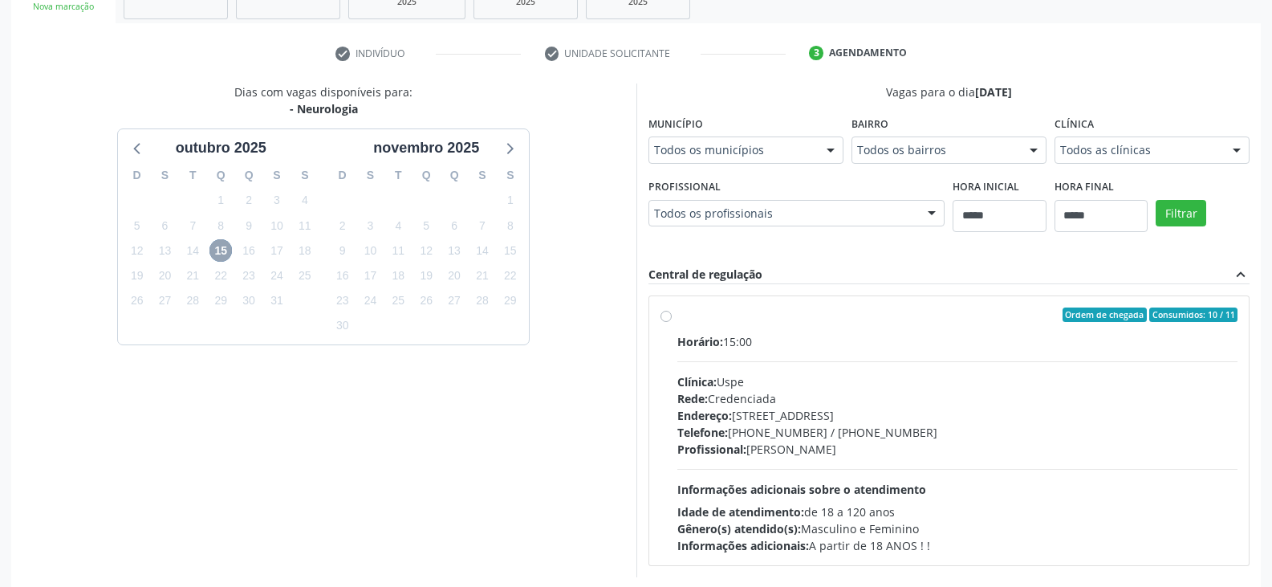
scroll to position [272, 0]
click at [677, 313] on label "Ordem de chegada Consumidos: 10 / 11 Horário: 15:00 Clínica: Uspe Rede: Credenc…" at bounding box center [957, 429] width 561 height 246
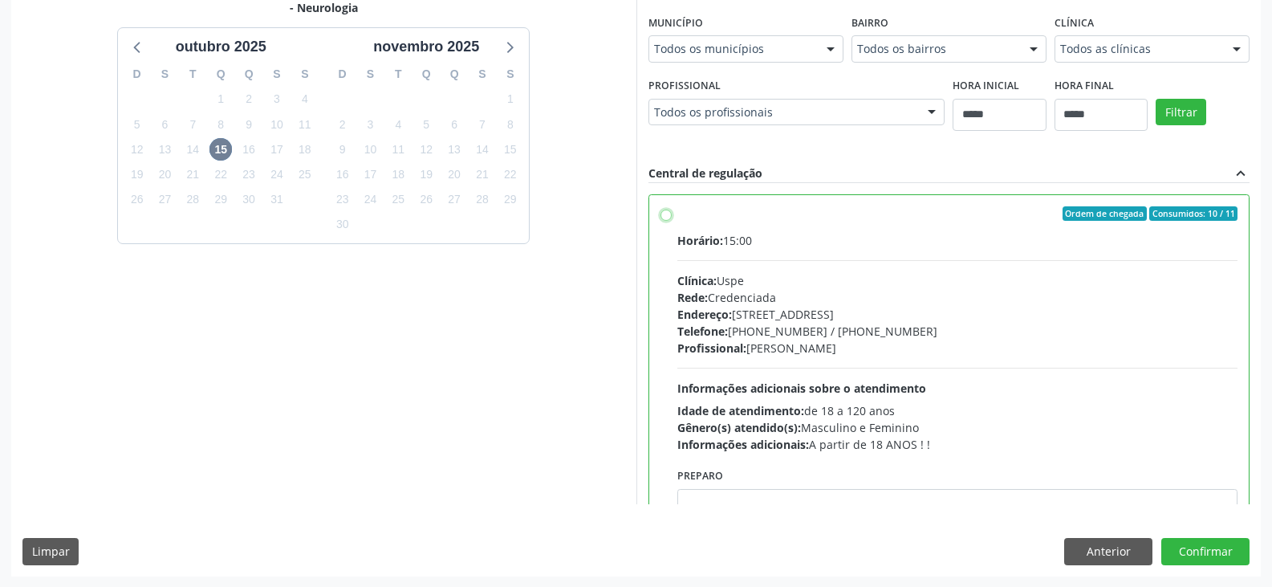
scroll to position [372, 0]
click at [1217, 544] on button "Confirmar" at bounding box center [1205, 550] width 88 height 27
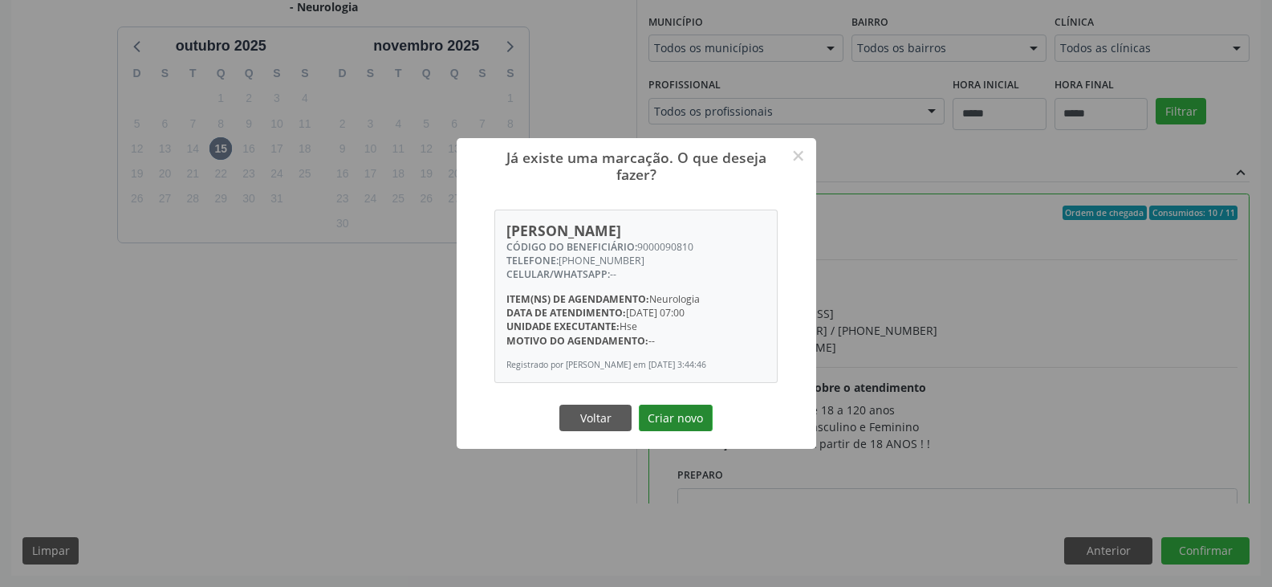
click at [668, 428] on button "Criar novo" at bounding box center [676, 417] width 74 height 27
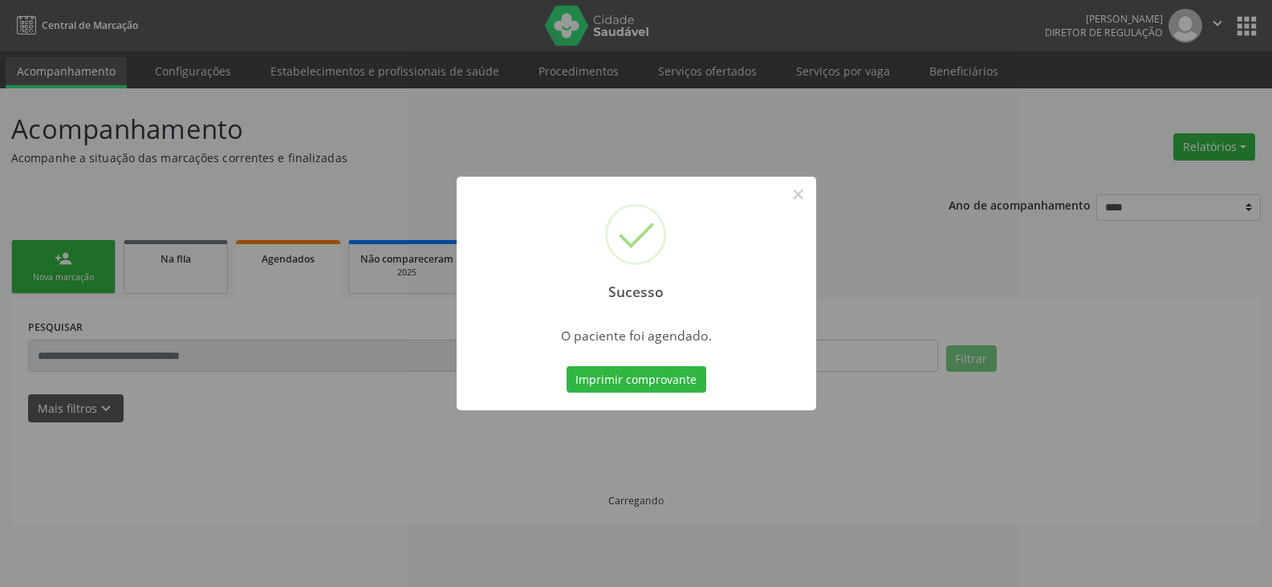
scroll to position [0, 0]
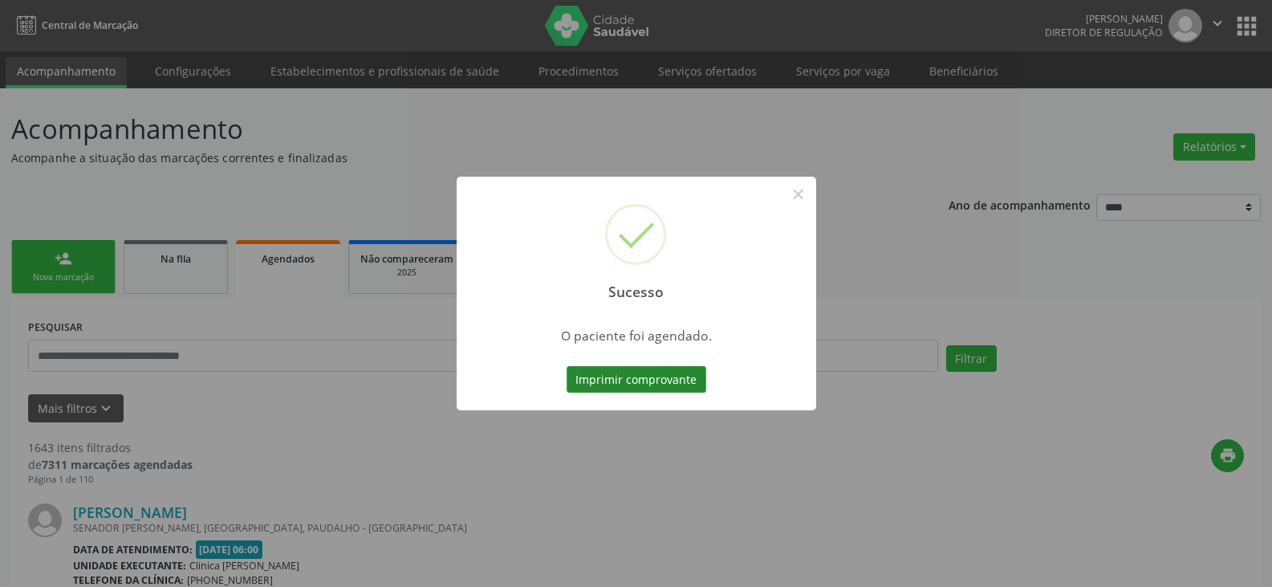
click at [636, 388] on button "Imprimir comprovante" at bounding box center [637, 379] width 140 height 27
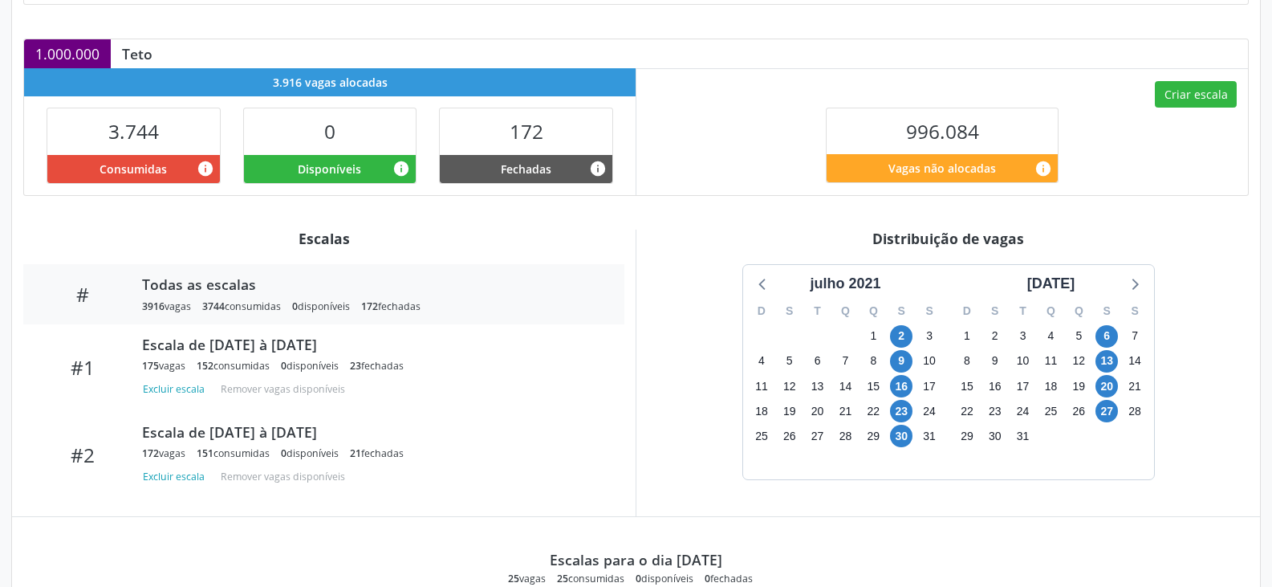
scroll to position [343, 0]
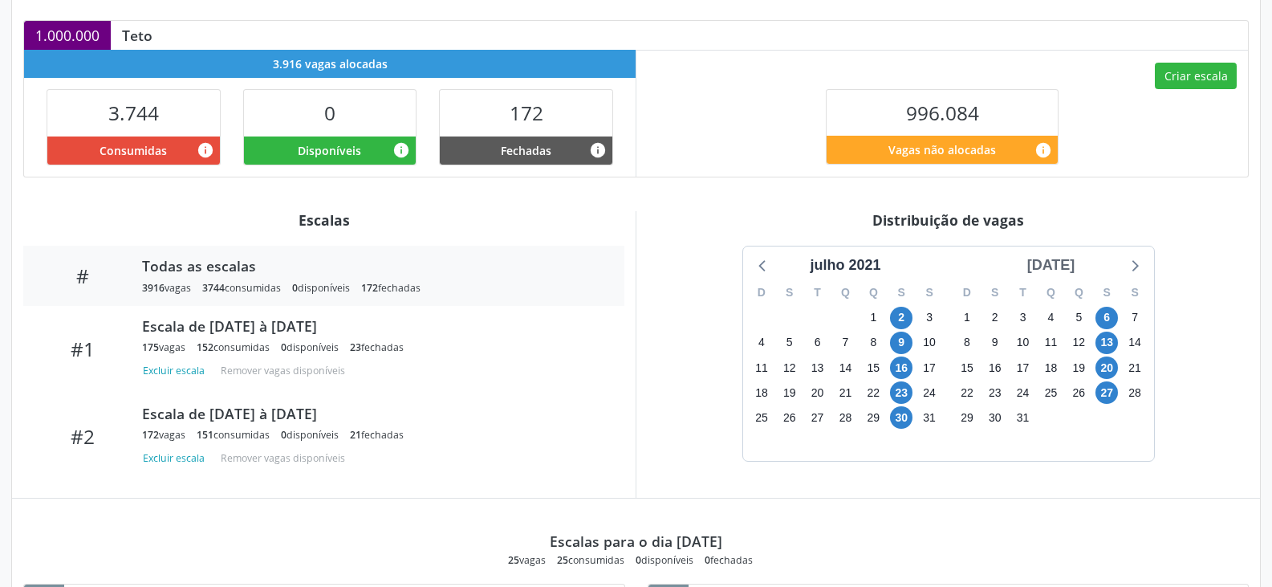
click at [1078, 265] on div "[DATE]" at bounding box center [1051, 265] width 61 height 22
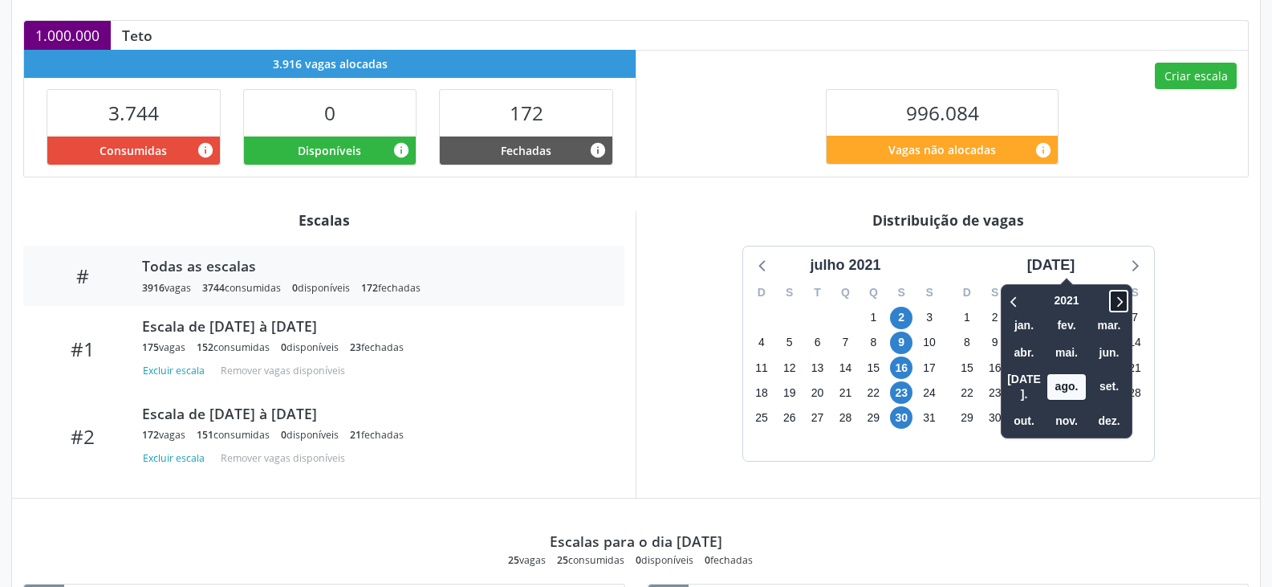
click at [1111, 295] on icon at bounding box center [1119, 300] width 16 height 19
click at [1111, 298] on icon at bounding box center [1119, 300] width 16 height 19
click at [1005, 408] on span "out." at bounding box center [1024, 420] width 39 height 25
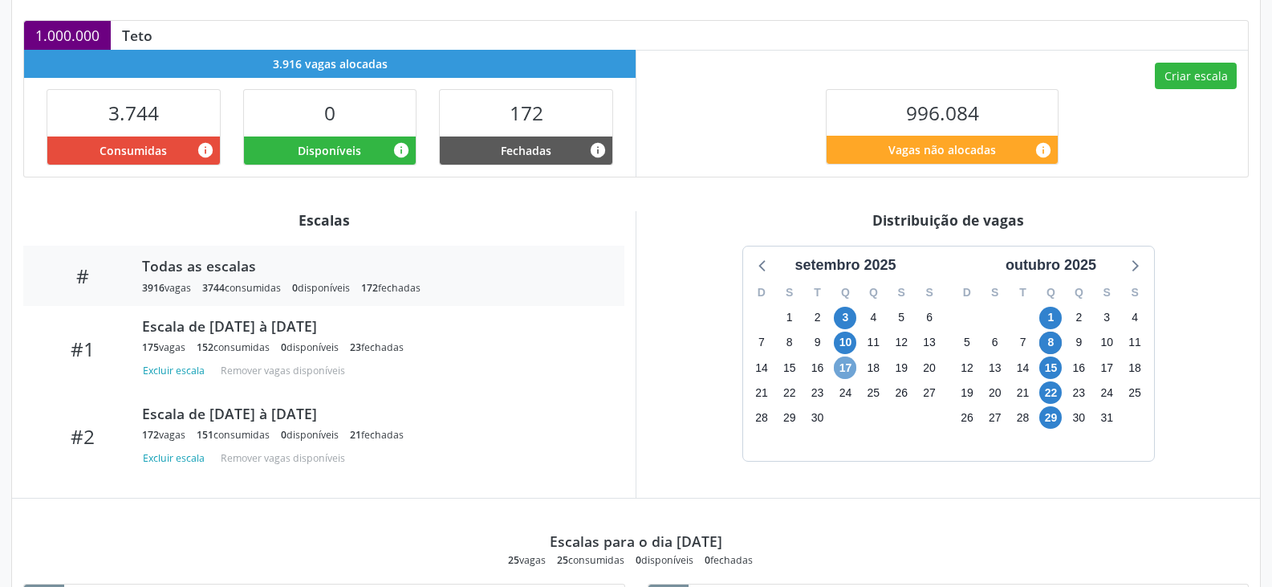
click at [848, 370] on span "17" at bounding box center [845, 367] width 22 height 22
click at [987, 441] on div "3" at bounding box center [995, 442] width 28 height 25
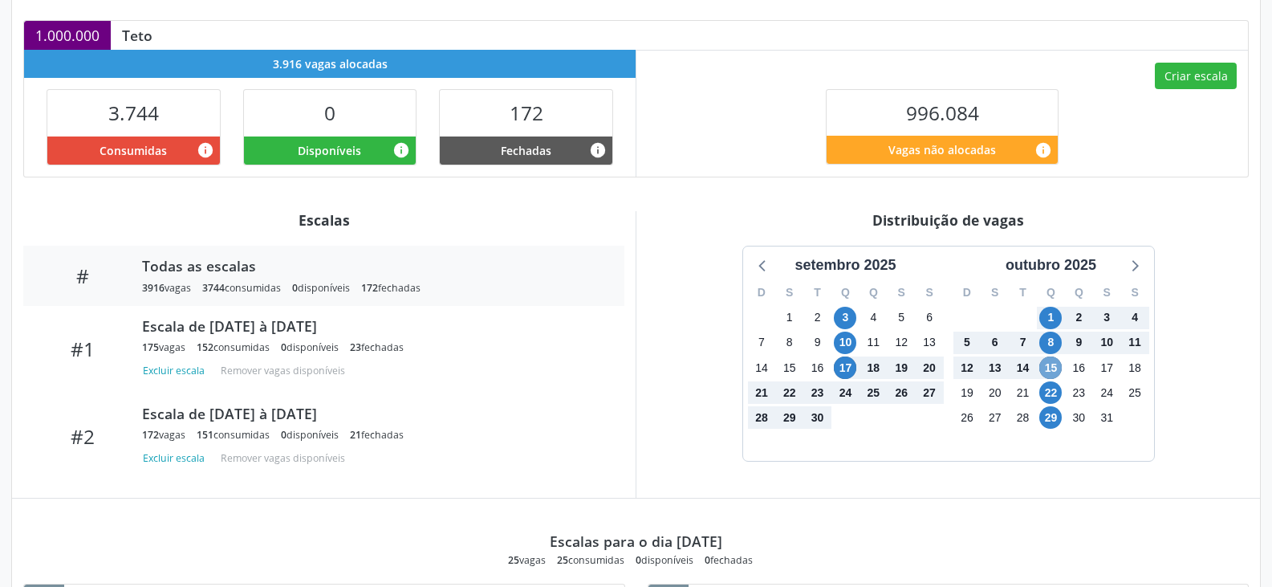
click at [1051, 368] on span "15" at bounding box center [1050, 367] width 22 height 22
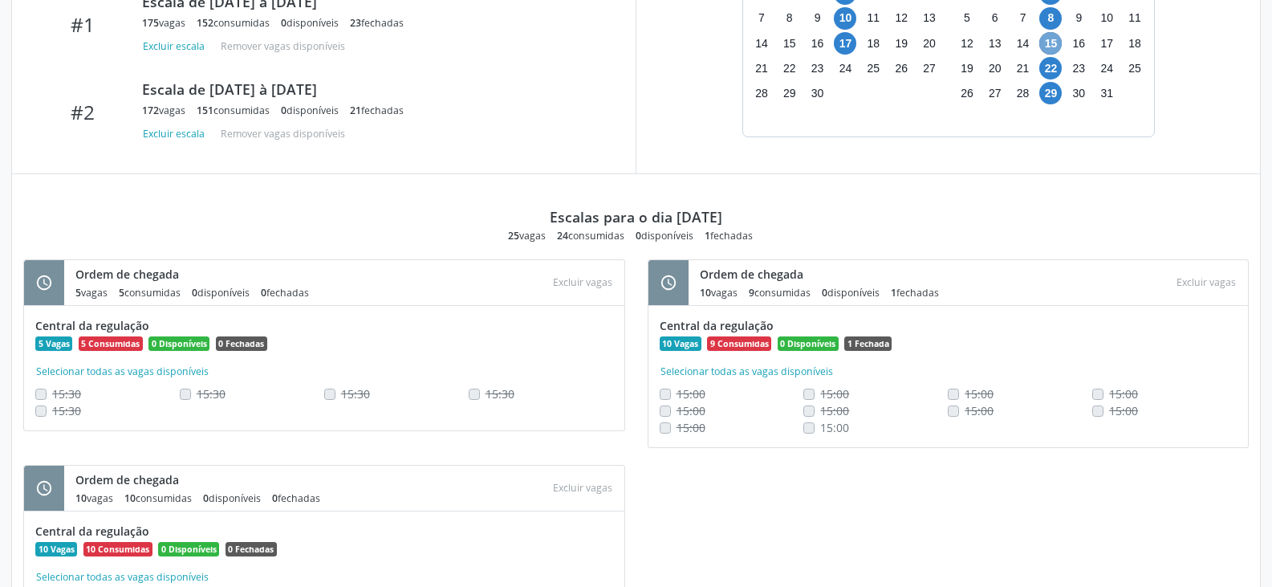
scroll to position [664, 0]
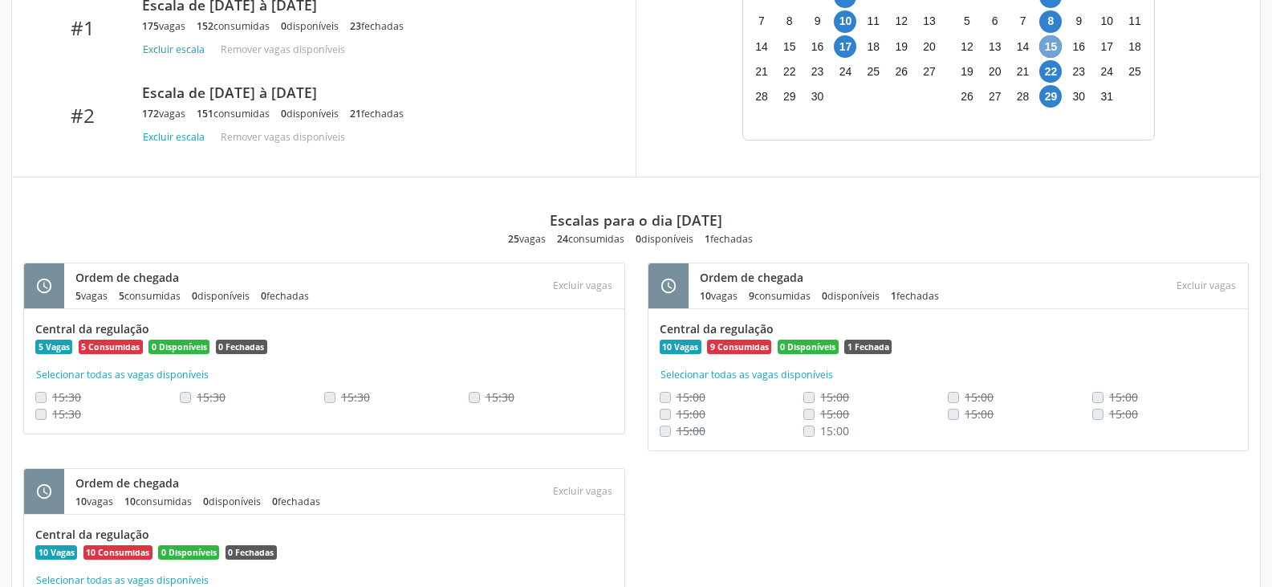
click at [1051, 50] on span "15" at bounding box center [1050, 46] width 22 height 22
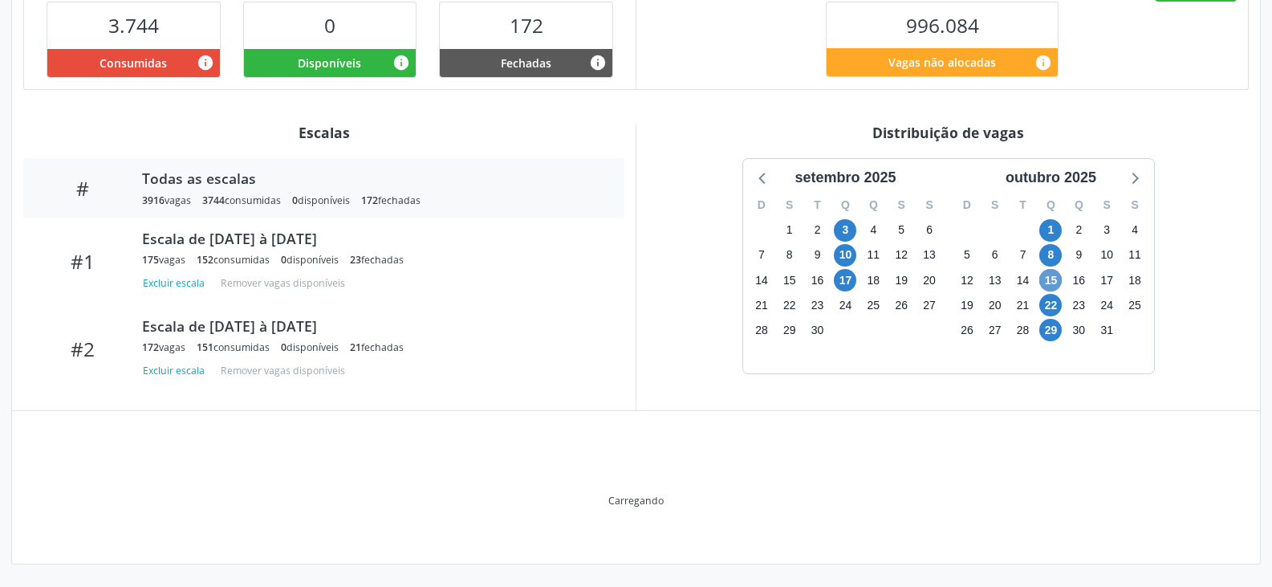
click at [1051, 50] on div "Vagas não alocadas info" at bounding box center [941, 62] width 231 height 28
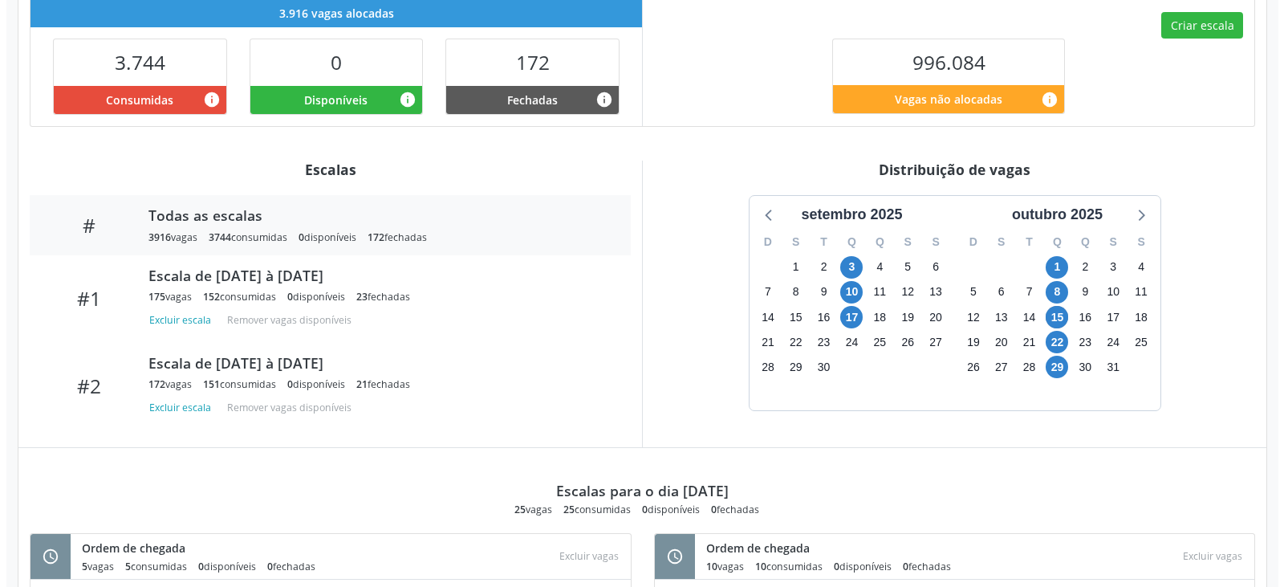
scroll to position [303, 0]
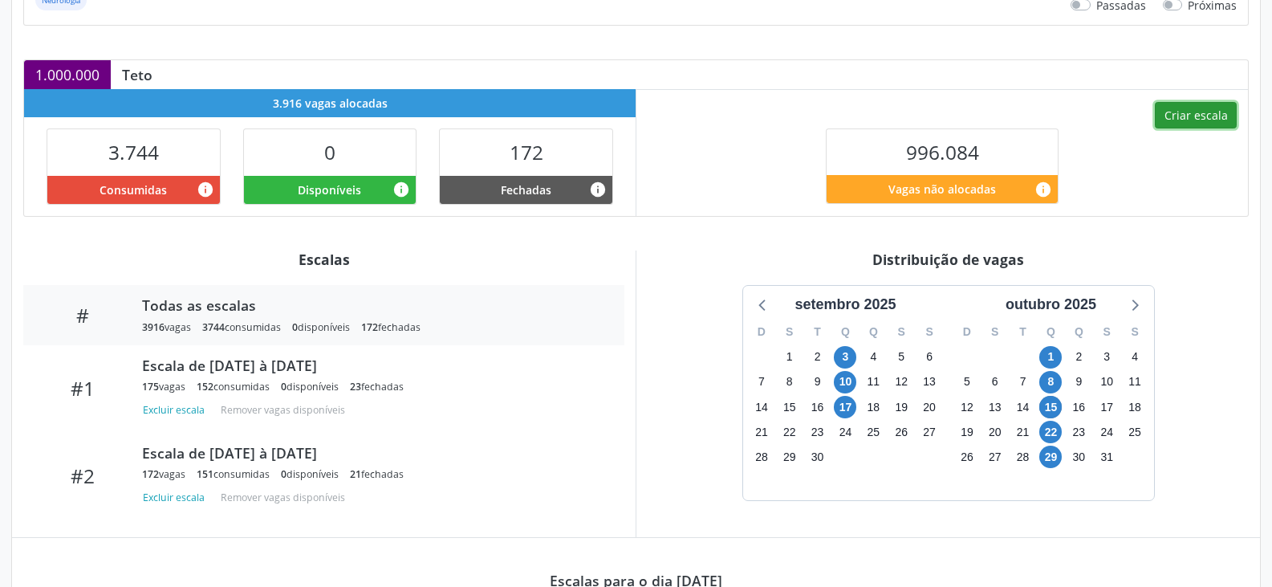
click at [1189, 120] on button "Criar escala" at bounding box center [1196, 115] width 82 height 27
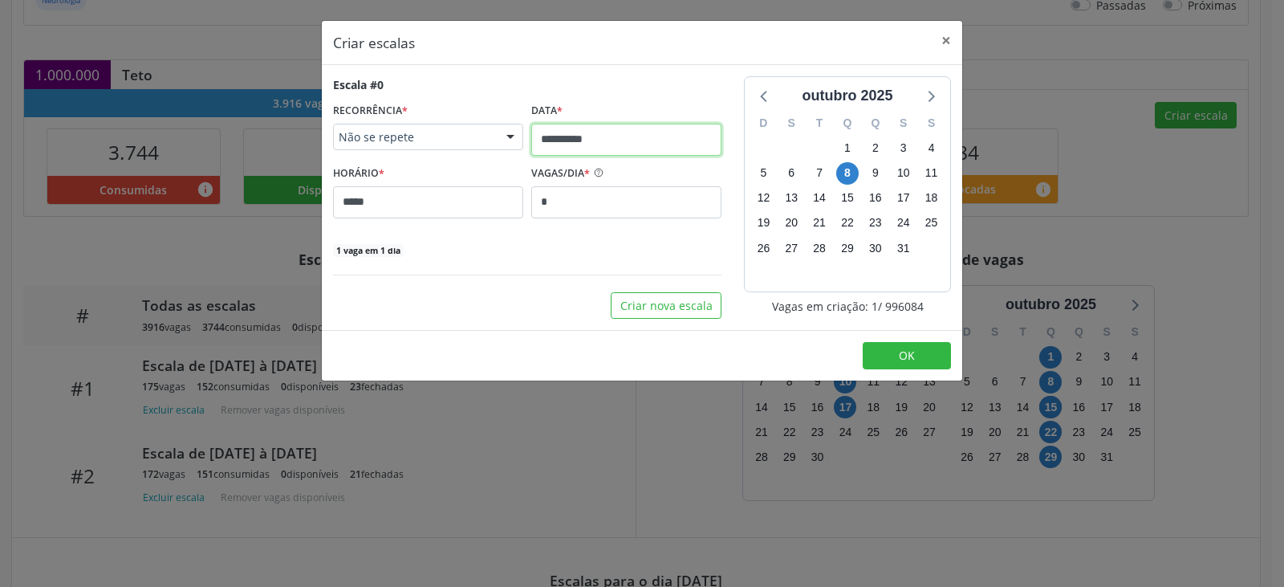
click at [571, 144] on input "**********" at bounding box center [626, 140] width 190 height 32
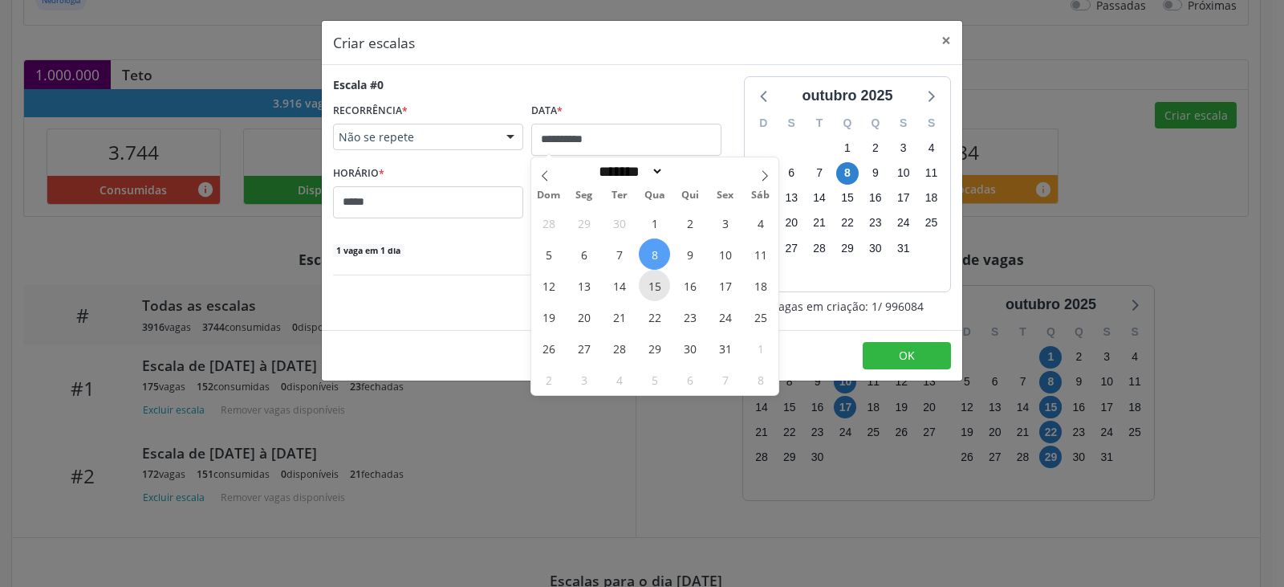
click at [658, 287] on span "15" at bounding box center [654, 285] width 31 height 31
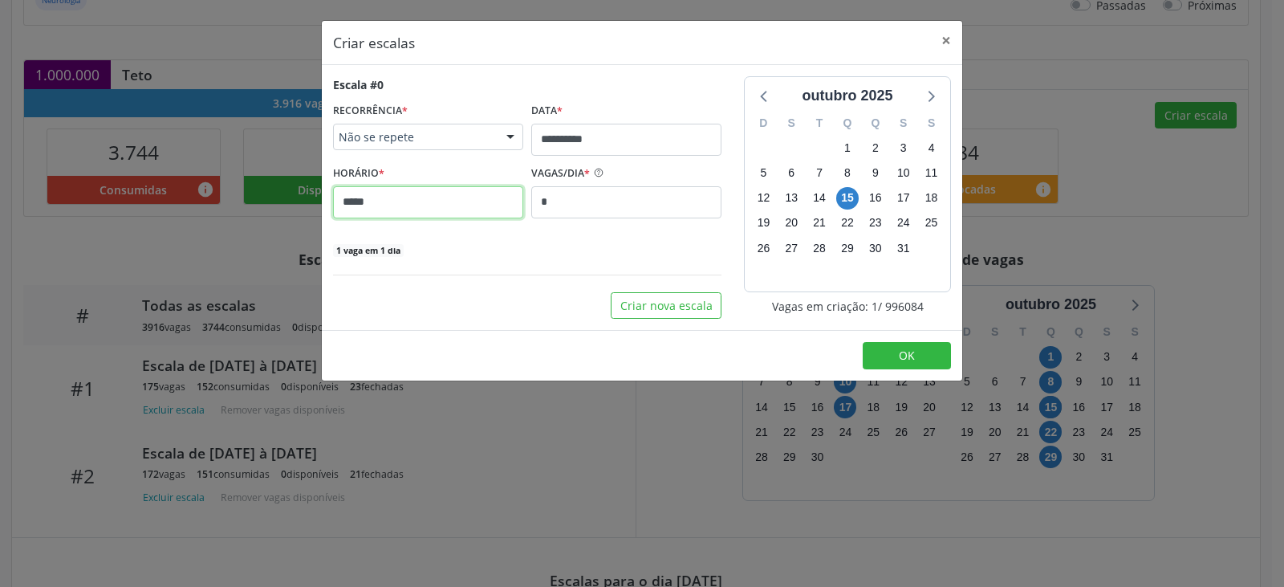
click at [461, 202] on input "*****" at bounding box center [428, 202] width 190 height 32
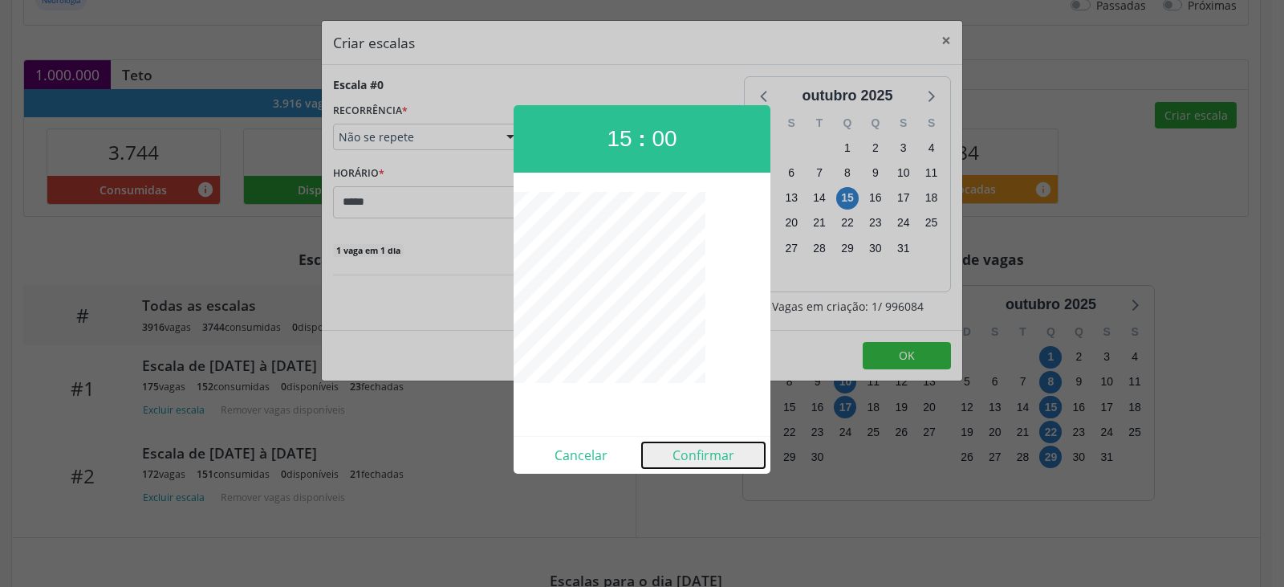
click at [705, 456] on button "Confirmar" at bounding box center [703, 455] width 123 height 26
type input "*****"
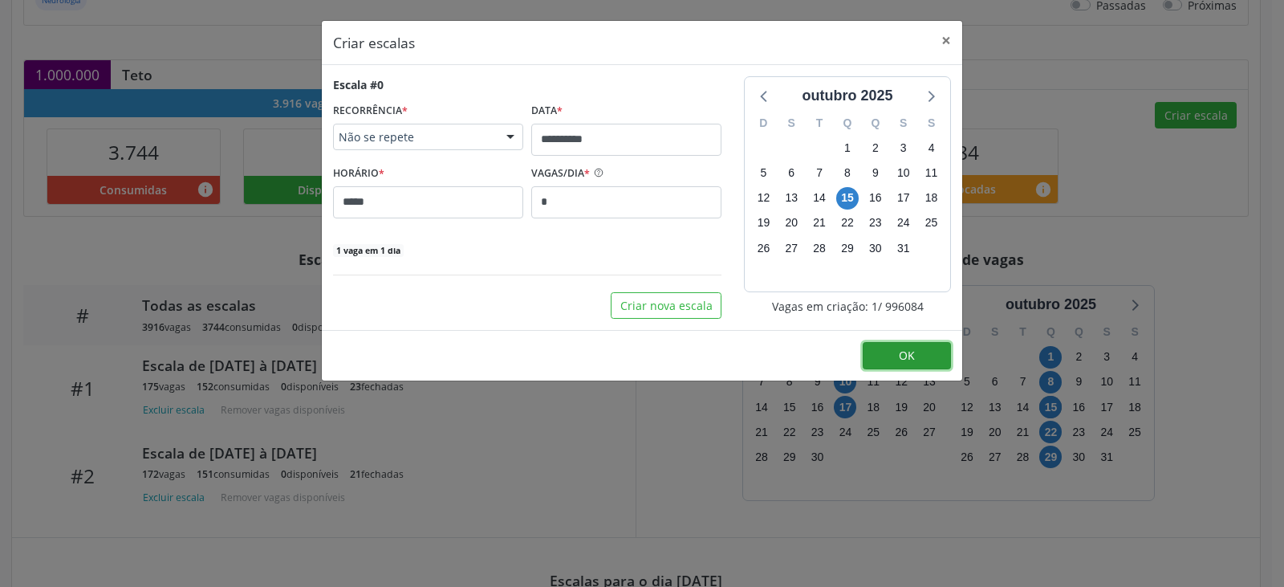
click at [905, 361] on span "OK" at bounding box center [907, 354] width 16 height 15
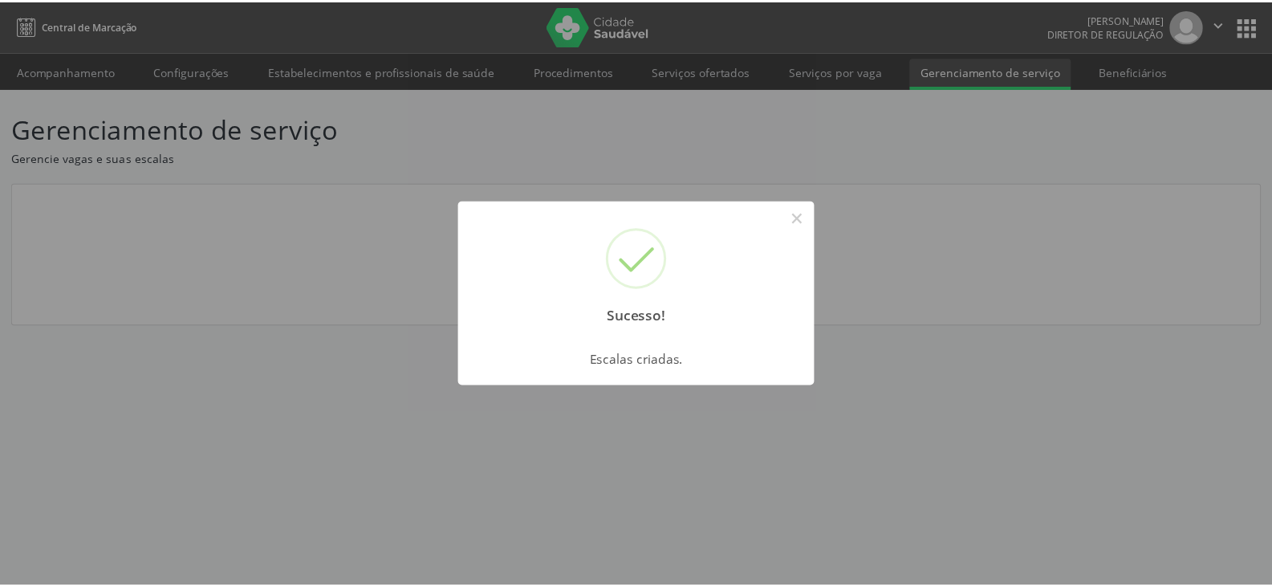
scroll to position [0, 0]
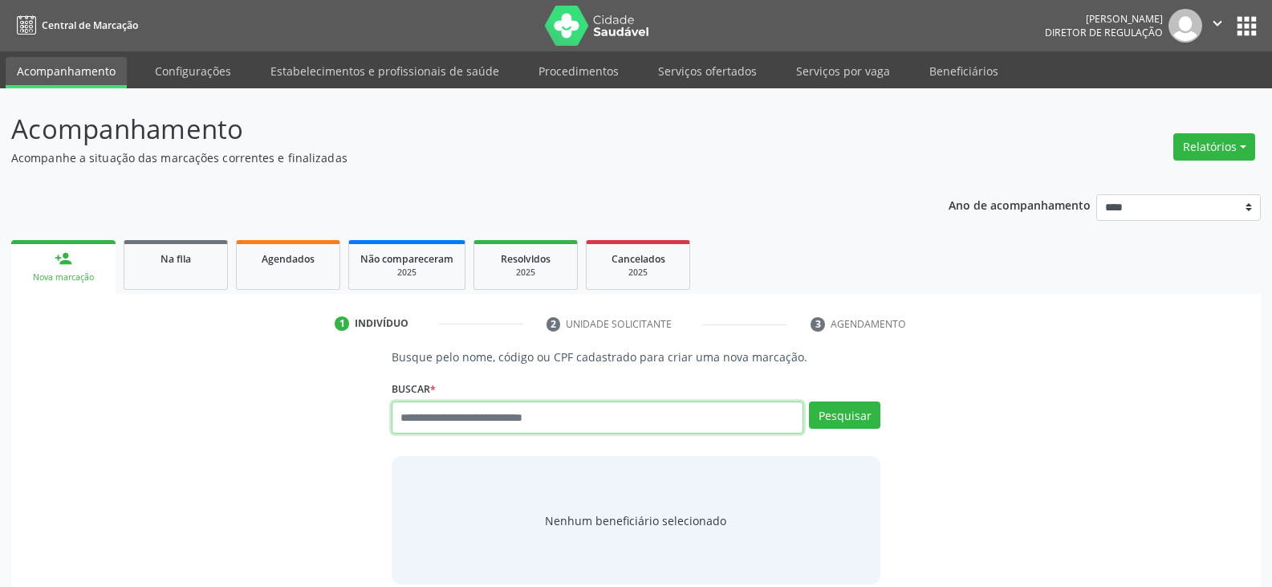
click at [436, 413] on input "text" at bounding box center [598, 417] width 412 height 32
paste input "**********"
type input "**********"
drag, startPoint x: 852, startPoint y: 415, endPoint x: 852, endPoint y: 425, distance: 10.4
click at [852, 414] on button "Pesquisar" at bounding box center [844, 414] width 71 height 27
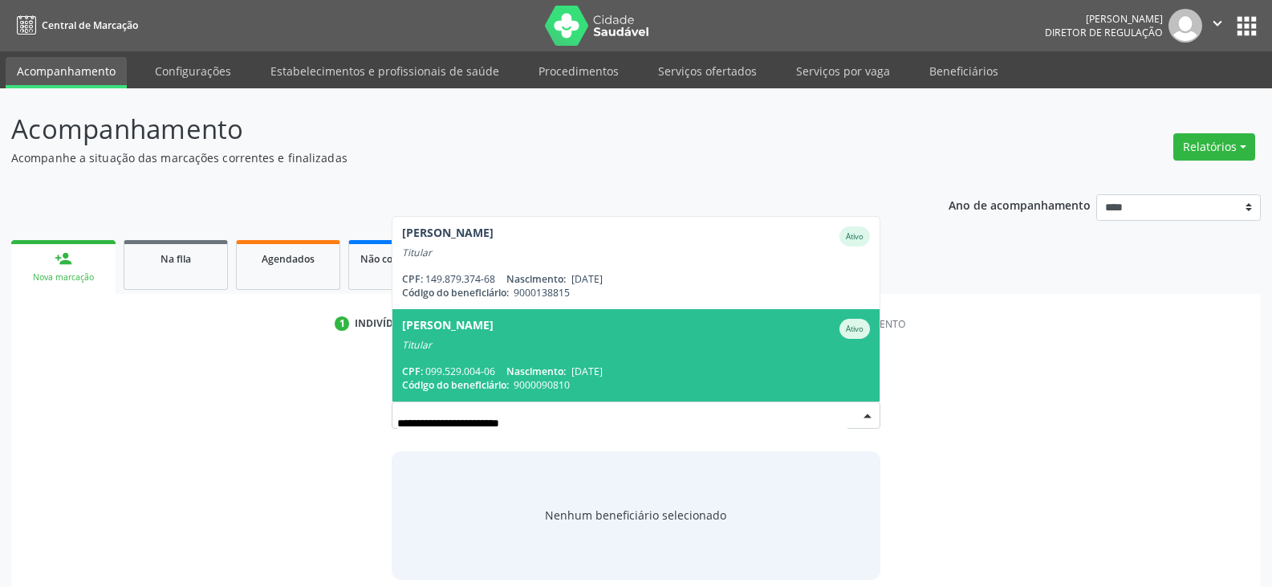
click at [636, 364] on div "CPF: 099.529.004-06 Nascimento: [DATE]" at bounding box center [636, 371] width 468 height 14
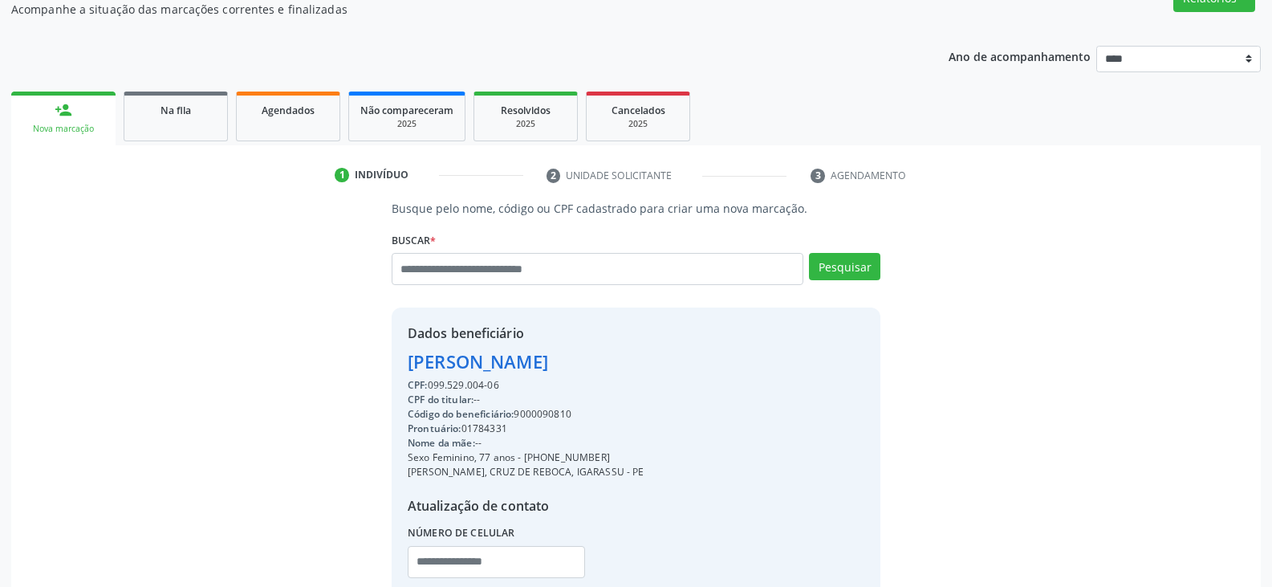
scroll to position [261, 0]
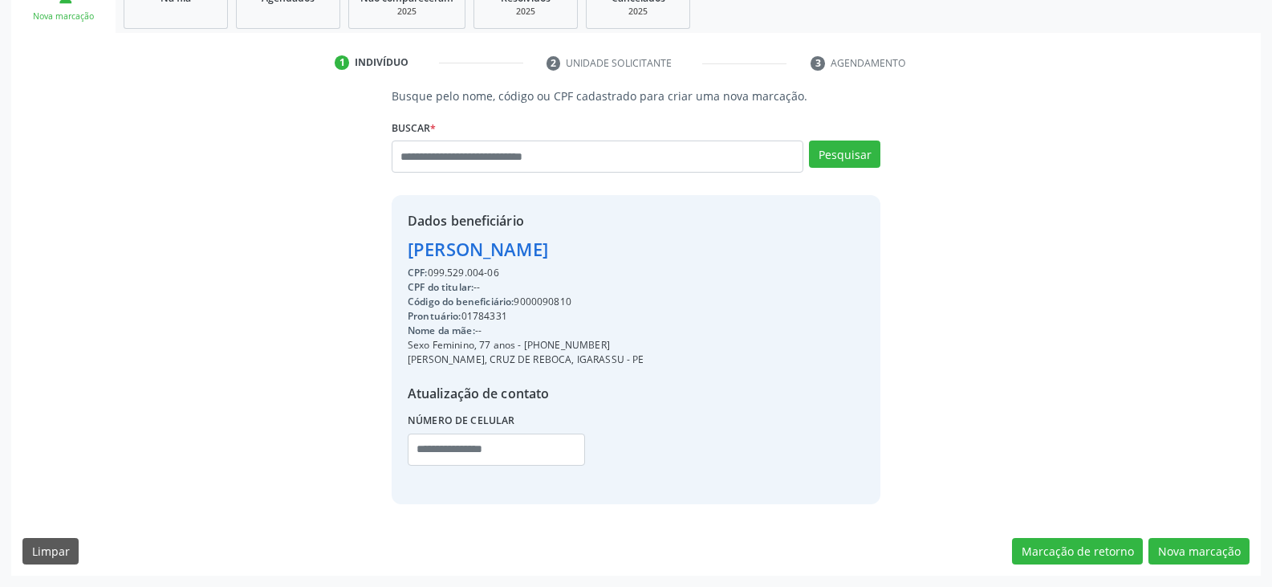
click at [538, 303] on div "Código do beneficiário: 9000090810" at bounding box center [526, 301] width 237 height 14
copy div "9000090810"
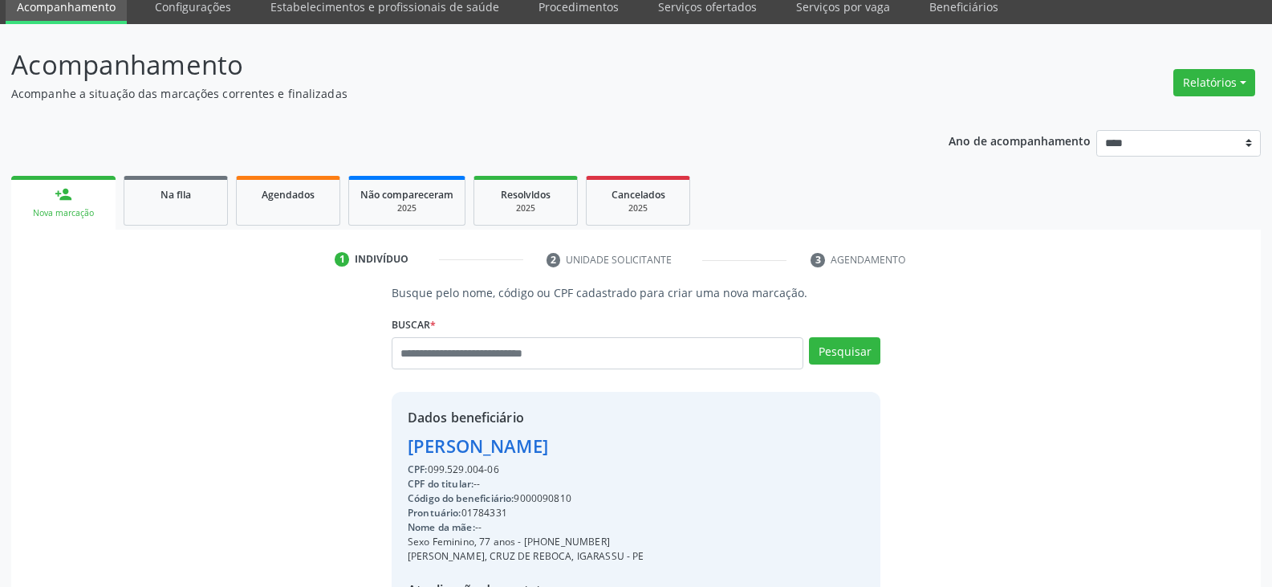
scroll to position [20, 0]
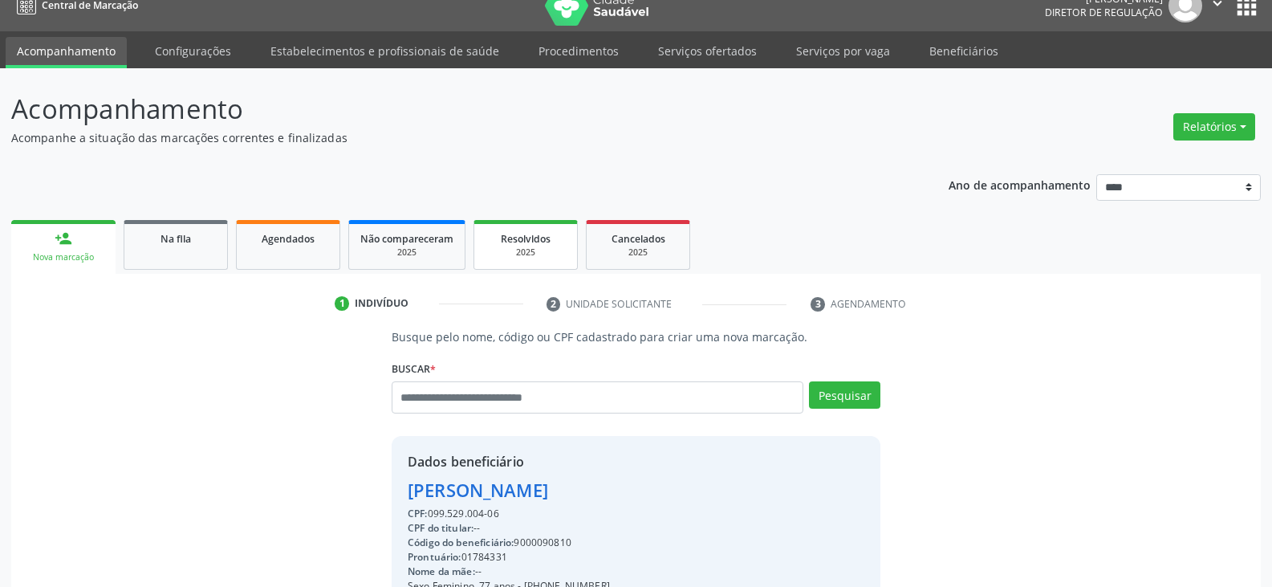
click at [514, 238] on span "Resolvidos" at bounding box center [526, 239] width 50 height 14
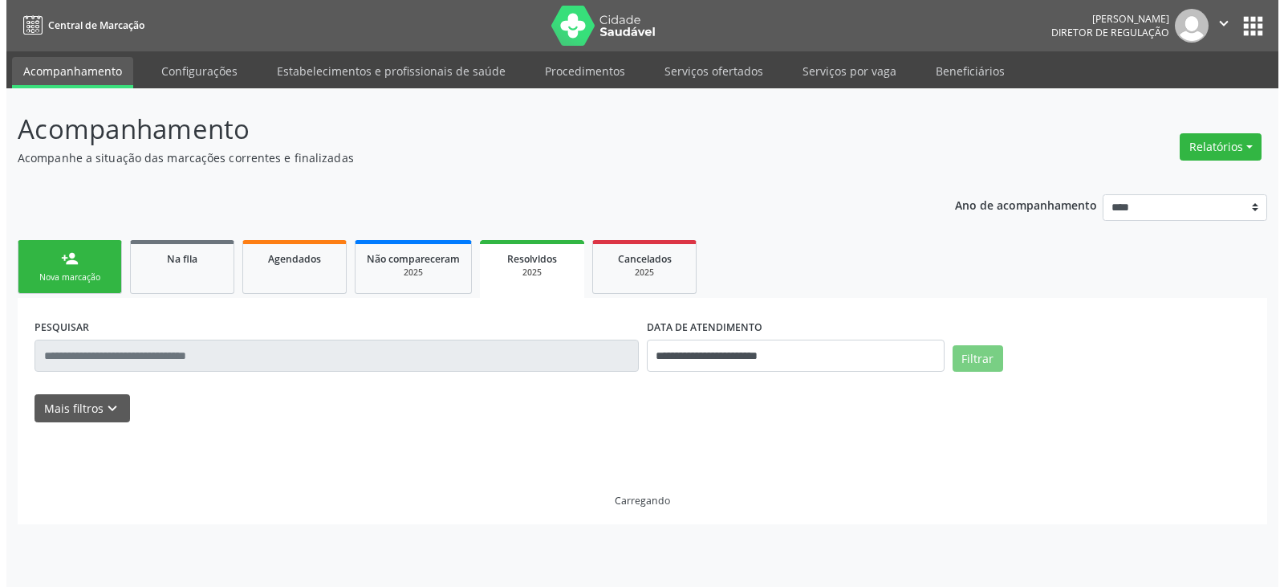
scroll to position [0, 0]
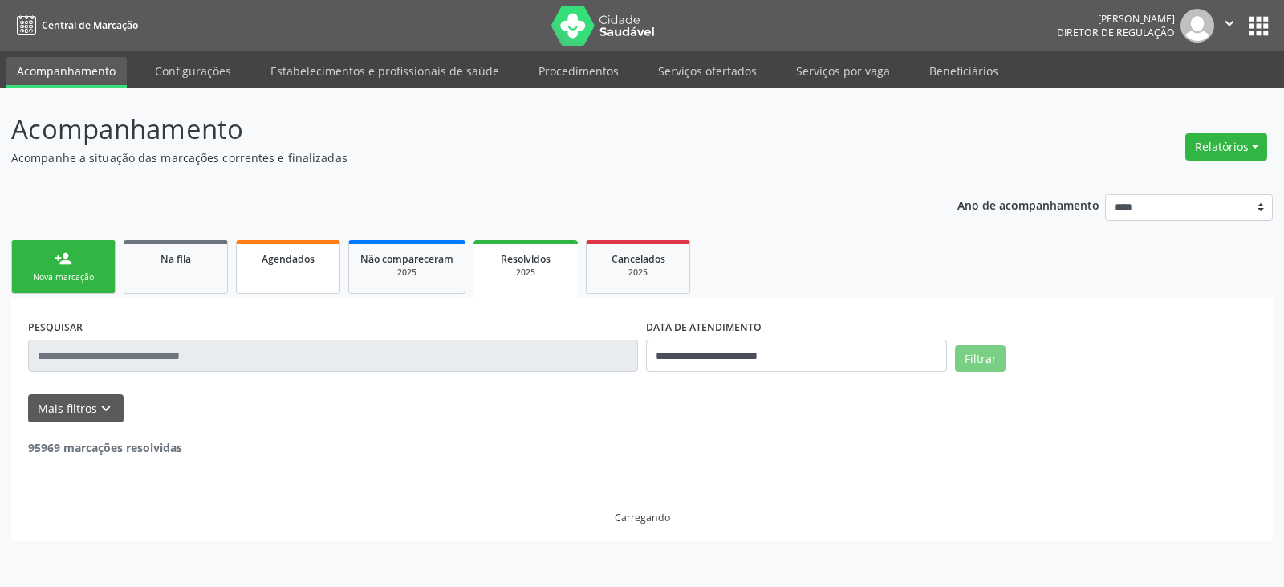
click at [302, 270] on link "Agendados" at bounding box center [288, 267] width 104 height 54
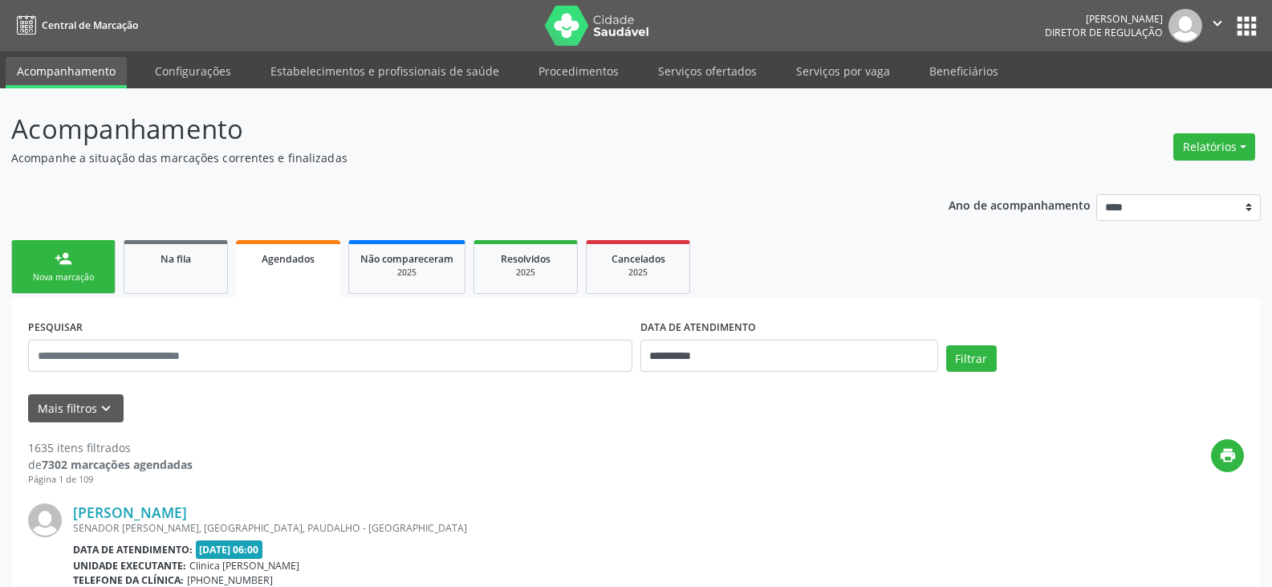
click at [287, 269] on link "Agendados" at bounding box center [288, 269] width 104 height 58
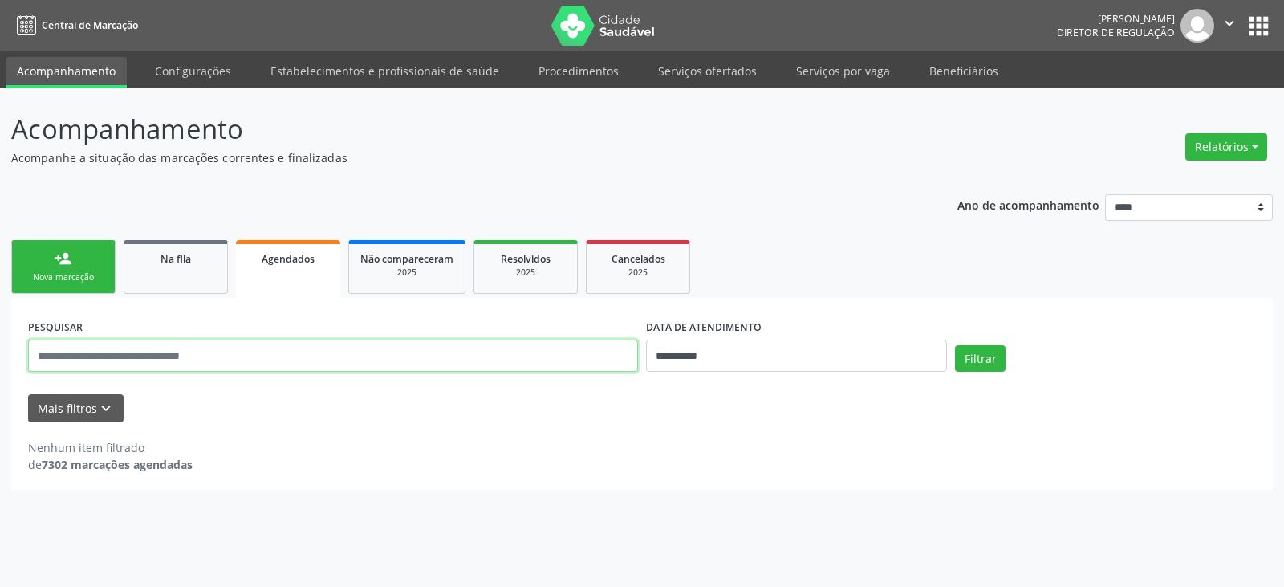
click at [215, 360] on input "text" at bounding box center [333, 355] width 610 height 32
paste input "**********"
type input "**********"
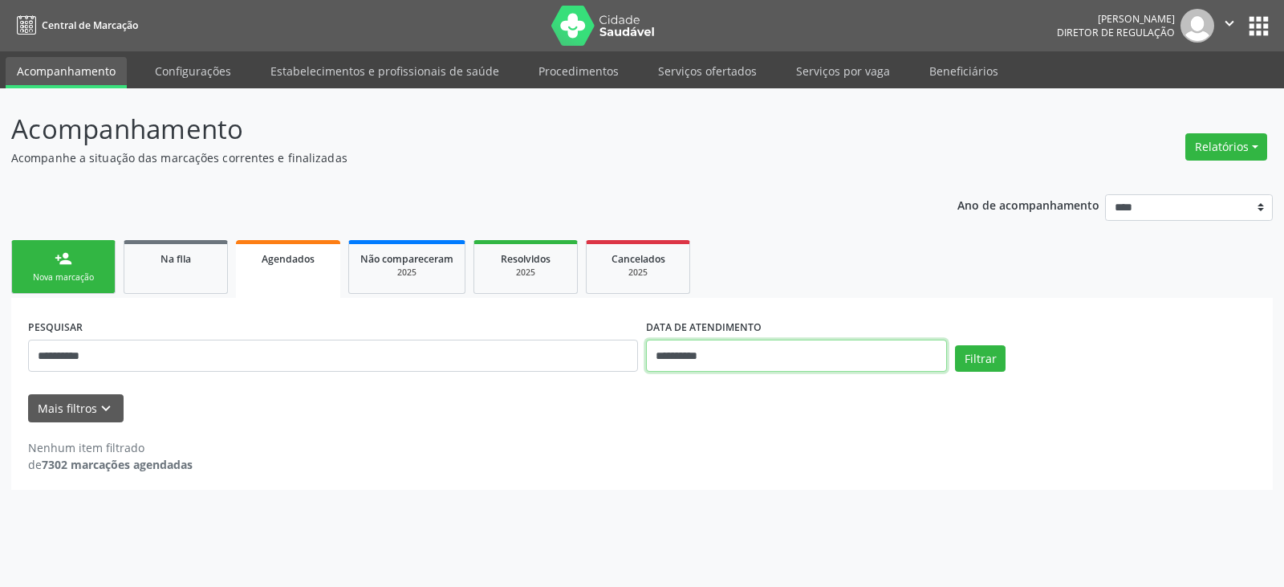
click at [885, 360] on input "**********" at bounding box center [796, 355] width 301 height 32
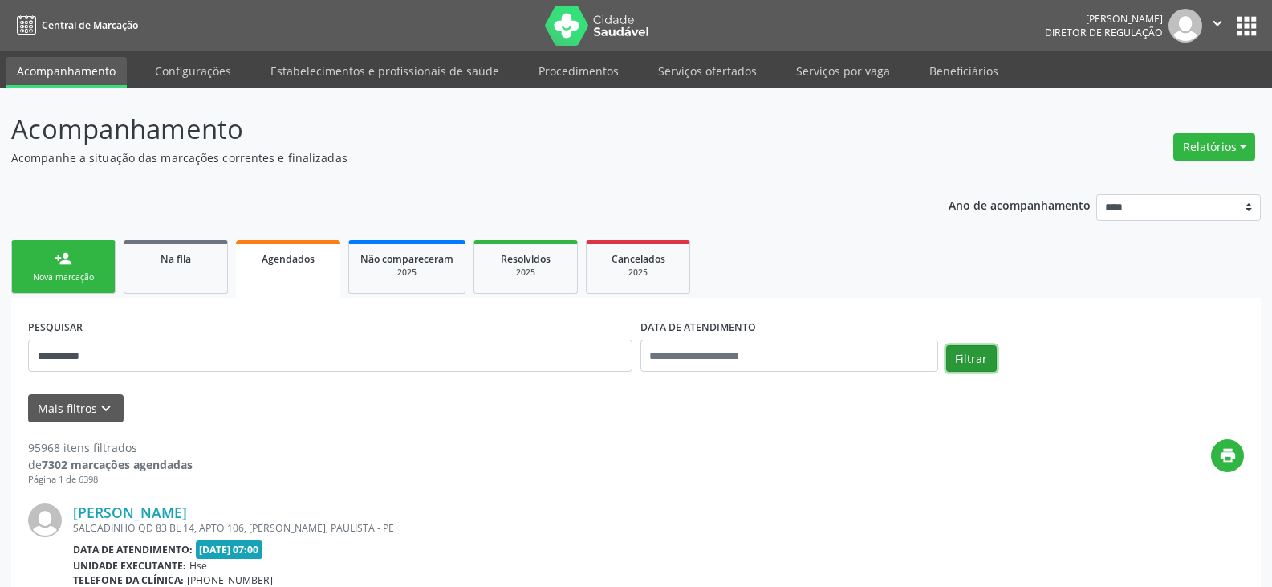
click at [965, 360] on button "Filtrar" at bounding box center [971, 358] width 51 height 27
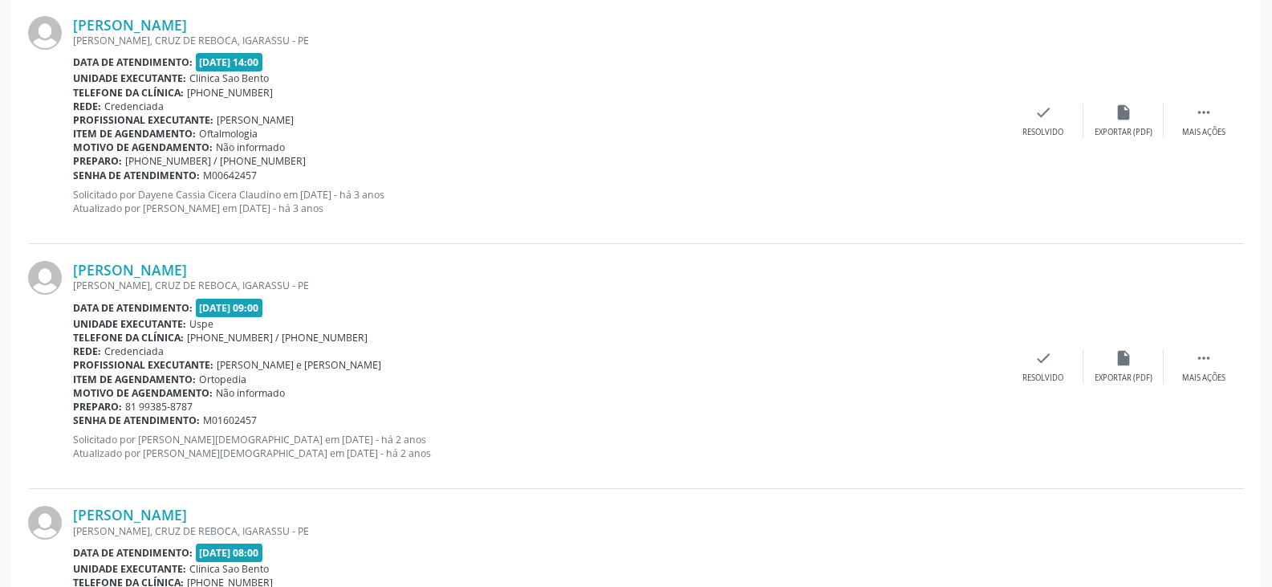
scroll to position [3649, 0]
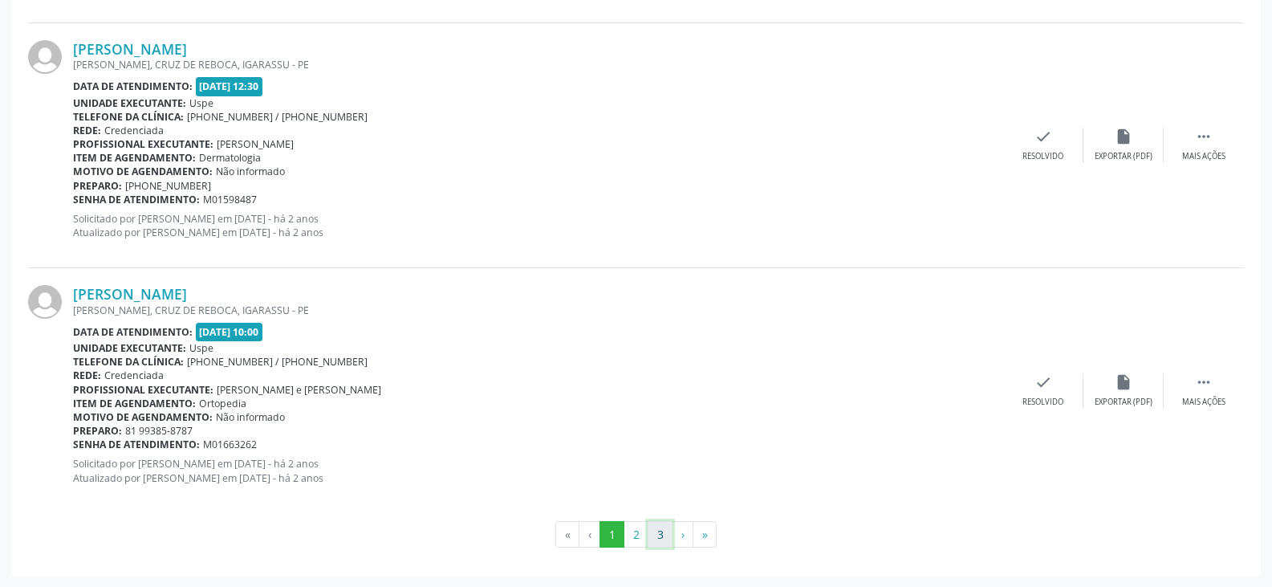
click at [662, 537] on button "3" at bounding box center [660, 534] width 25 height 27
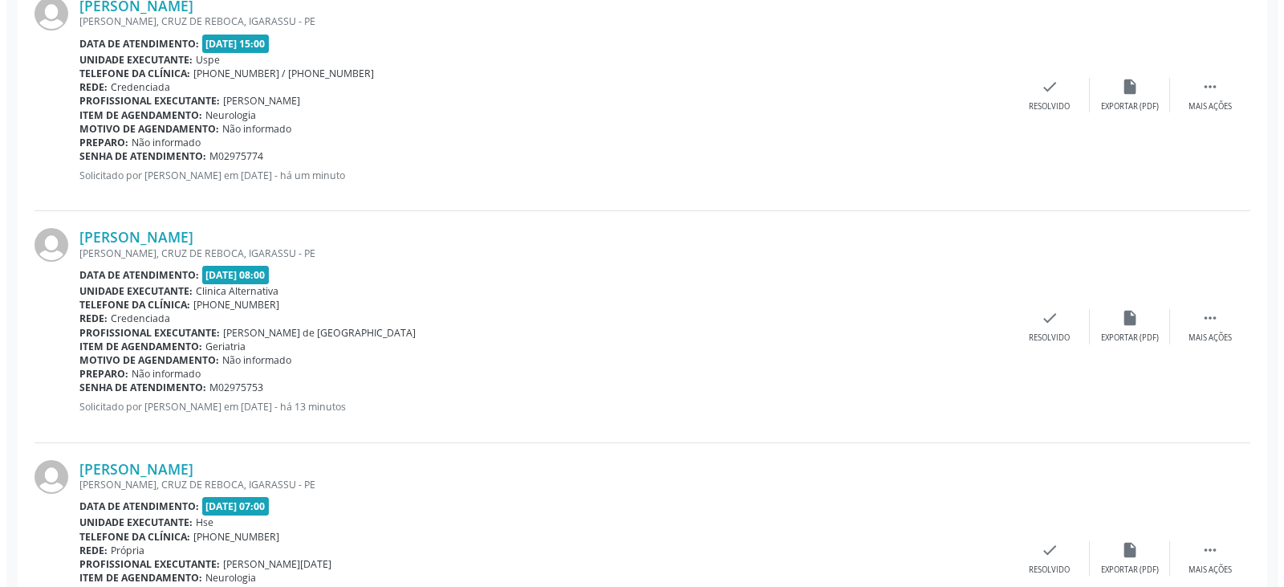
scroll to position [1633, 0]
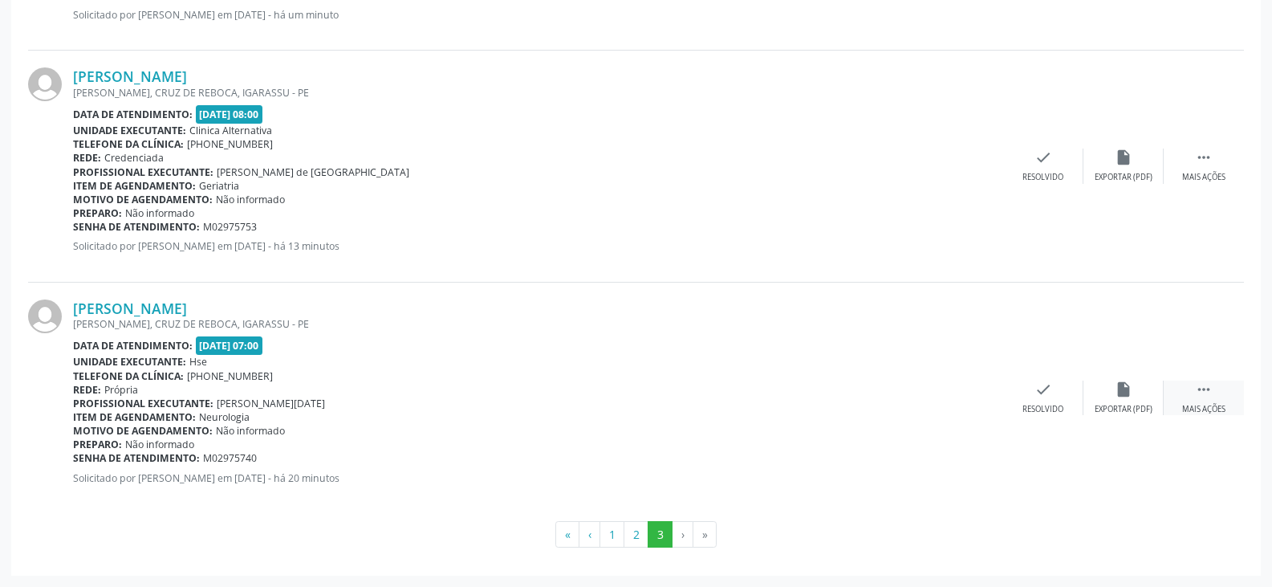
click at [1192, 390] on div " Mais ações" at bounding box center [1203, 397] width 80 height 35
click at [966, 396] on icon "cancel" at bounding box center [963, 389] width 18 height 18
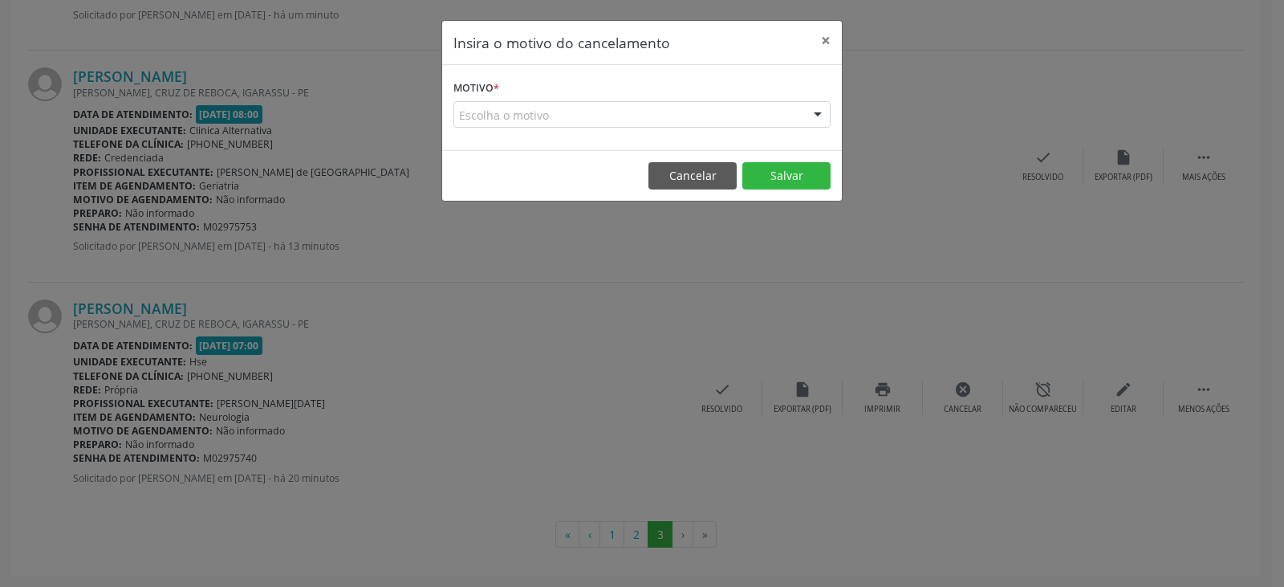
click at [676, 96] on form "Motivo * Escolha o motivo Outro Médico - Participação em eventos (ex: congresso…" at bounding box center [641, 101] width 377 height 51
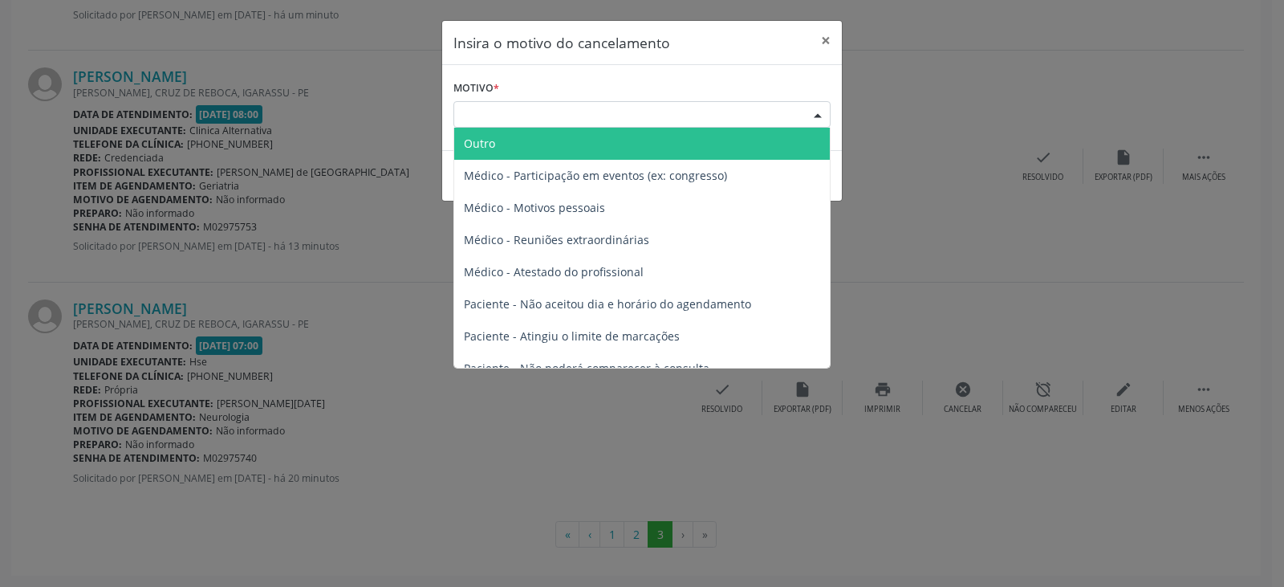
click at [673, 106] on div "Escolha o motivo" at bounding box center [641, 114] width 377 height 27
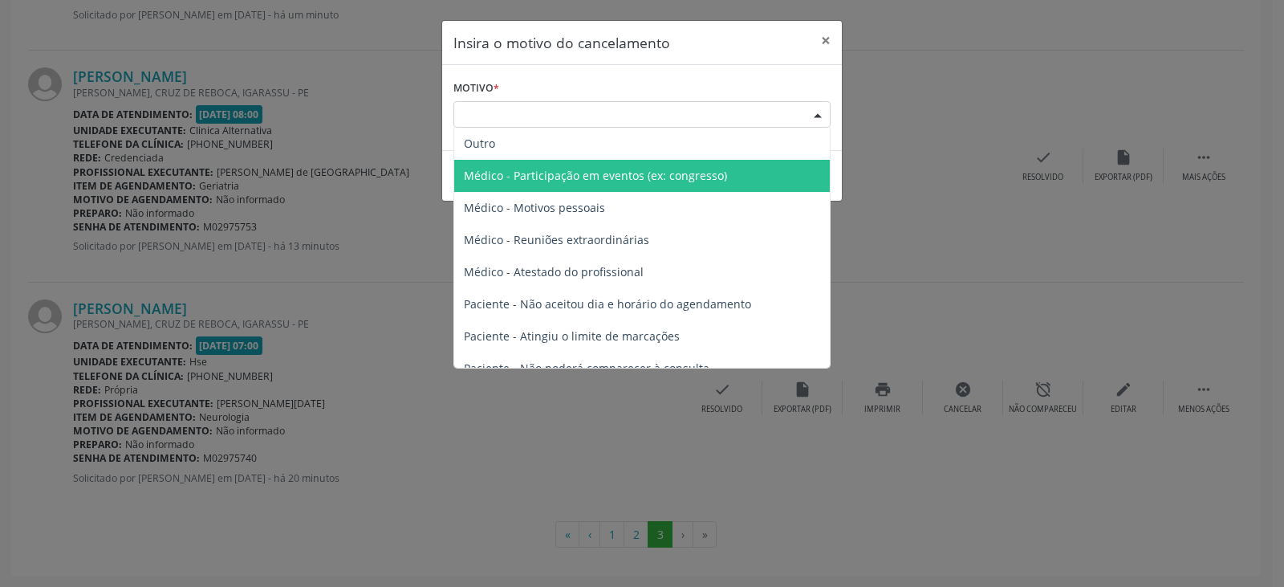
click at [553, 155] on span "Outro" at bounding box center [642, 144] width 376 height 32
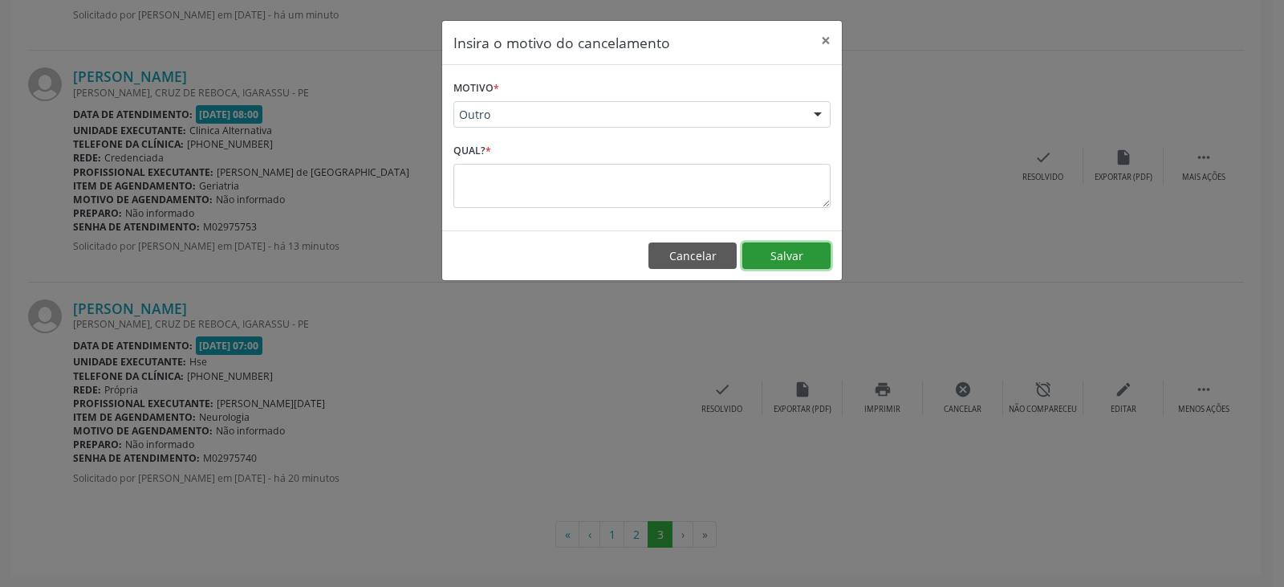
click at [774, 256] on button "Salvar" at bounding box center [786, 255] width 88 height 27
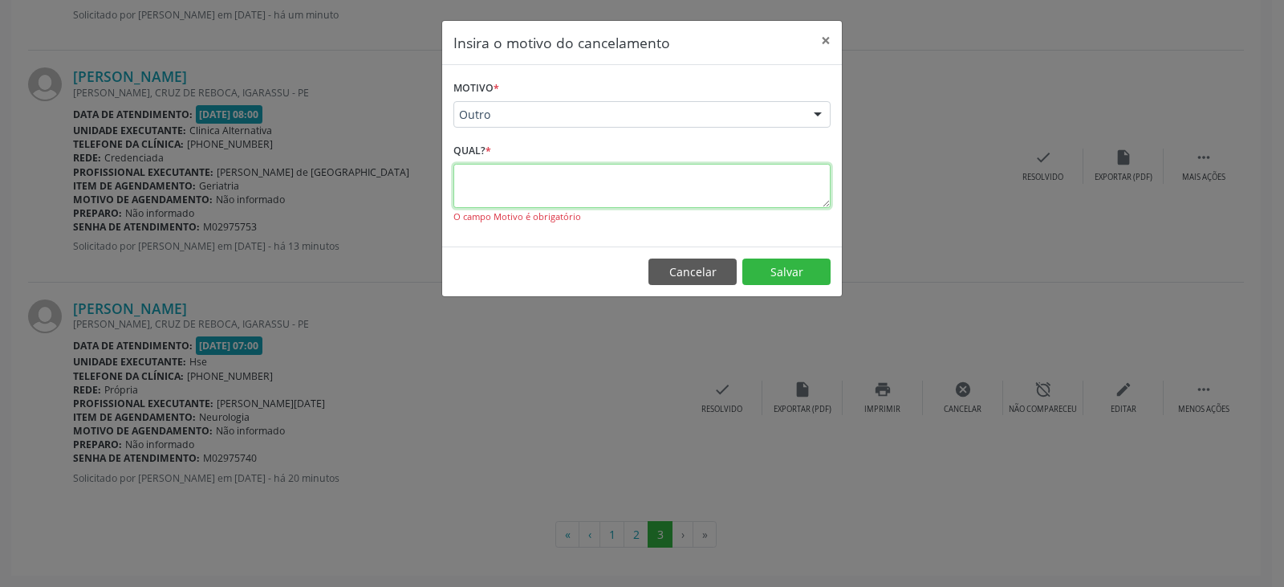
click at [530, 177] on textarea at bounding box center [641, 186] width 377 height 44
type textarea "**********"
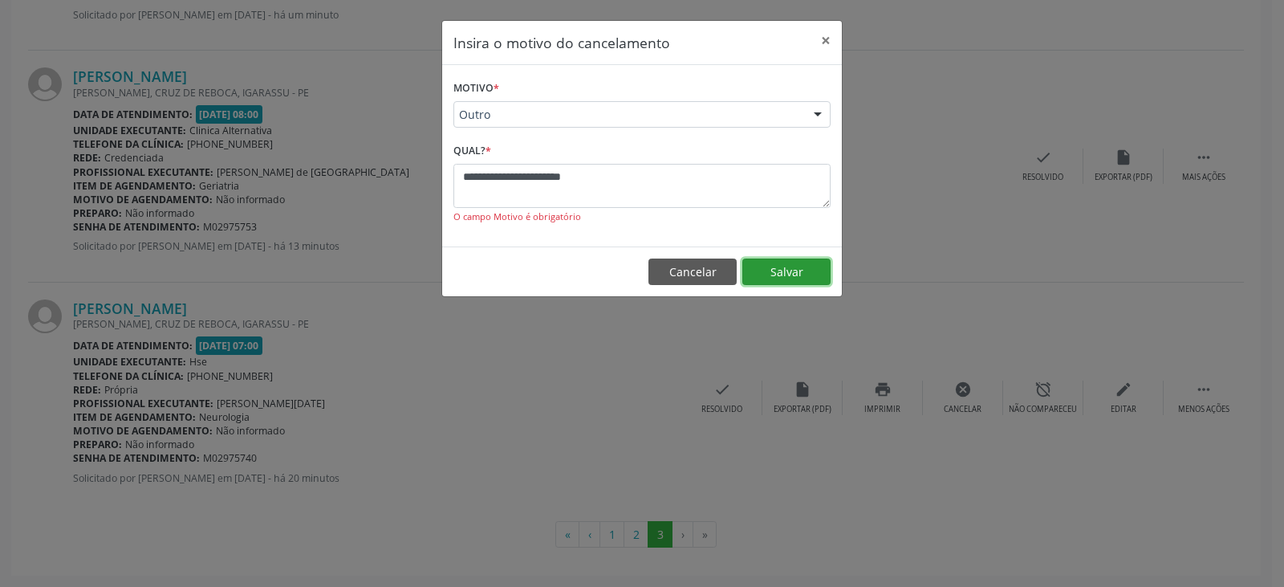
click at [783, 268] on button "Salvar" at bounding box center [786, 271] width 88 height 27
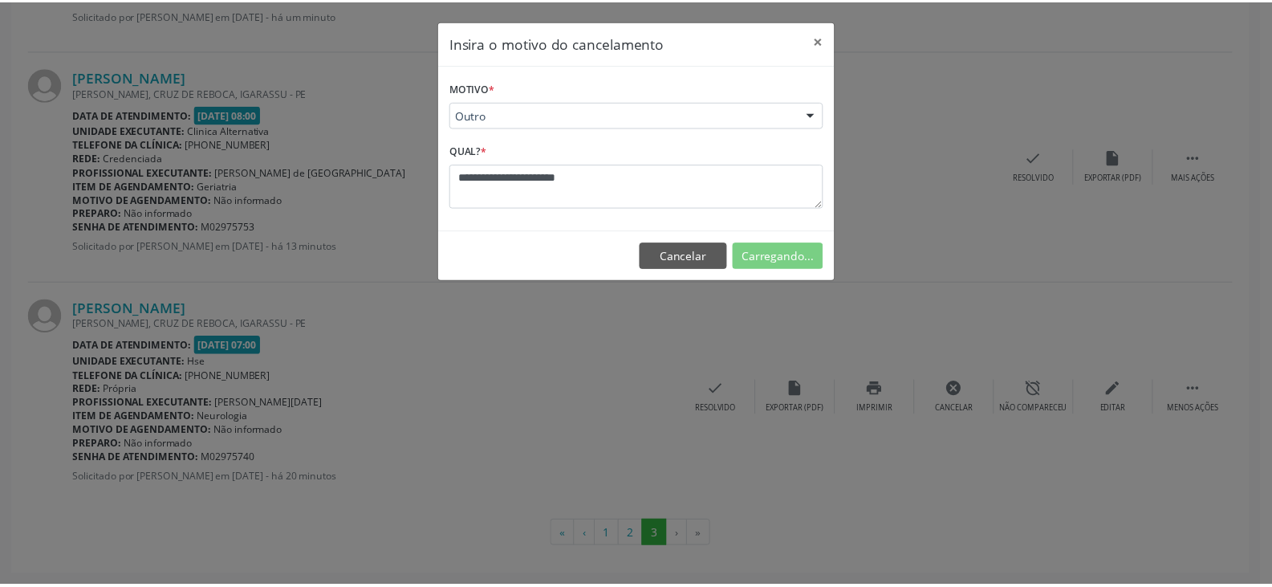
scroll to position [0, 0]
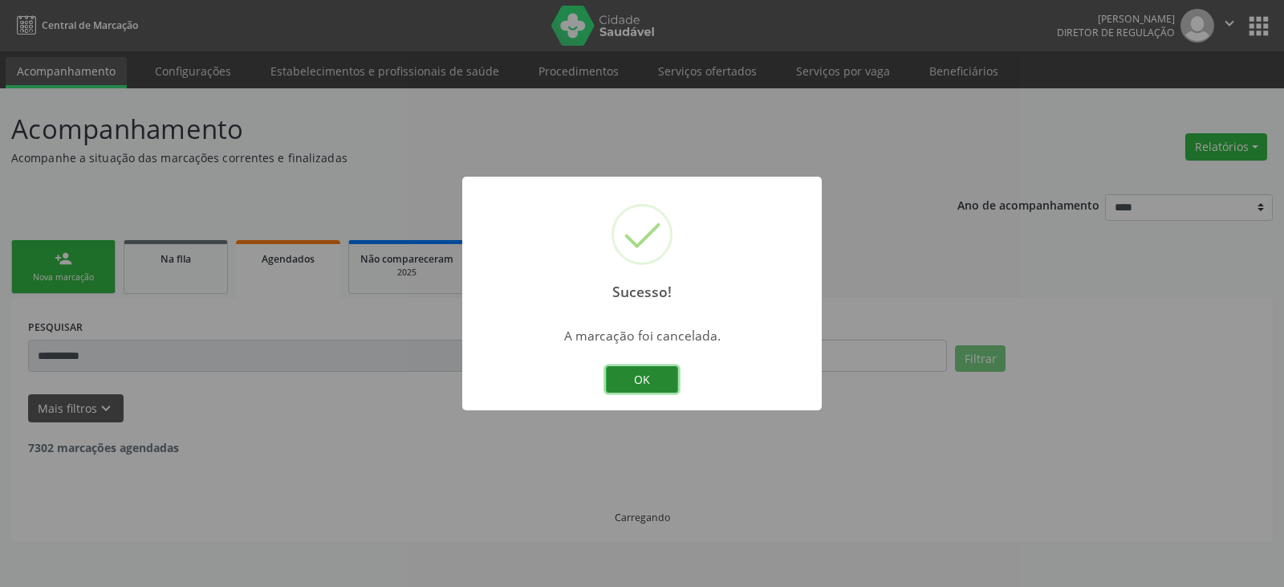
click at [634, 378] on button "OK" at bounding box center [642, 379] width 72 height 27
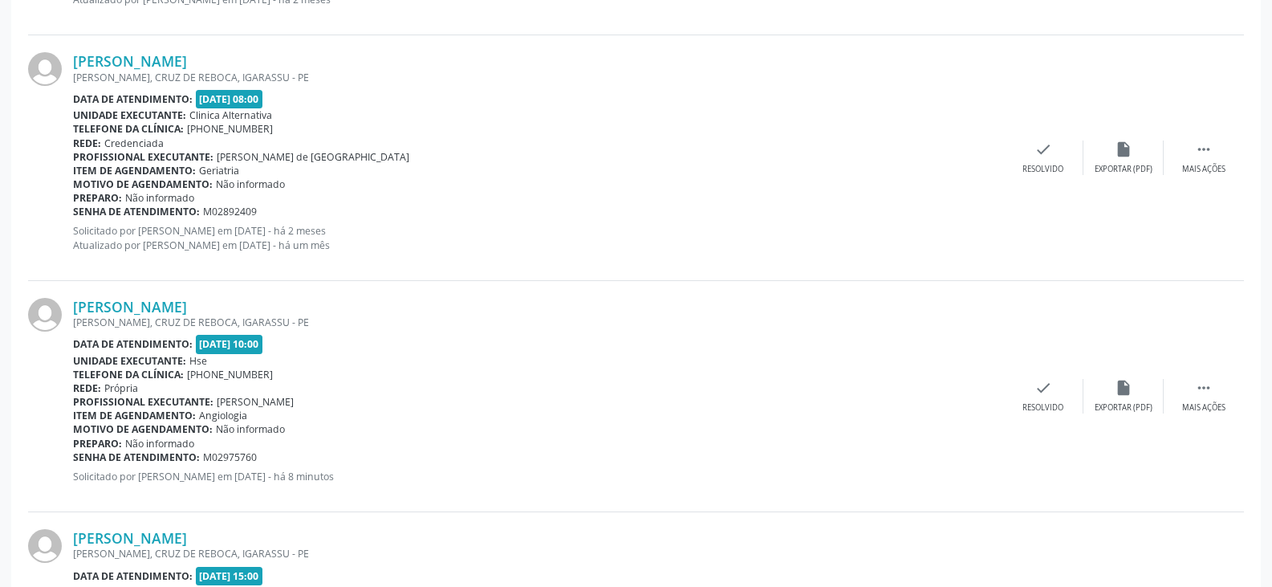
scroll to position [1402, 0]
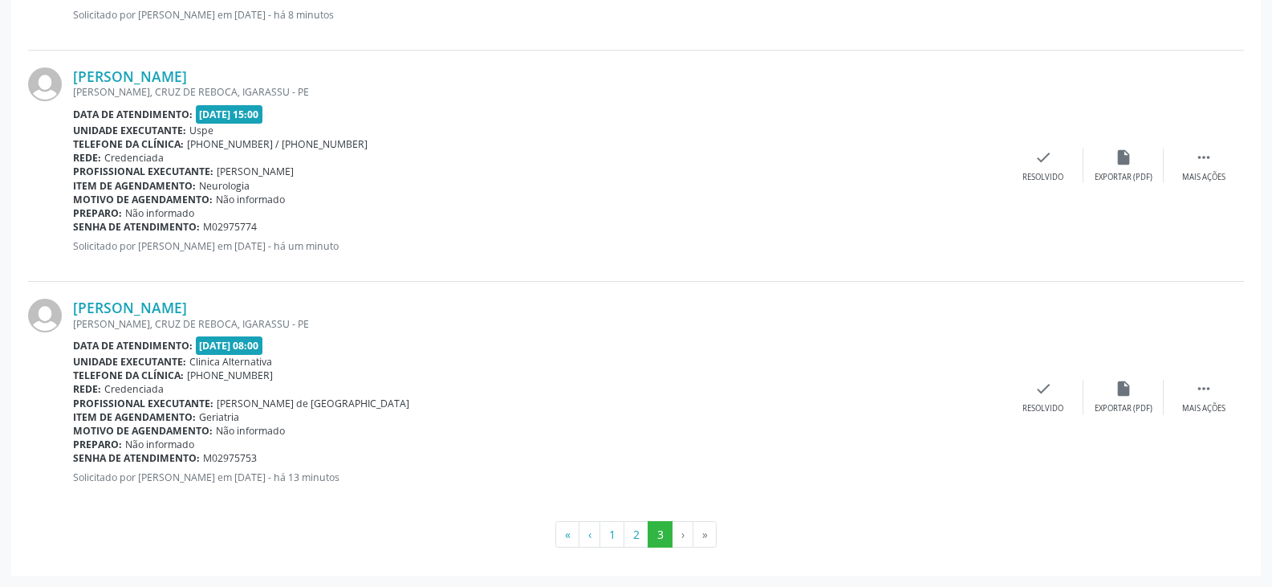
drag, startPoint x: 213, startPoint y: 403, endPoint x: 350, endPoint y: 398, distance: 136.5
click at [350, 398] on div "Profissional executante: [PERSON_NAME] de [GEOGRAPHIC_DATA]" at bounding box center [538, 403] width 930 height 14
click at [366, 412] on div "Item de agendamento: Geriatria" at bounding box center [538, 417] width 930 height 14
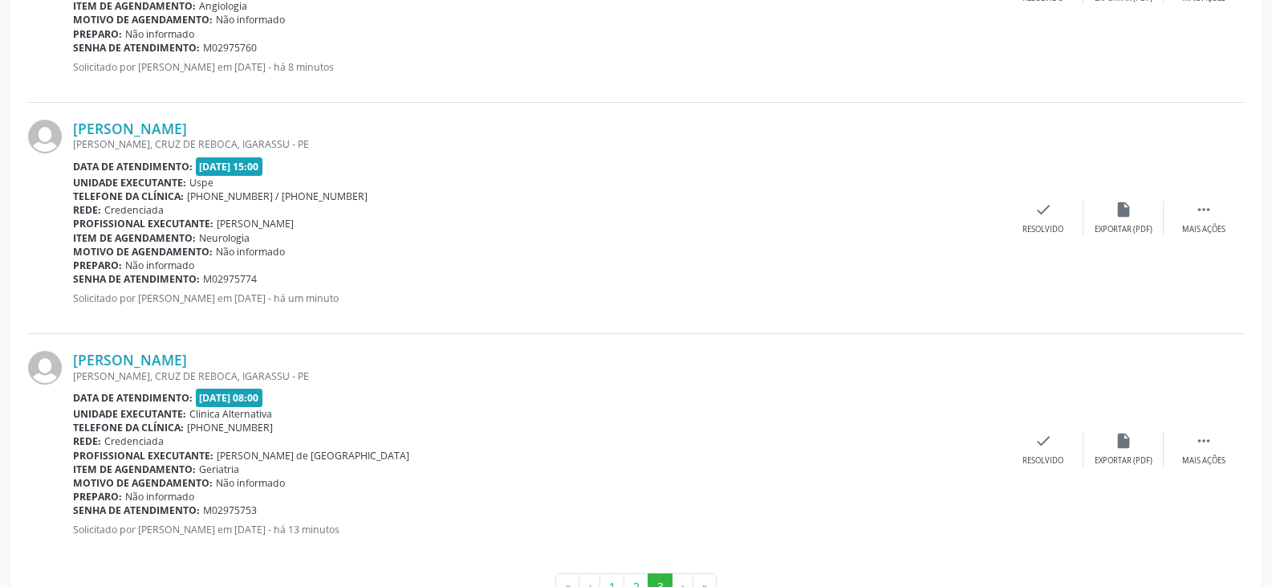
scroll to position [1322, 0]
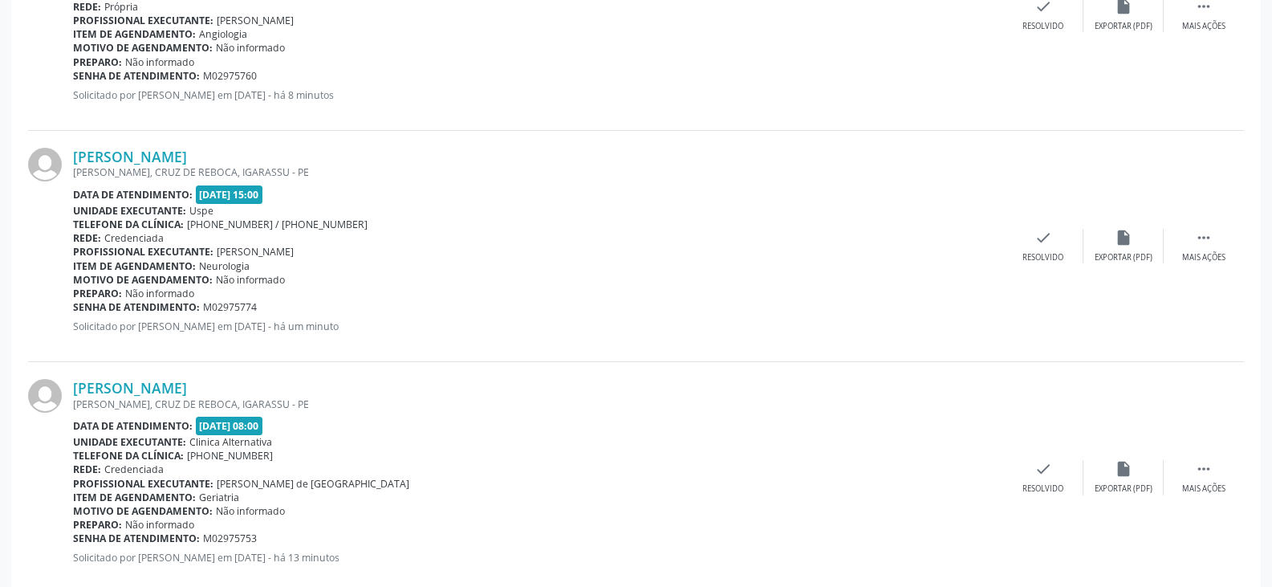
drag, startPoint x: 220, startPoint y: 251, endPoint x: 423, endPoint y: 251, distance: 203.0
click at [423, 251] on div "Profissional executante: [PERSON_NAME]" at bounding box center [538, 252] width 930 height 14
click at [428, 254] on div "Profissional executante: [PERSON_NAME]" at bounding box center [538, 252] width 930 height 14
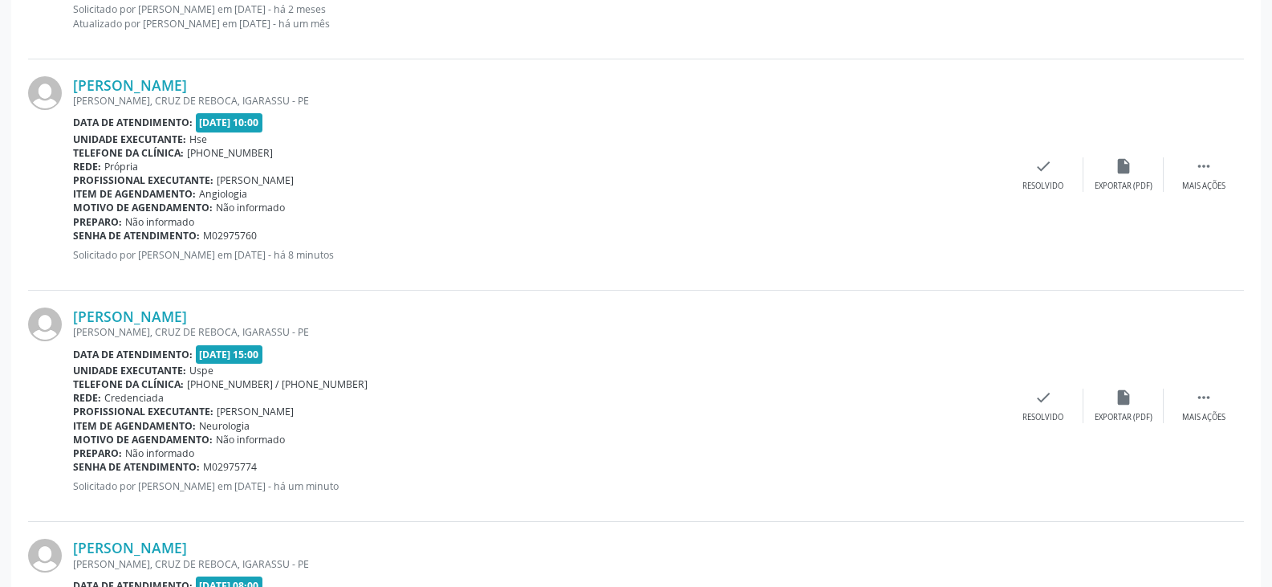
scroll to position [1161, 0]
drag, startPoint x: 200, startPoint y: 194, endPoint x: 303, endPoint y: 193, distance: 102.7
click at [303, 193] on div "Item de agendamento: Angiologia" at bounding box center [538, 195] width 930 height 14
drag, startPoint x: 414, startPoint y: 221, endPoint x: 458, endPoint y: 144, distance: 89.5
click at [416, 221] on div "Preparo: Não informado" at bounding box center [538, 223] width 930 height 14
